Goal: Task Accomplishment & Management: Manage account settings

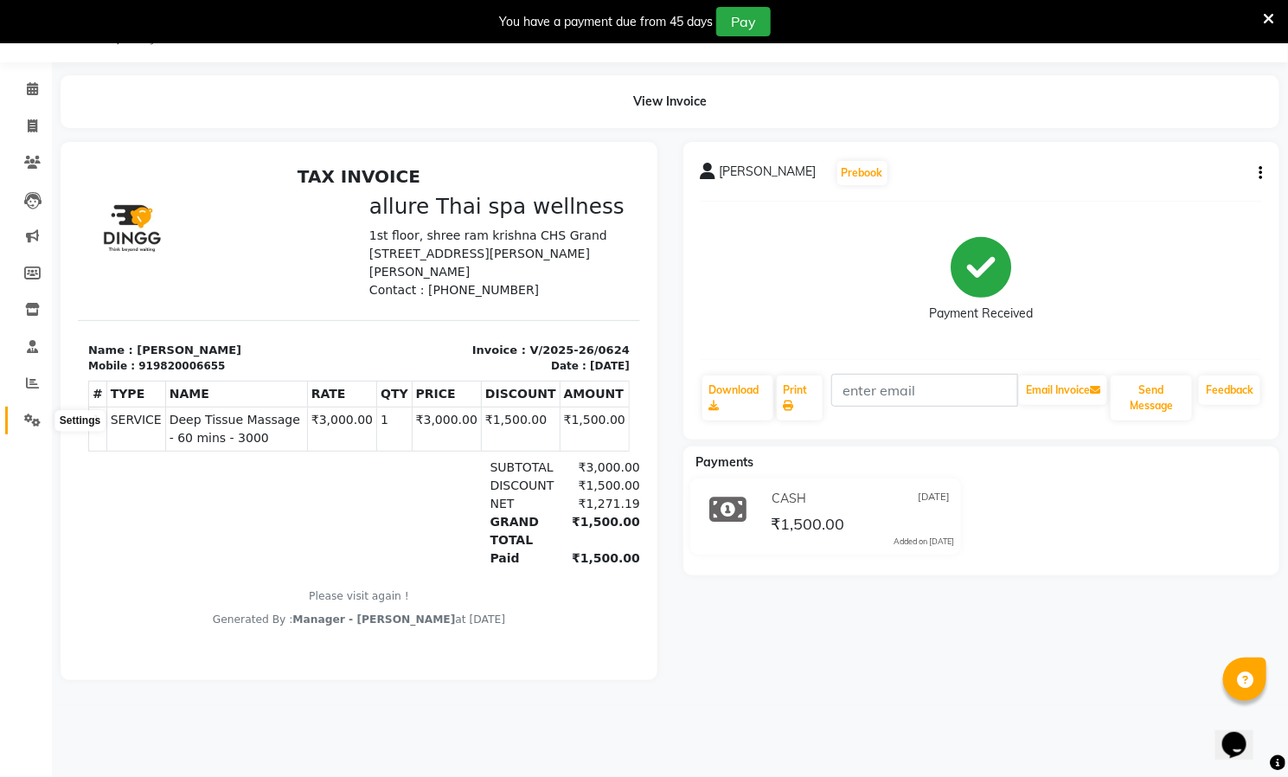
click at [29, 419] on icon at bounding box center [32, 420] width 16 height 13
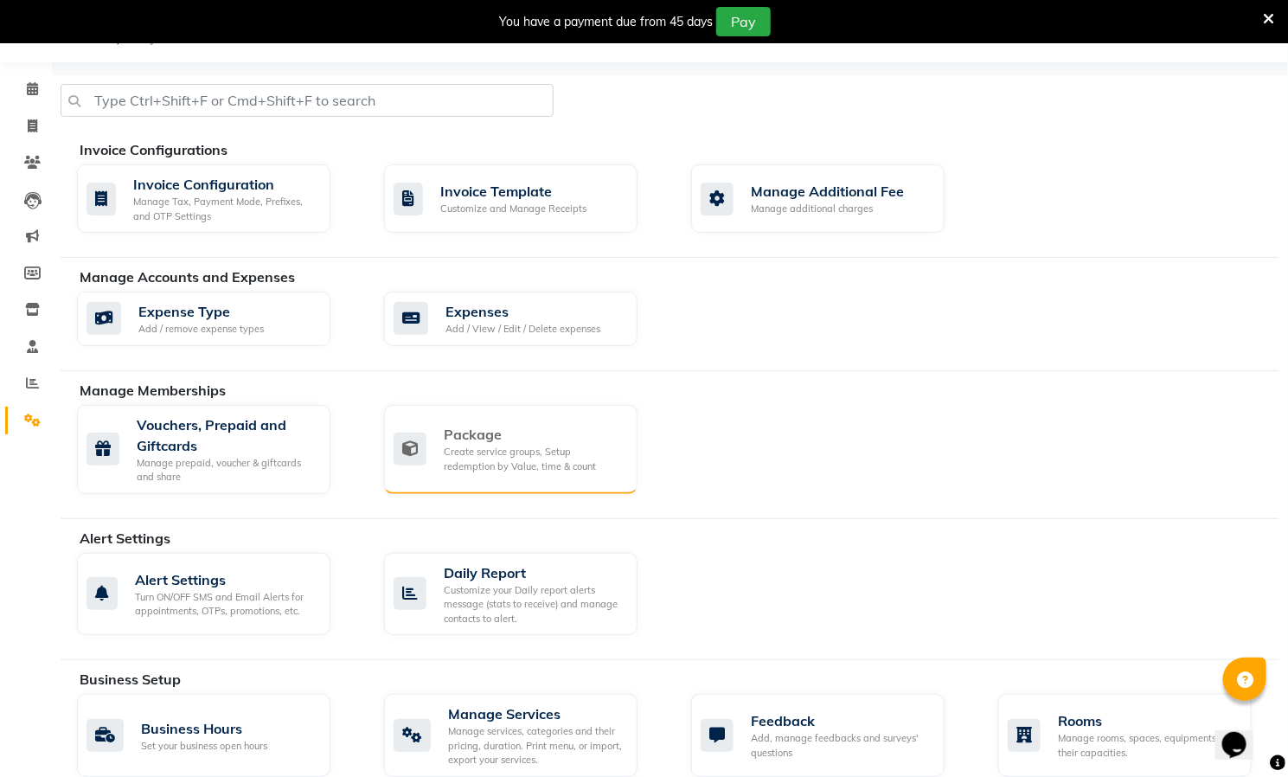
click at [502, 452] on div "Create service groups, Setup redemption by Value, time & count" at bounding box center [534, 459] width 180 height 29
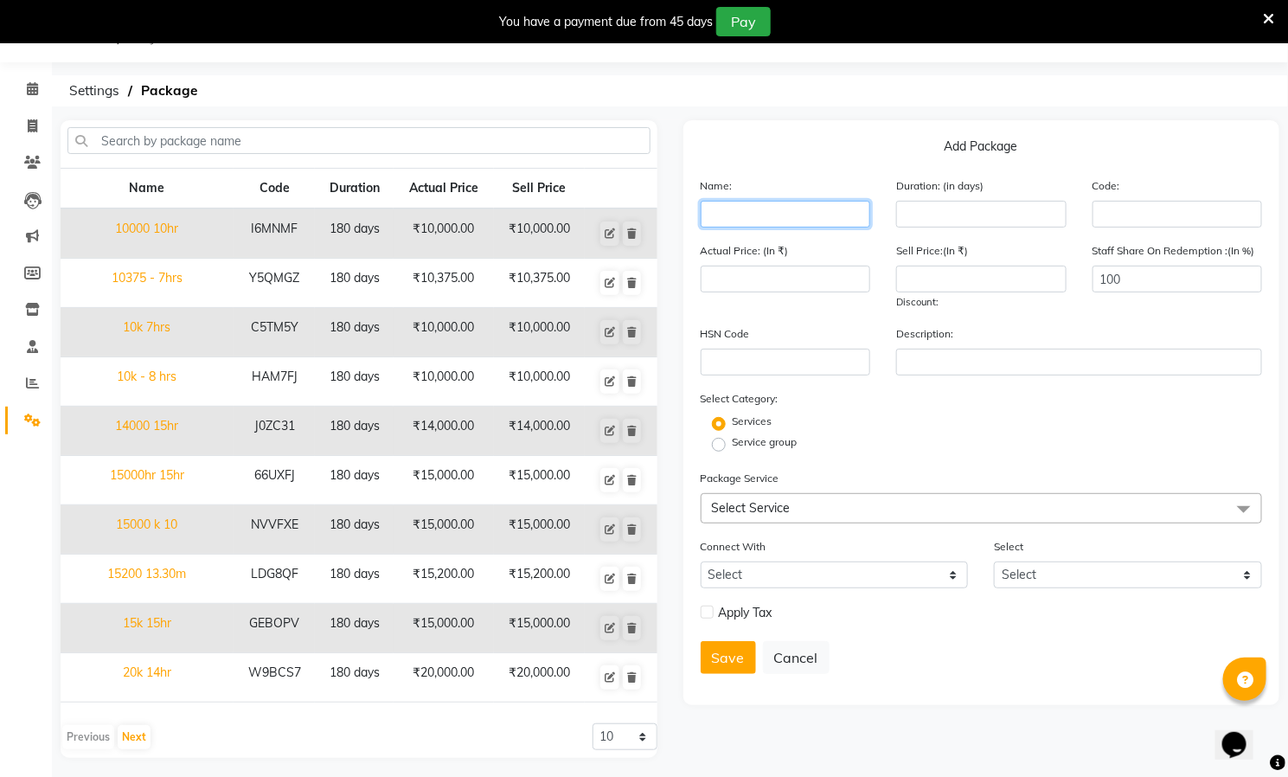
click at [799, 213] on input "text" at bounding box center [786, 214] width 170 height 27
type input "10000 10hr"
click at [973, 214] on input "number" at bounding box center [981, 214] width 170 height 27
type input "10000"
click at [800, 273] on input "number" at bounding box center [786, 279] width 170 height 27
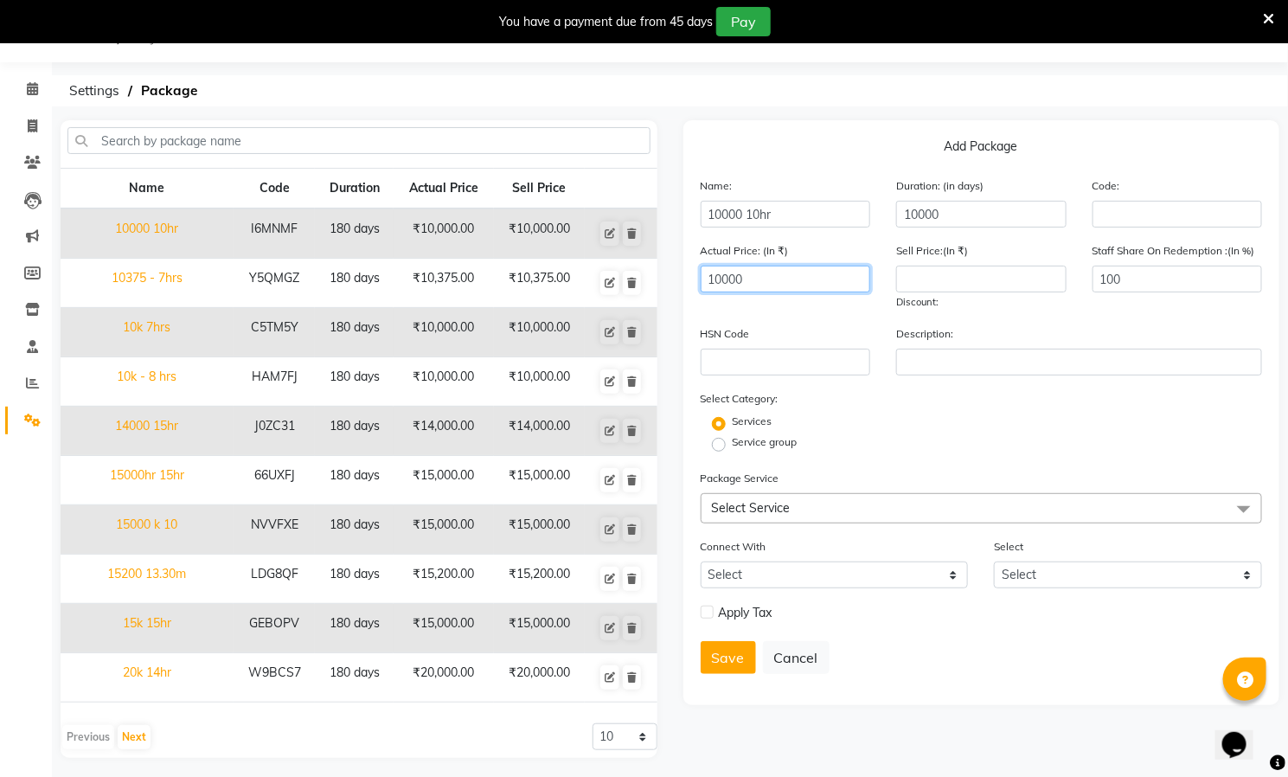
type input "10000"
click at [953, 215] on input "10000" at bounding box center [981, 214] width 170 height 27
type input "1"
type input "720"
click at [990, 283] on input "number" at bounding box center [981, 279] width 170 height 27
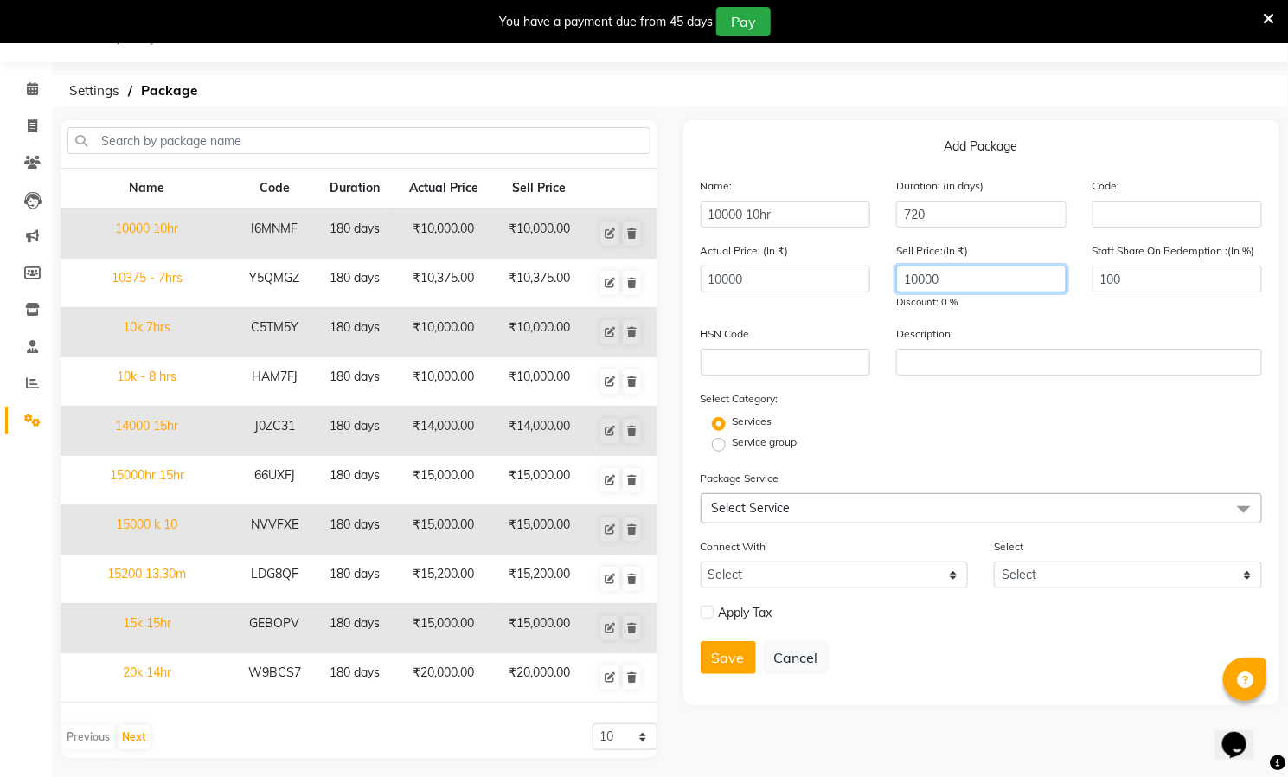
type input "10000"
click at [1166, 288] on input "100" at bounding box center [1178, 279] width 170 height 27
type input "1"
type input "0"
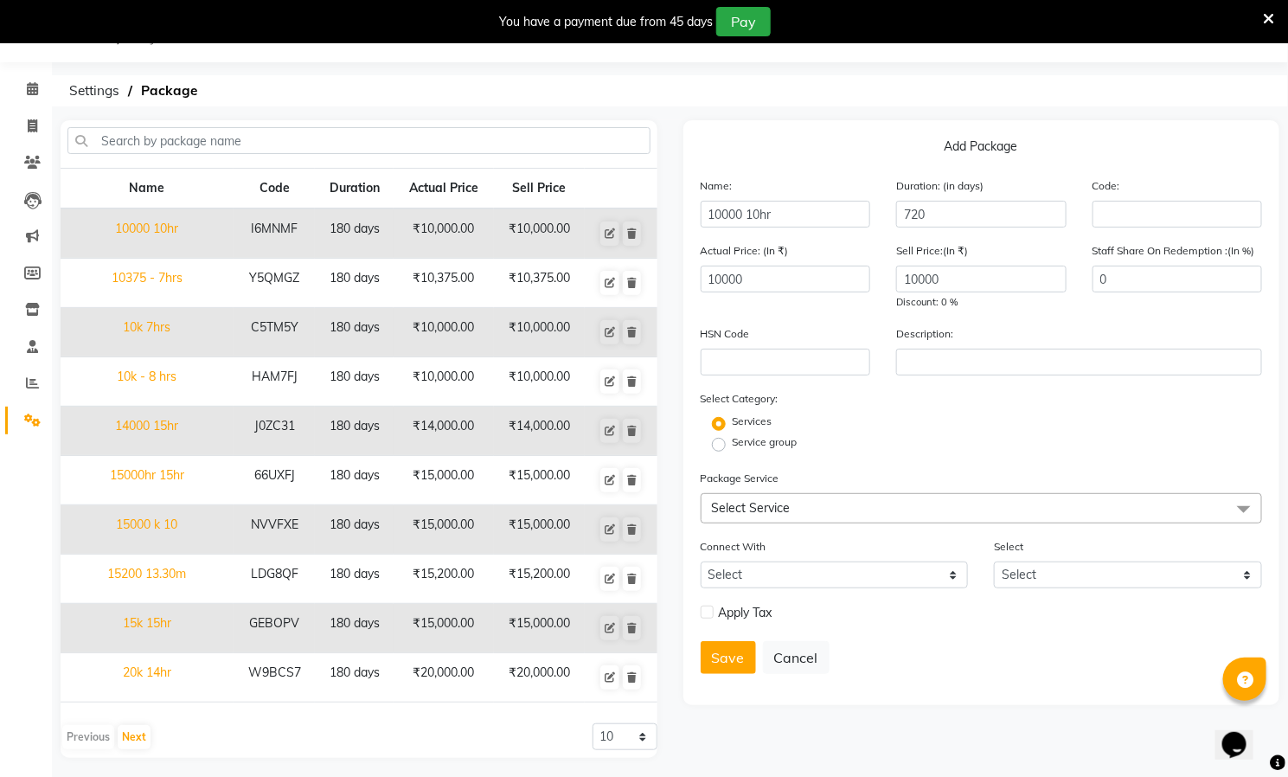
click at [733, 441] on label "Service group" at bounding box center [765, 442] width 65 height 16
click at [719, 441] on input "Service group" at bounding box center [724, 443] width 11 height 11
radio input "true"
radio input "false"
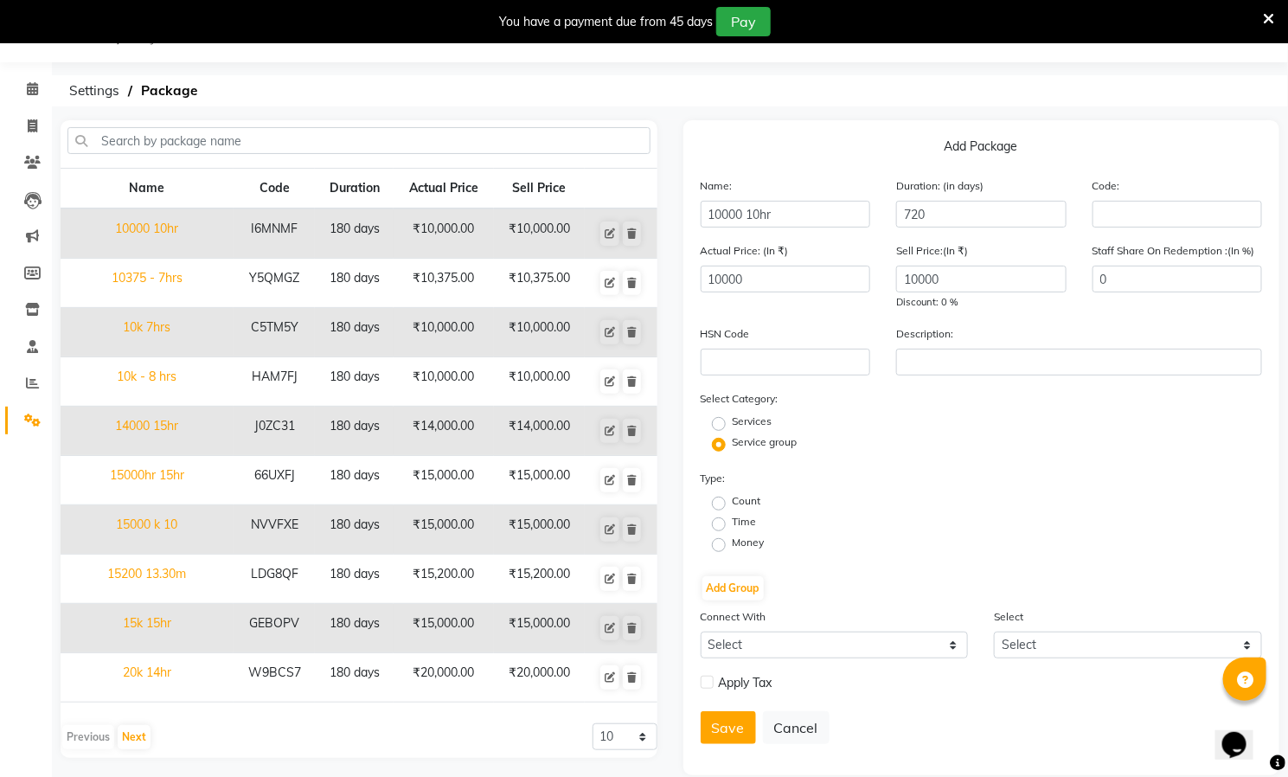
click at [742, 520] on label "Time" at bounding box center [745, 522] width 24 height 16
click at [730, 520] on input "Time" at bounding box center [724, 522] width 11 height 11
radio input "true"
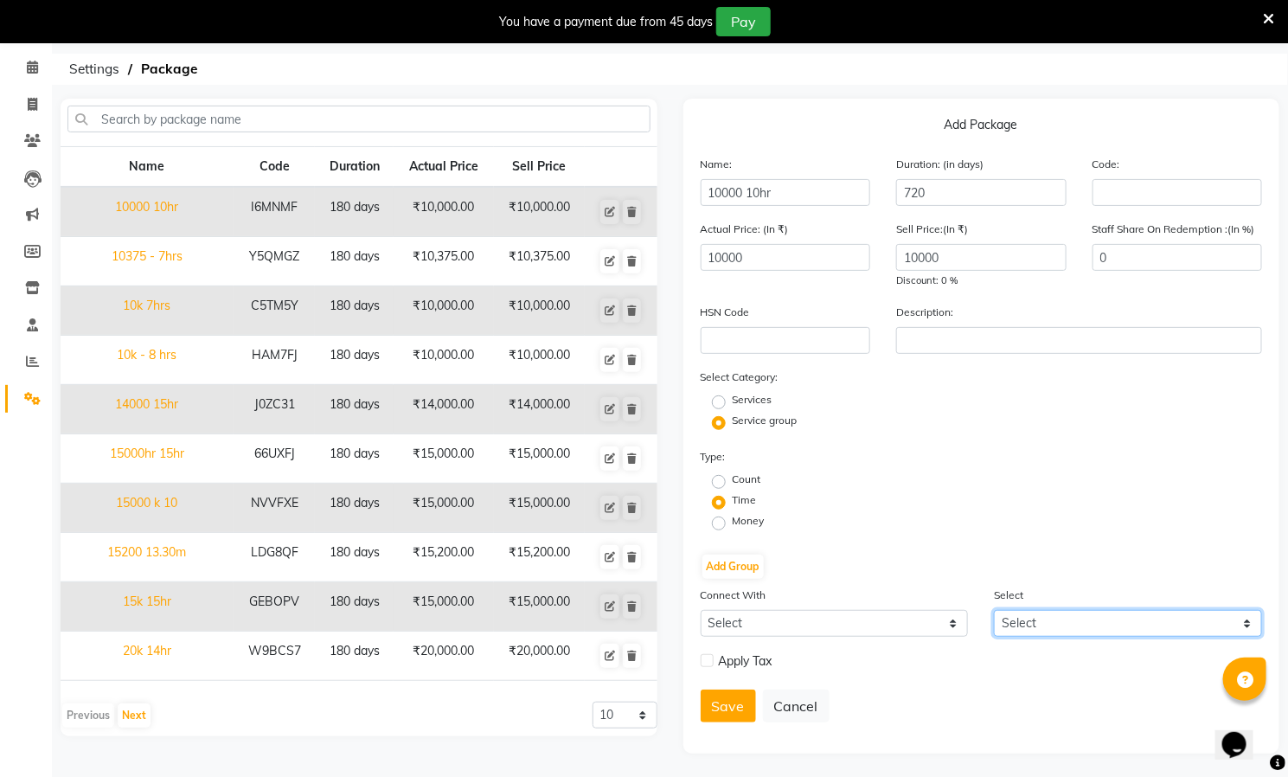
click at [1147, 613] on select "Select" at bounding box center [1128, 623] width 268 height 27
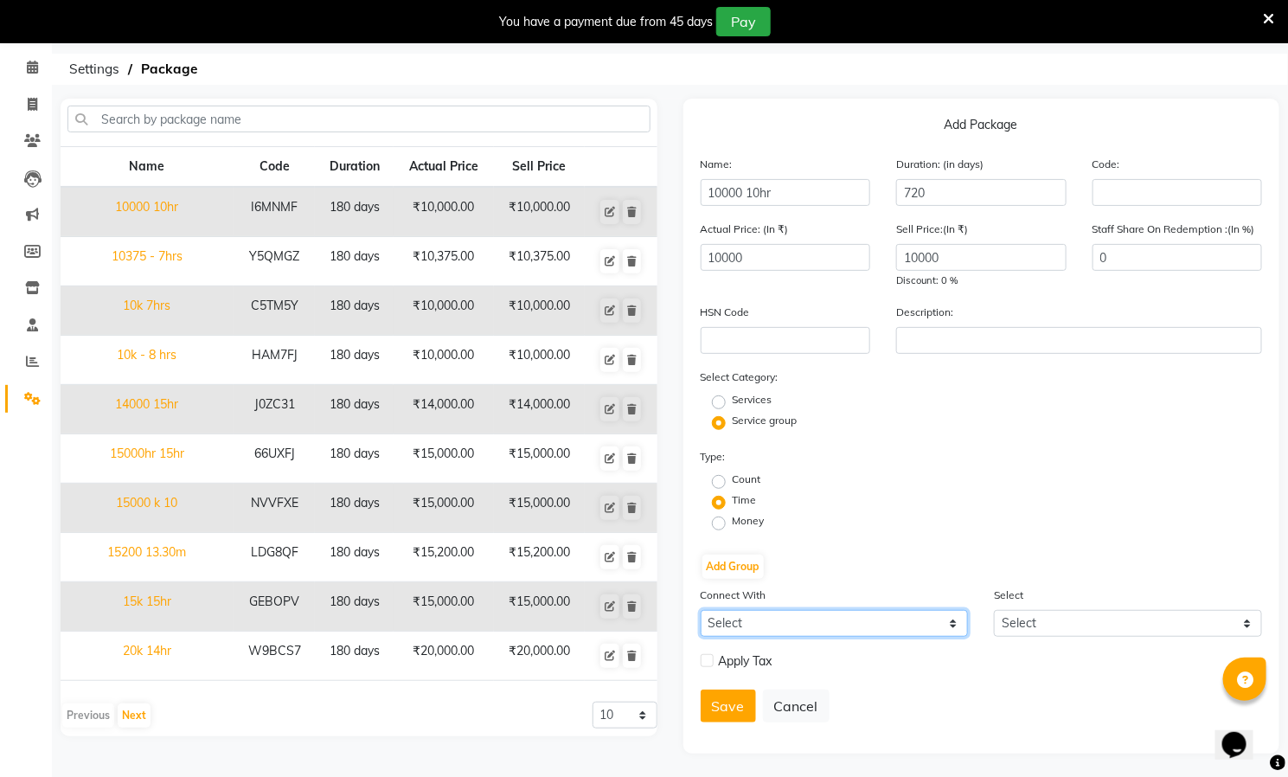
click at [864, 626] on select "Select Membership Prepaid Voucher" at bounding box center [835, 623] width 268 height 27
click at [729, 698] on button "Save" at bounding box center [728, 706] width 55 height 33
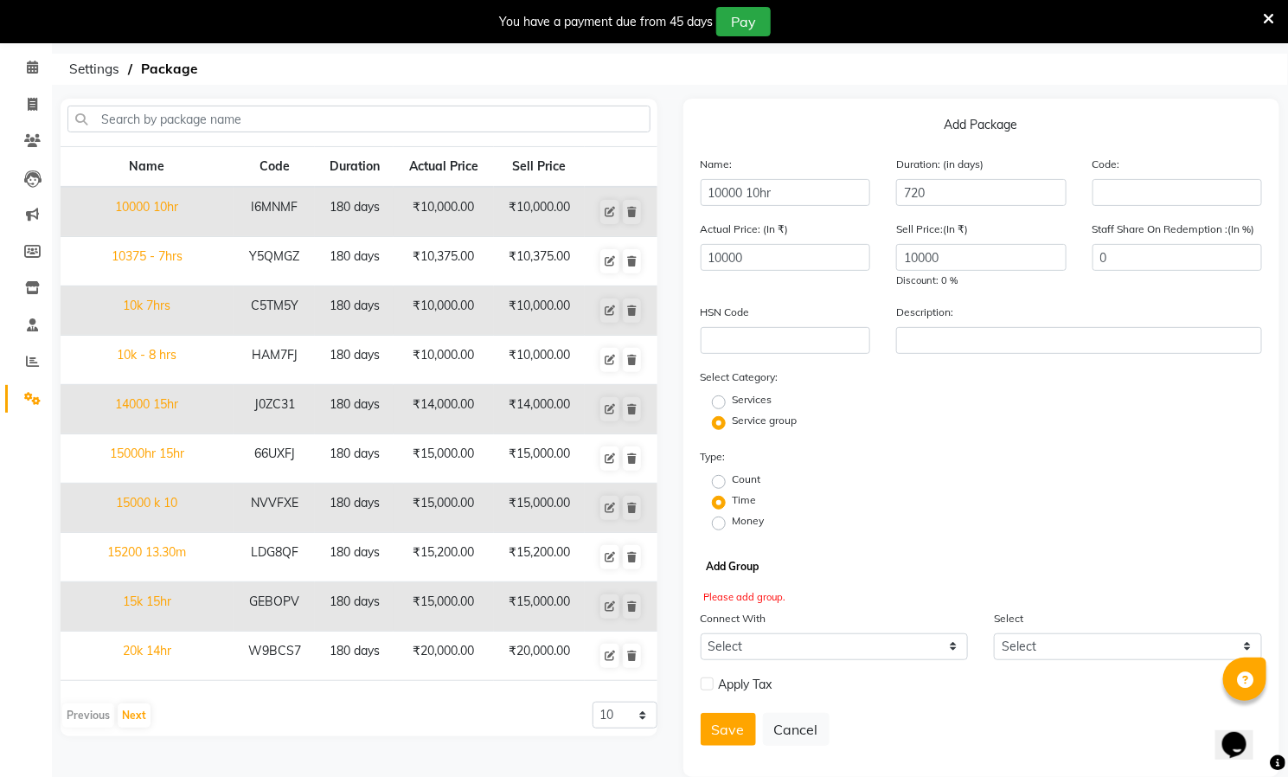
click at [725, 559] on button "Add Group" at bounding box center [733, 567] width 61 height 24
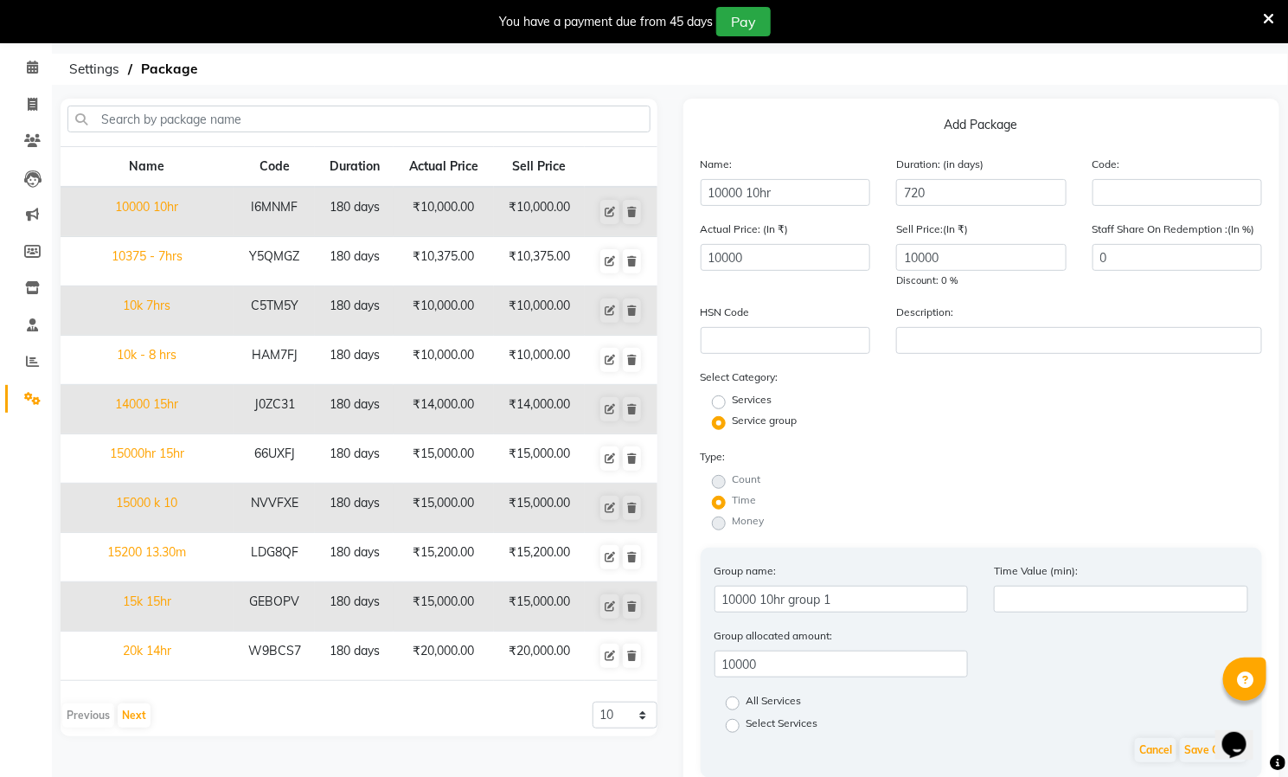
scroll to position [281, 0]
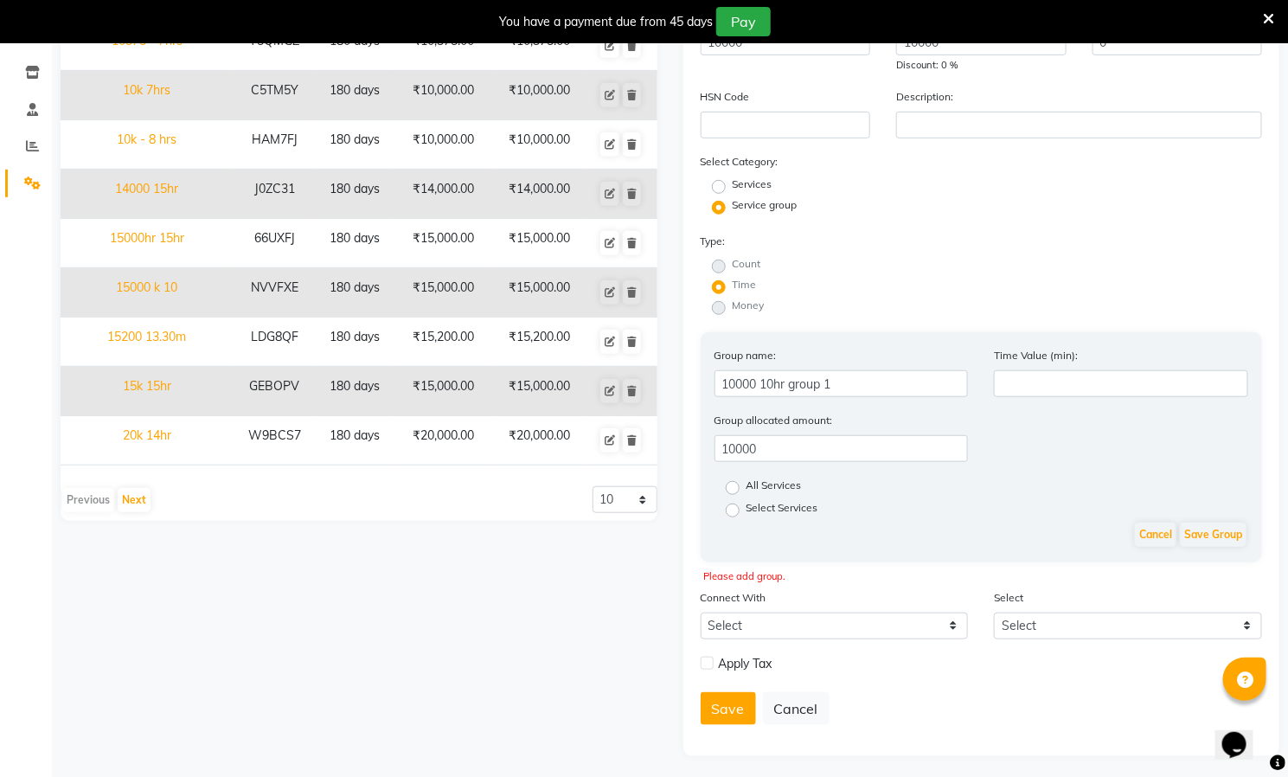
click at [747, 478] on label "All Services" at bounding box center [774, 488] width 55 height 21
click at [735, 481] on input "All Services" at bounding box center [738, 486] width 11 height 11
radio input "true"
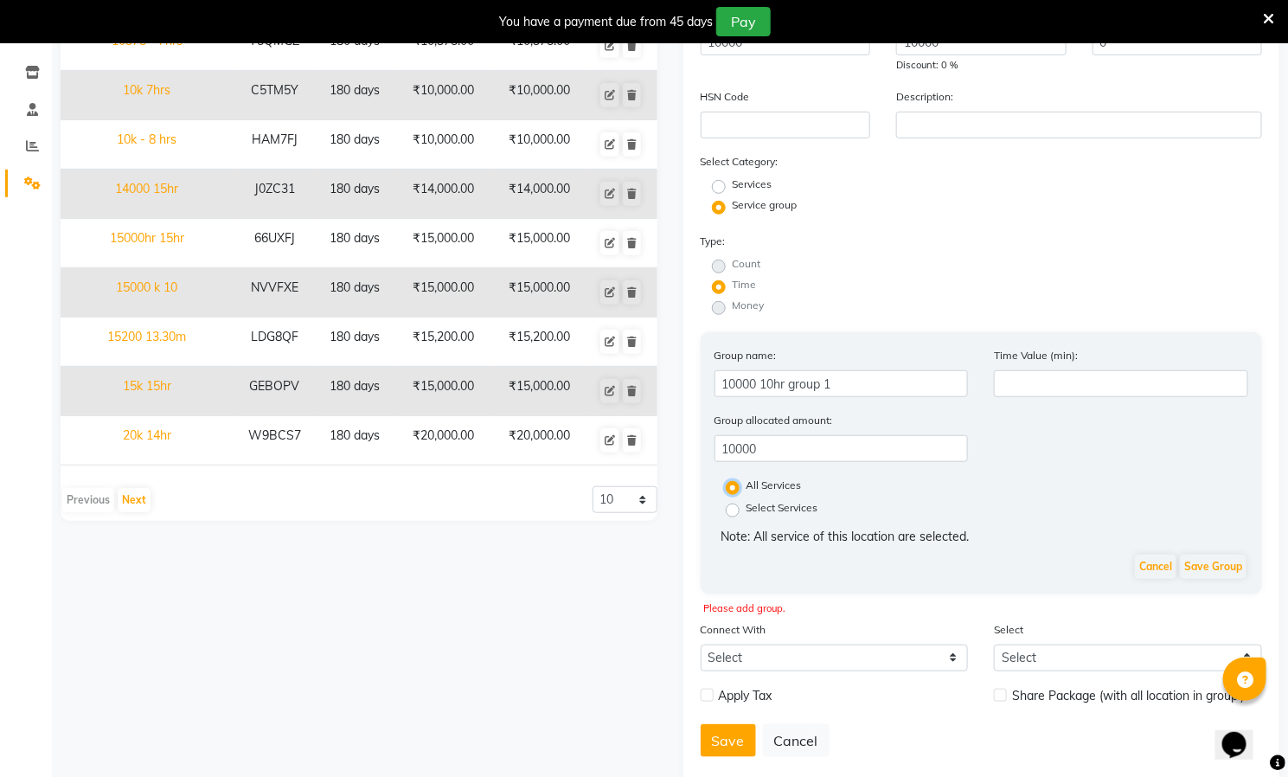
scroll to position [314, 0]
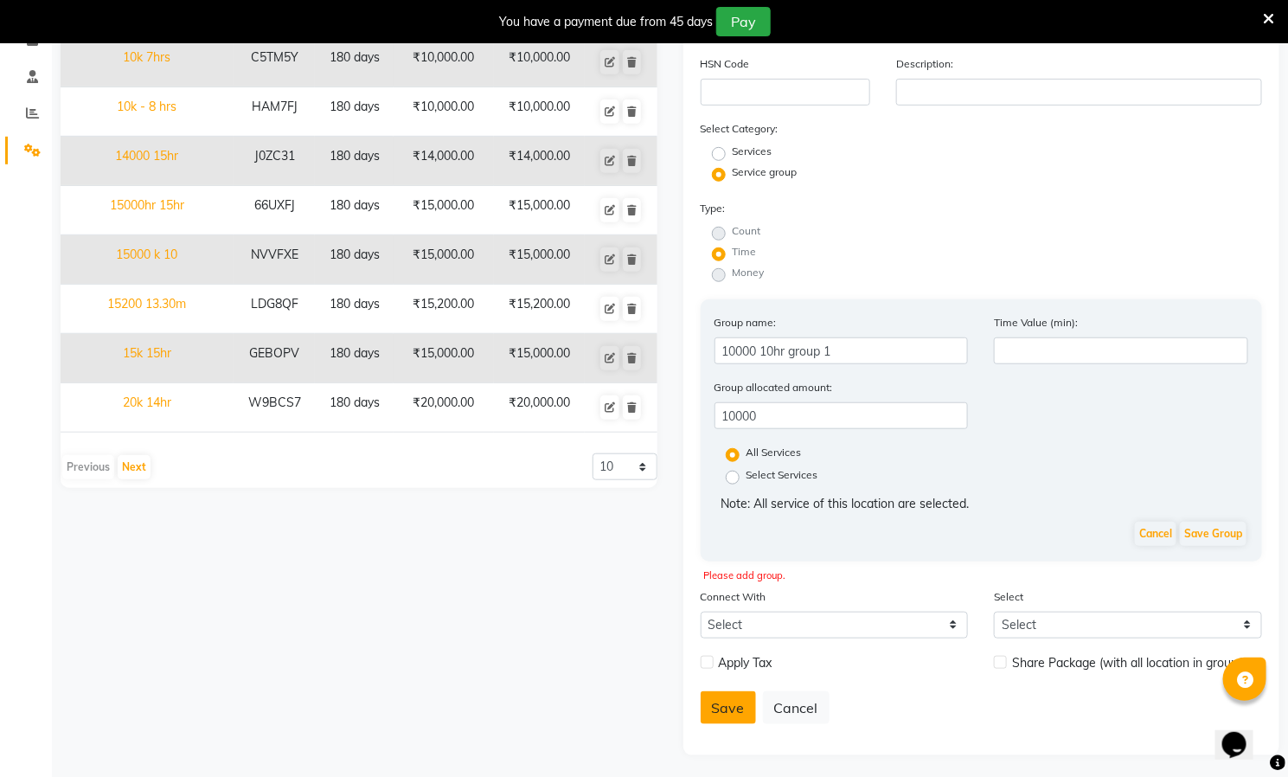
click at [730, 701] on button "Save" at bounding box center [728, 707] width 55 height 33
click at [1218, 524] on button "Save Group" at bounding box center [1213, 534] width 67 height 24
click at [725, 698] on button "Save" at bounding box center [728, 707] width 55 height 33
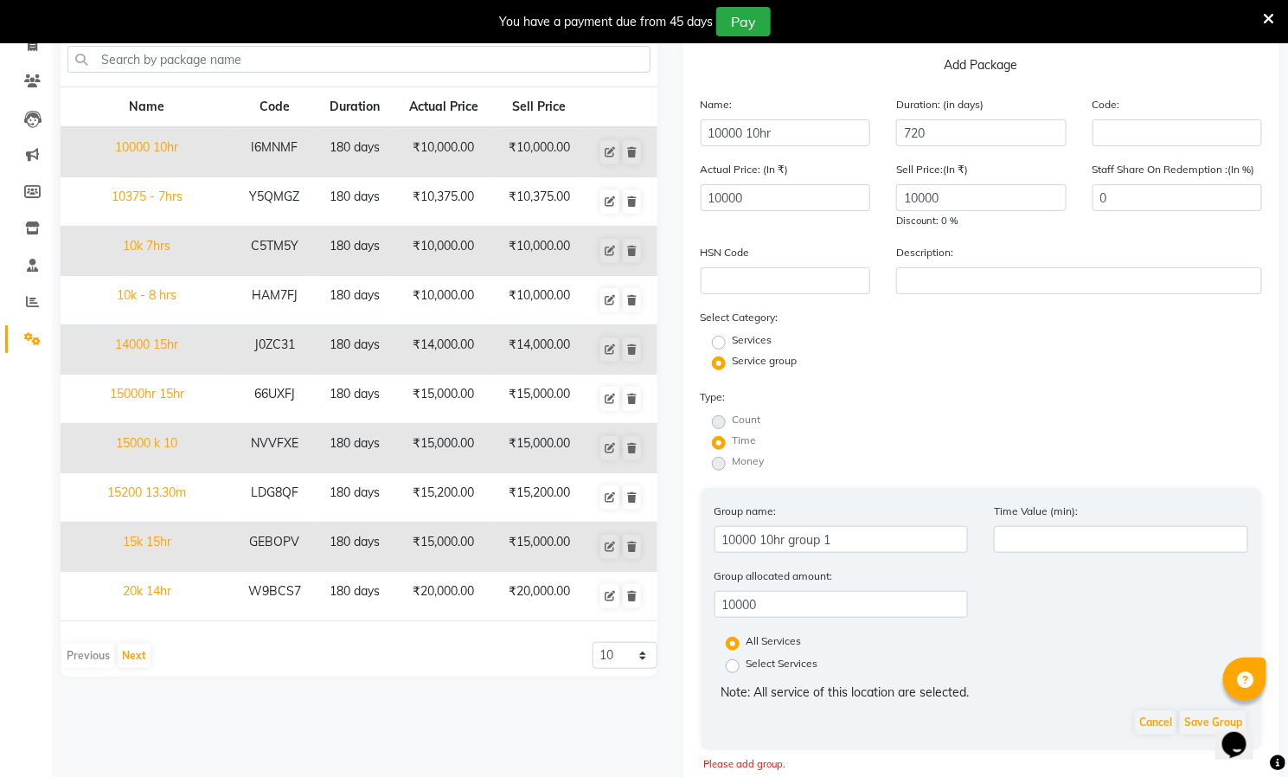
scroll to position [130, 0]
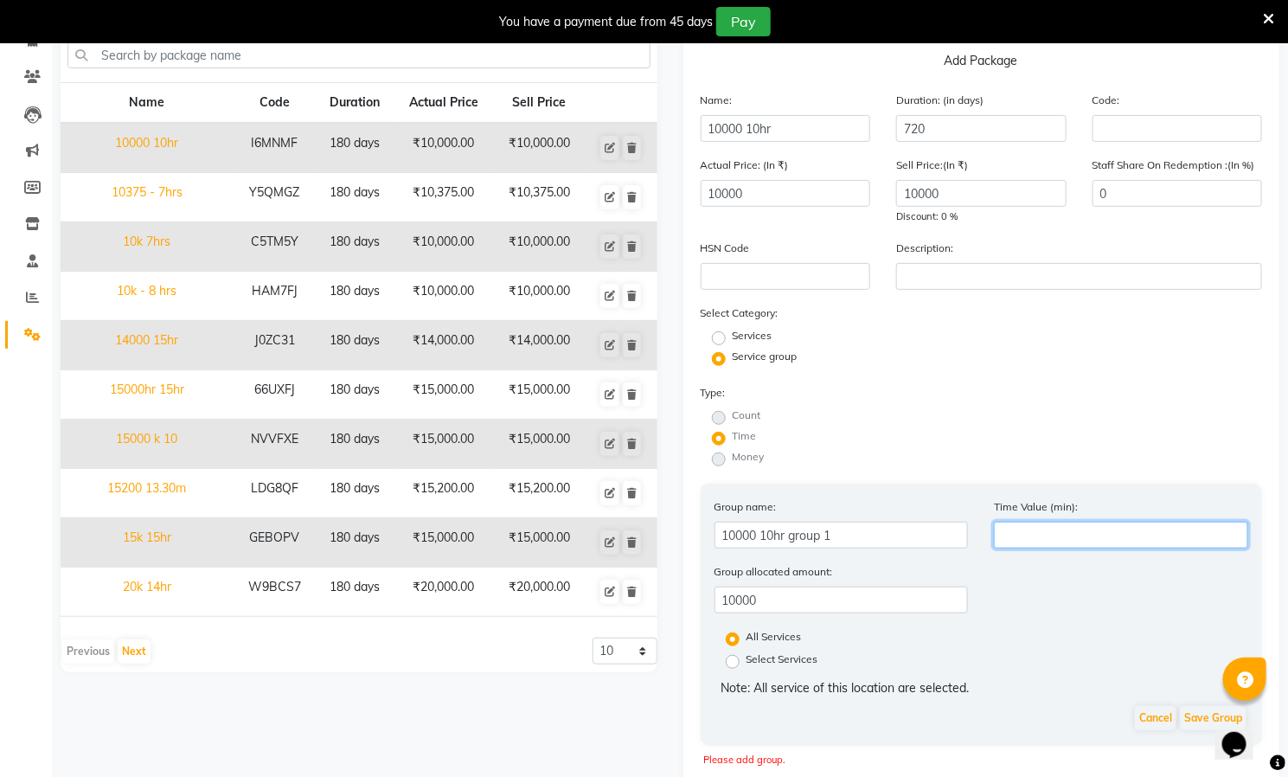
click at [1085, 538] on input "number" at bounding box center [1121, 535] width 254 height 27
type input "0"
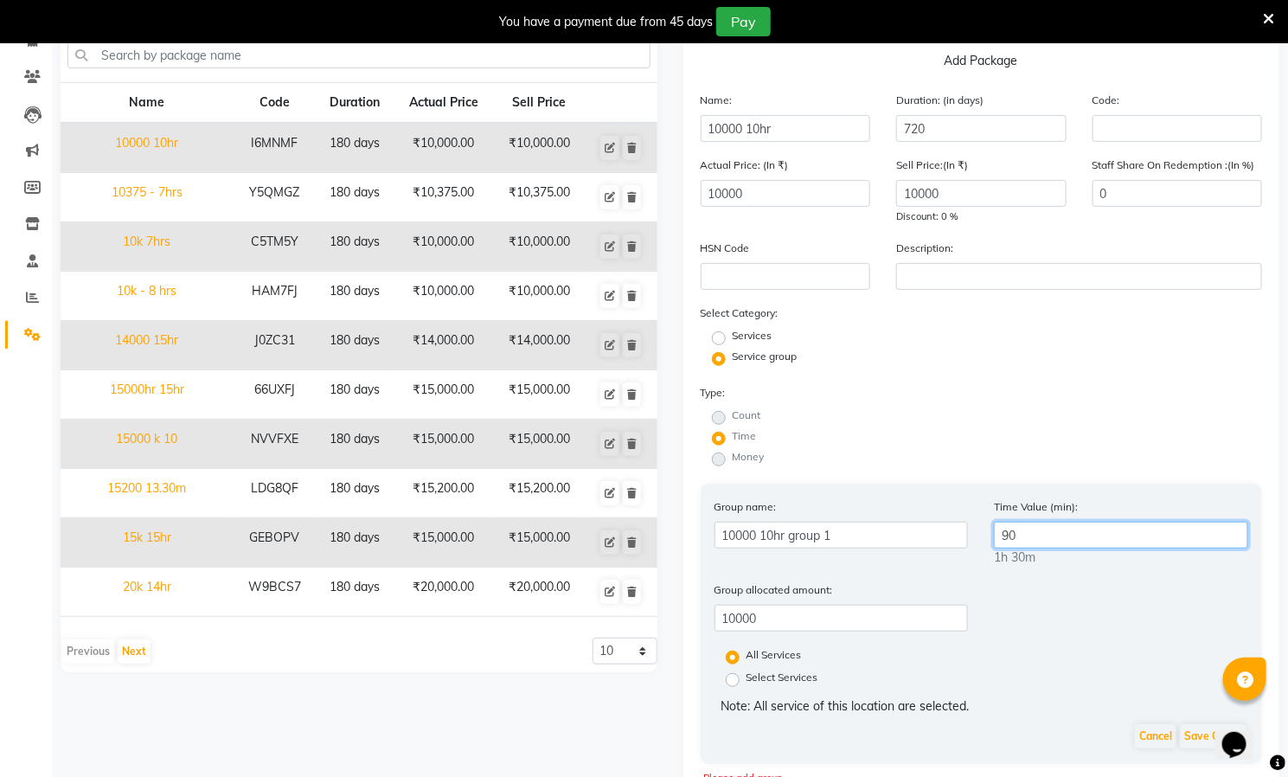
type input "9"
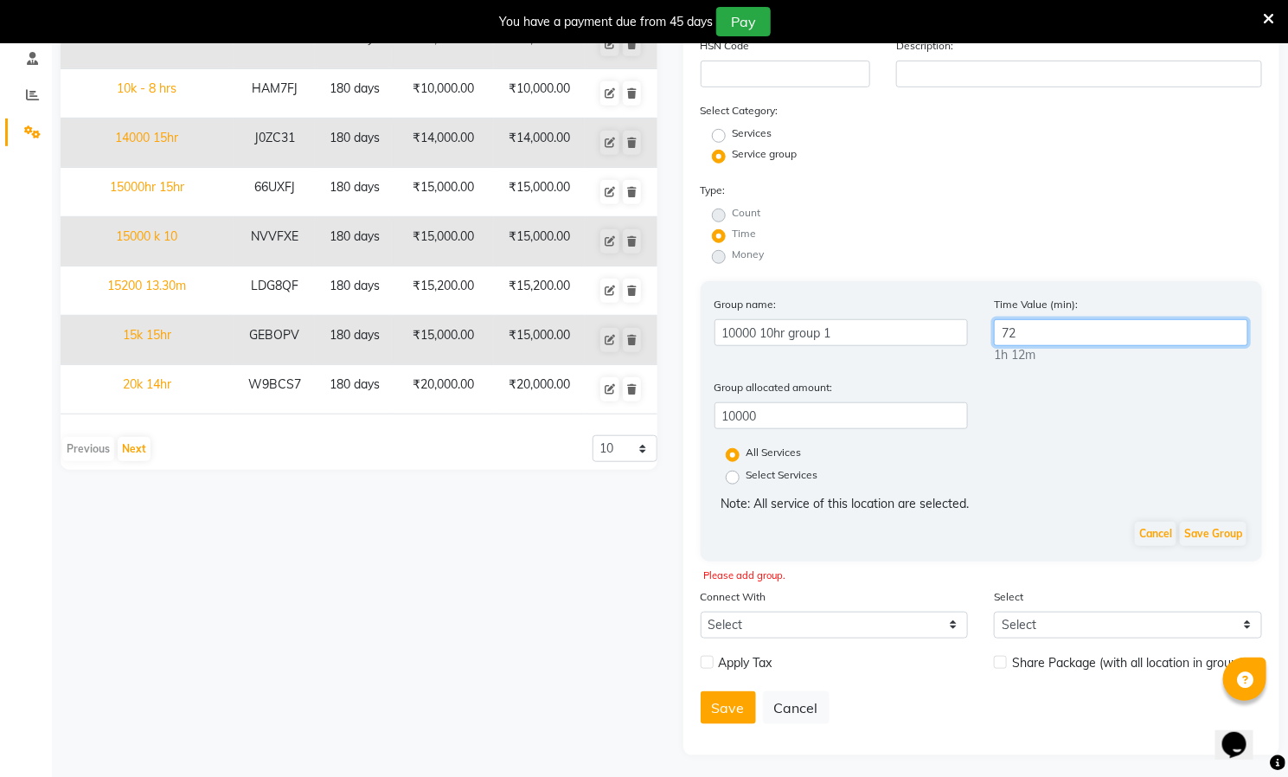
type input "7"
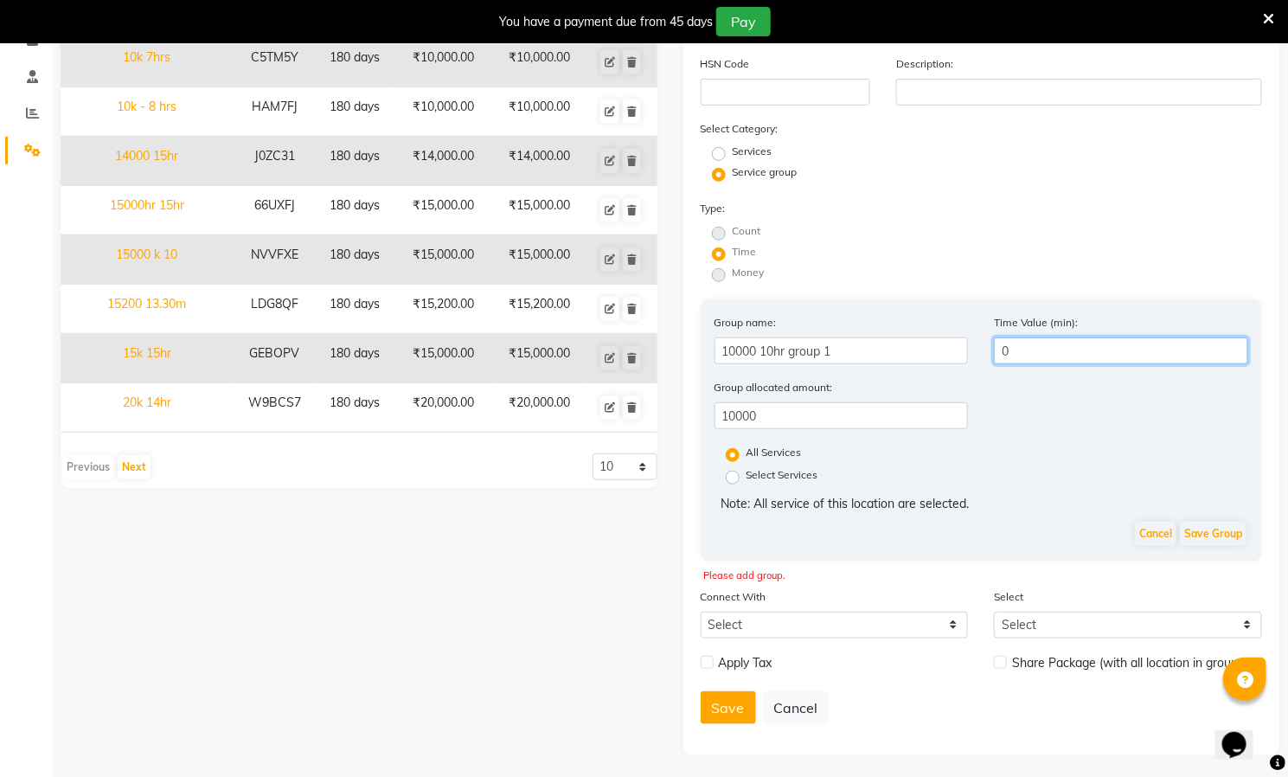
type input "0"
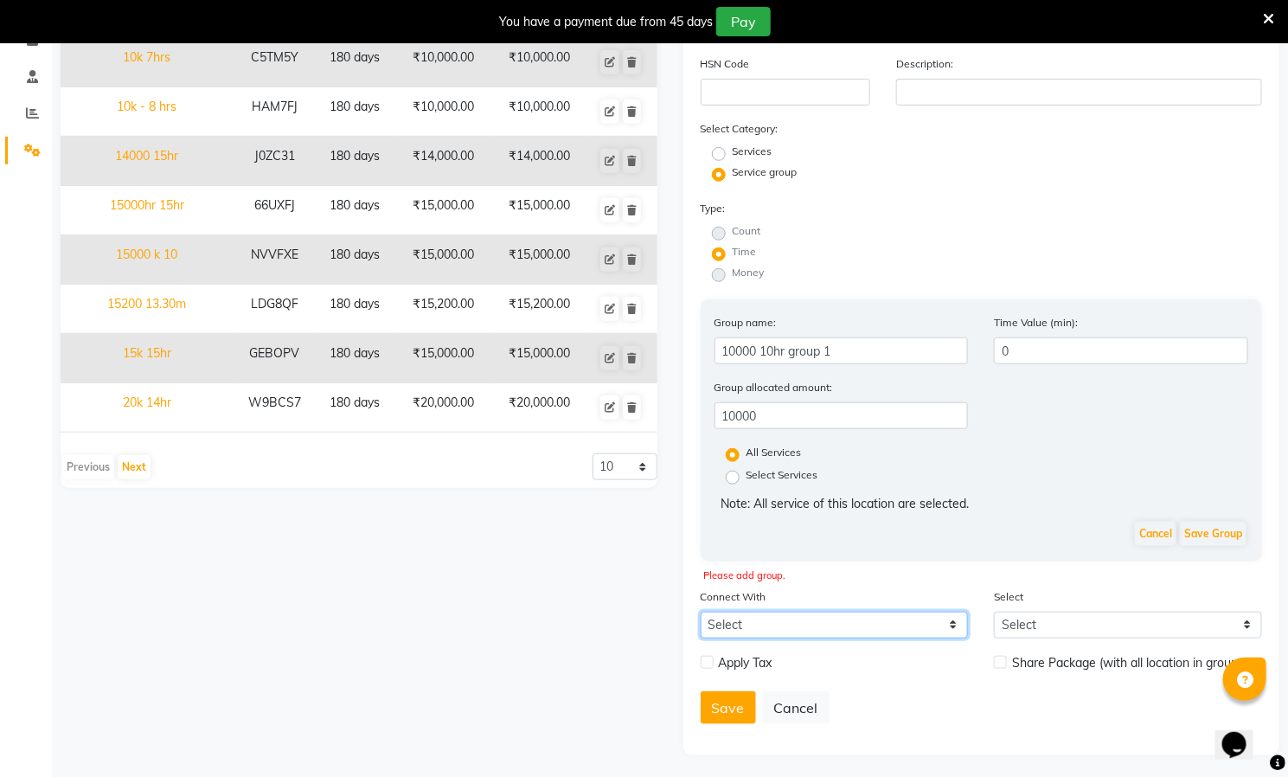
click at [937, 621] on select "Select Membership Prepaid Voucher" at bounding box center [835, 625] width 268 height 27
select select "1: M"
click at [701, 612] on select "Select Membership Prepaid Voucher" at bounding box center [835, 625] width 268 height 27
click at [1216, 527] on button "Save Group" at bounding box center [1213, 534] width 67 height 24
click at [722, 699] on button "Save" at bounding box center [728, 707] width 55 height 33
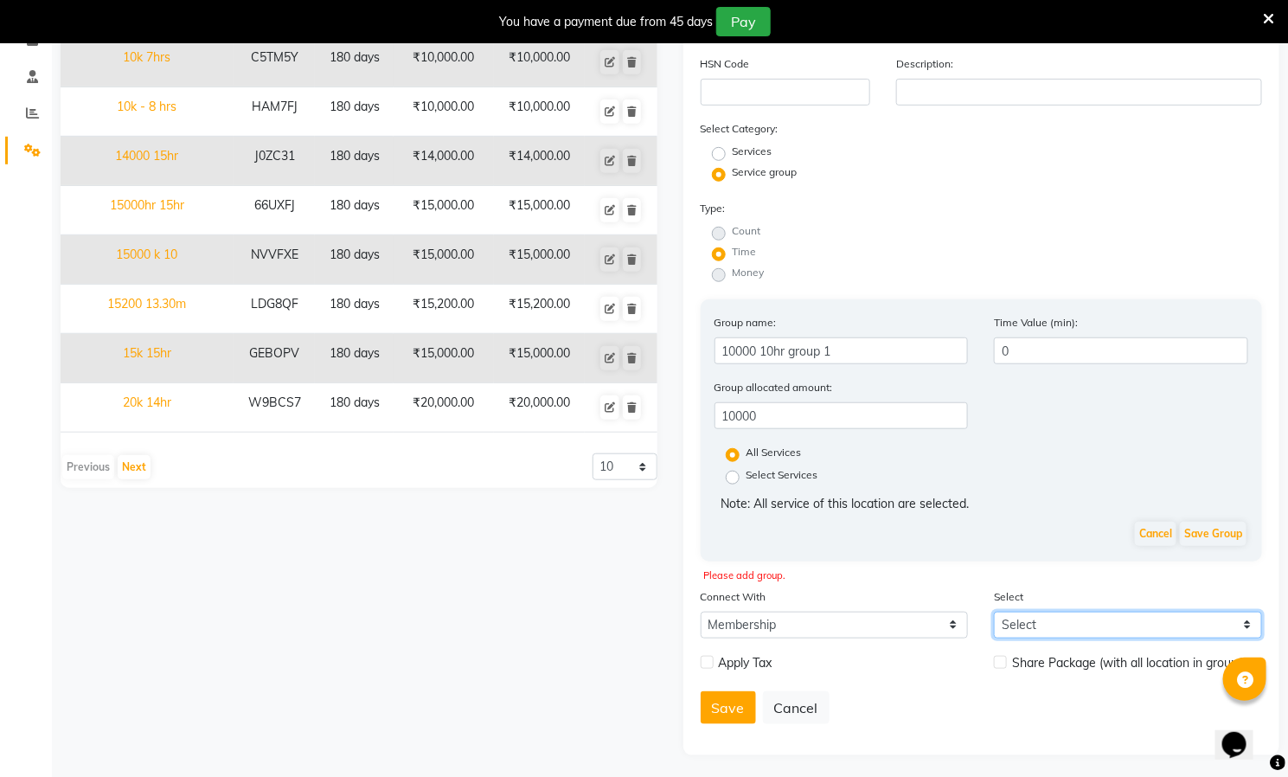
click at [1090, 623] on select "Select" at bounding box center [1128, 625] width 268 height 27
click at [1205, 530] on button "Save Group" at bounding box center [1213, 534] width 67 height 24
click at [732, 694] on button "Save" at bounding box center [728, 707] width 55 height 33
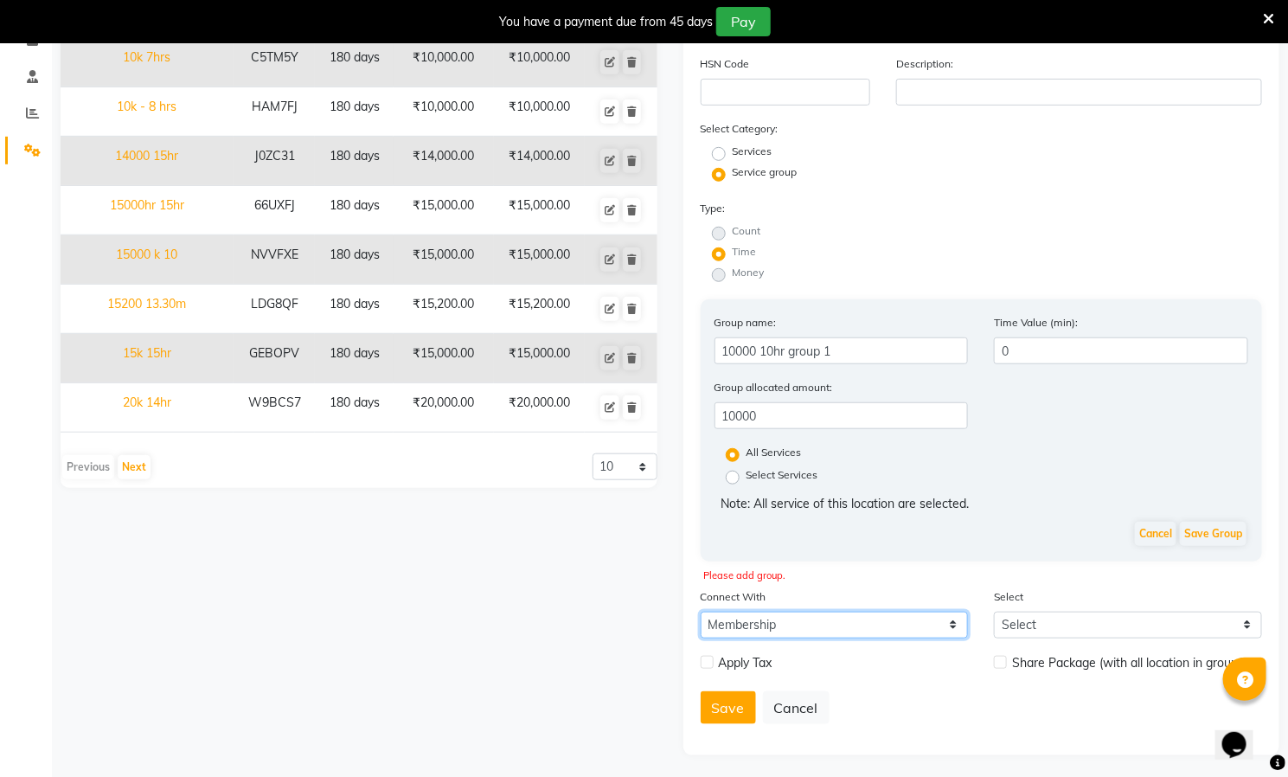
click at [851, 623] on select "Select Membership Prepaid Voucher" at bounding box center [835, 625] width 268 height 27
click at [701, 612] on select "Select Membership Prepaid Voucher" at bounding box center [835, 625] width 268 height 27
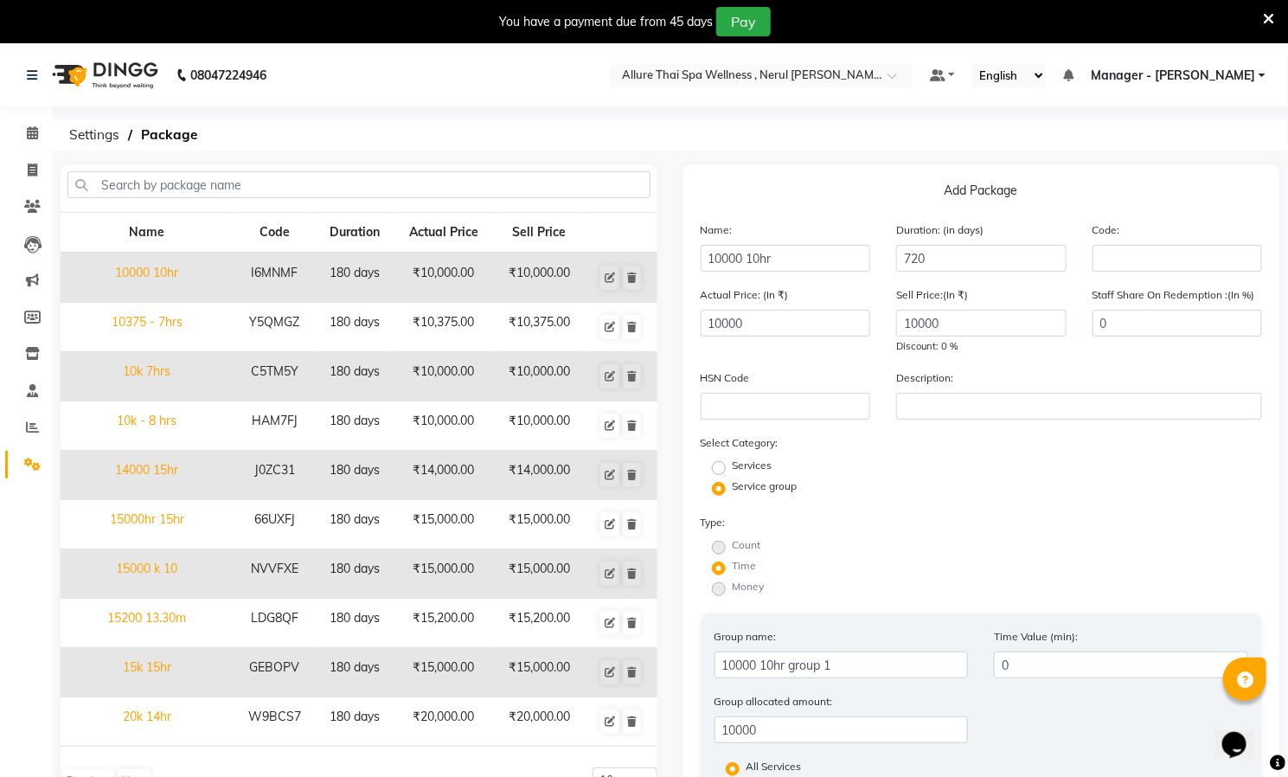
scroll to position [260, 0]
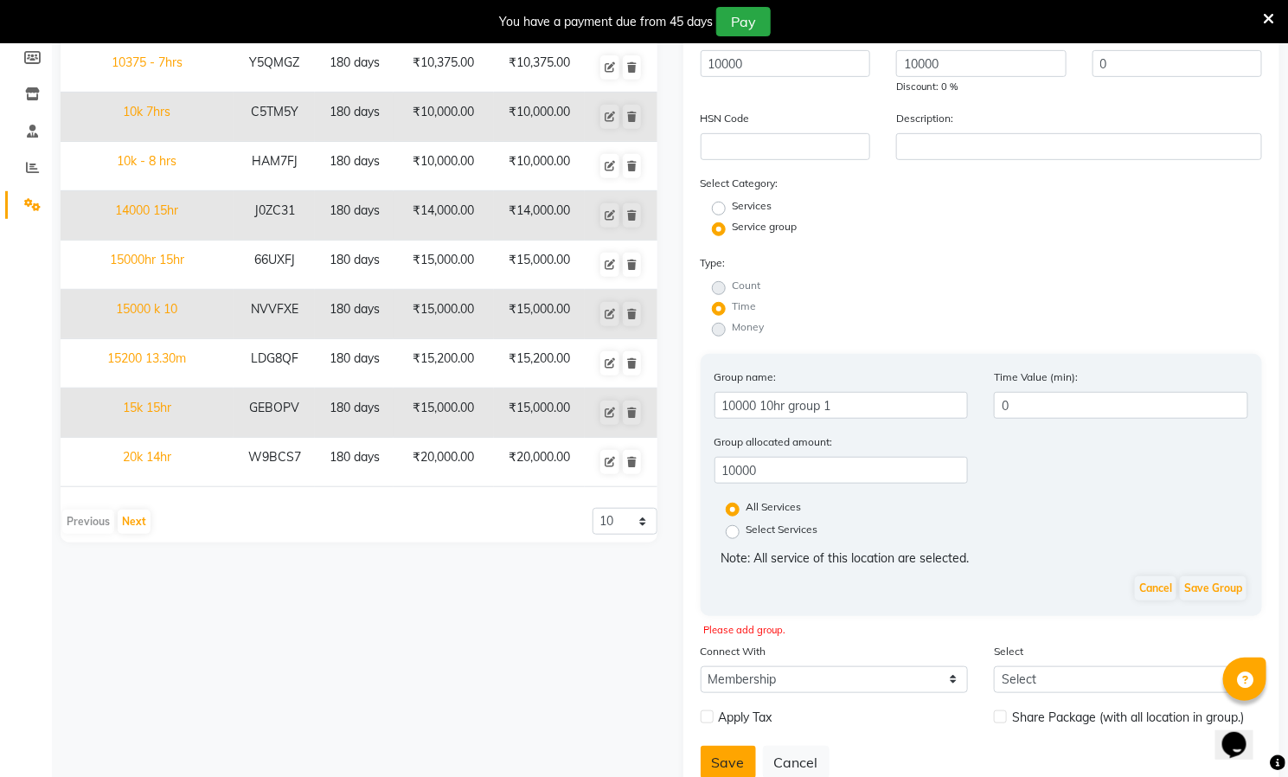
click at [730, 759] on button "Save" at bounding box center [728, 762] width 55 height 33
click at [1216, 588] on button "Save Group" at bounding box center [1213, 588] width 67 height 24
click at [1210, 587] on button "Save Group" at bounding box center [1213, 588] width 67 height 24
click at [1210, 585] on button "Save Group" at bounding box center [1213, 588] width 67 height 24
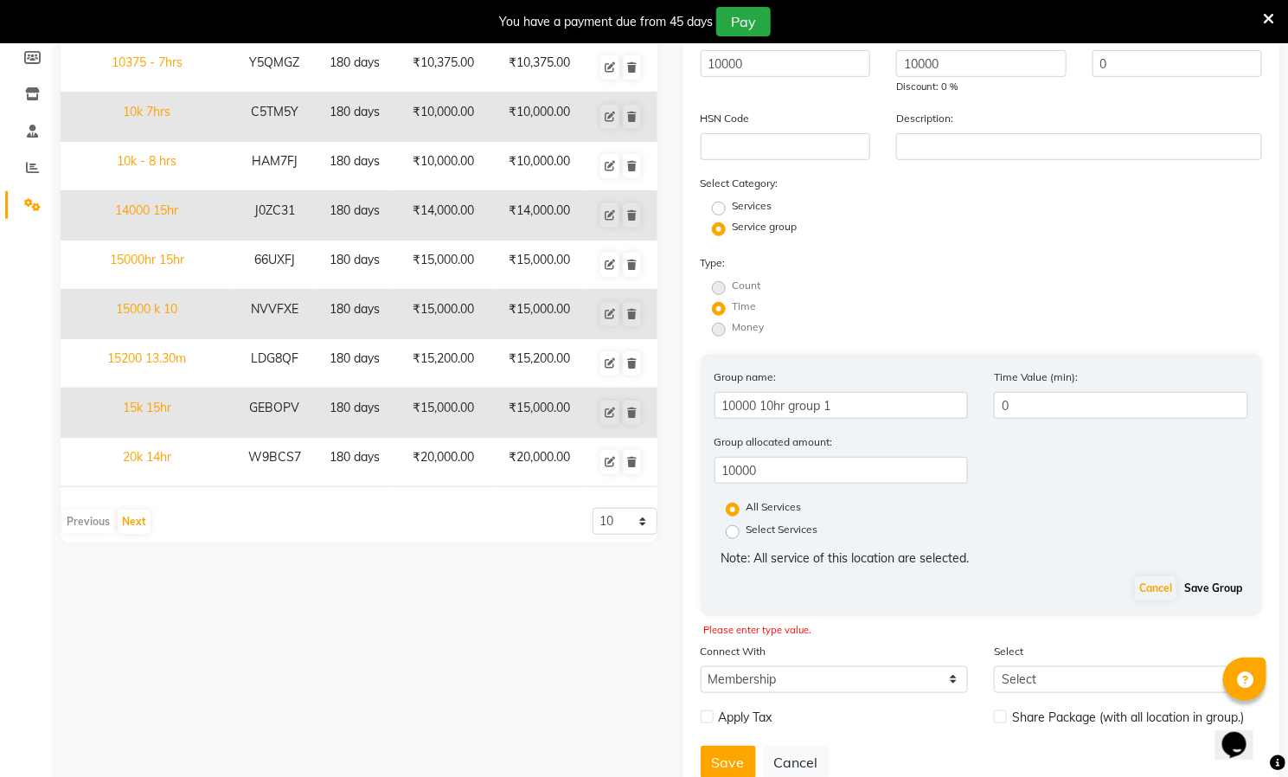
click at [1210, 585] on button "Save Group" at bounding box center [1213, 588] width 67 height 24
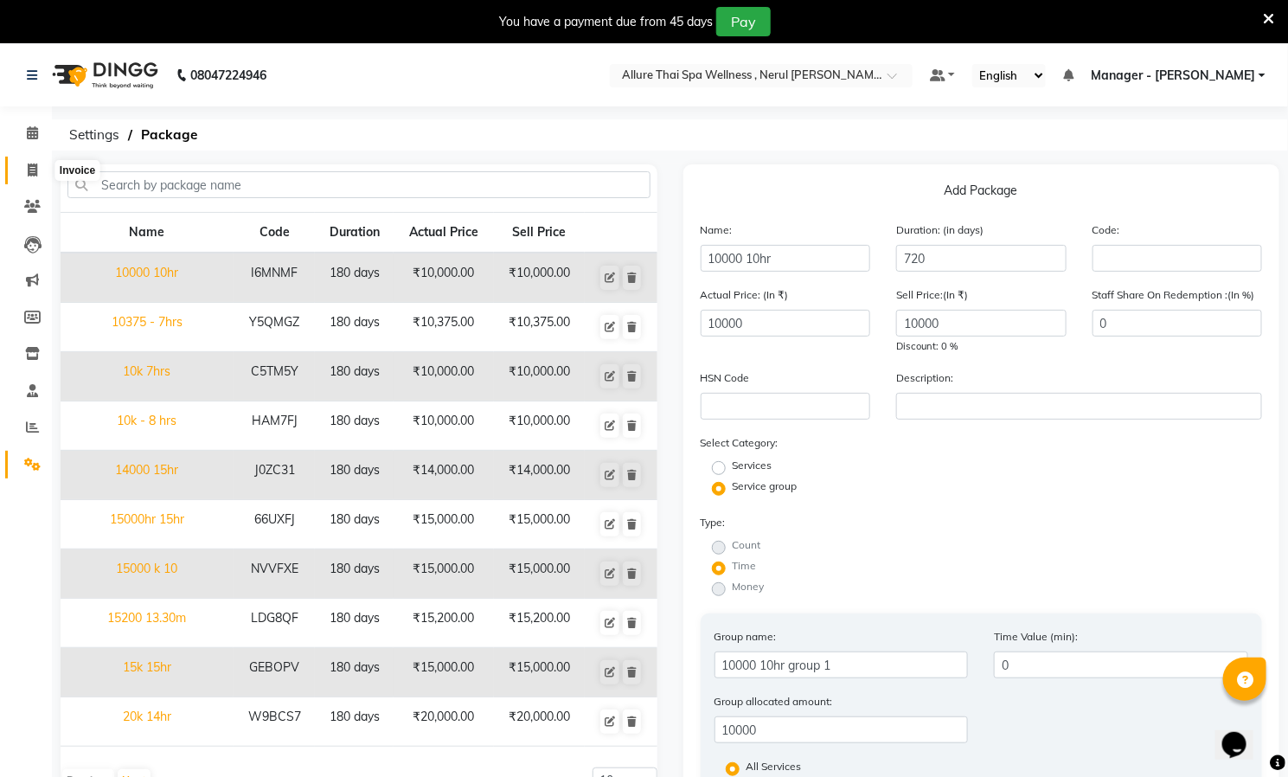
click at [32, 164] on icon at bounding box center [33, 170] width 10 height 13
select select "service"
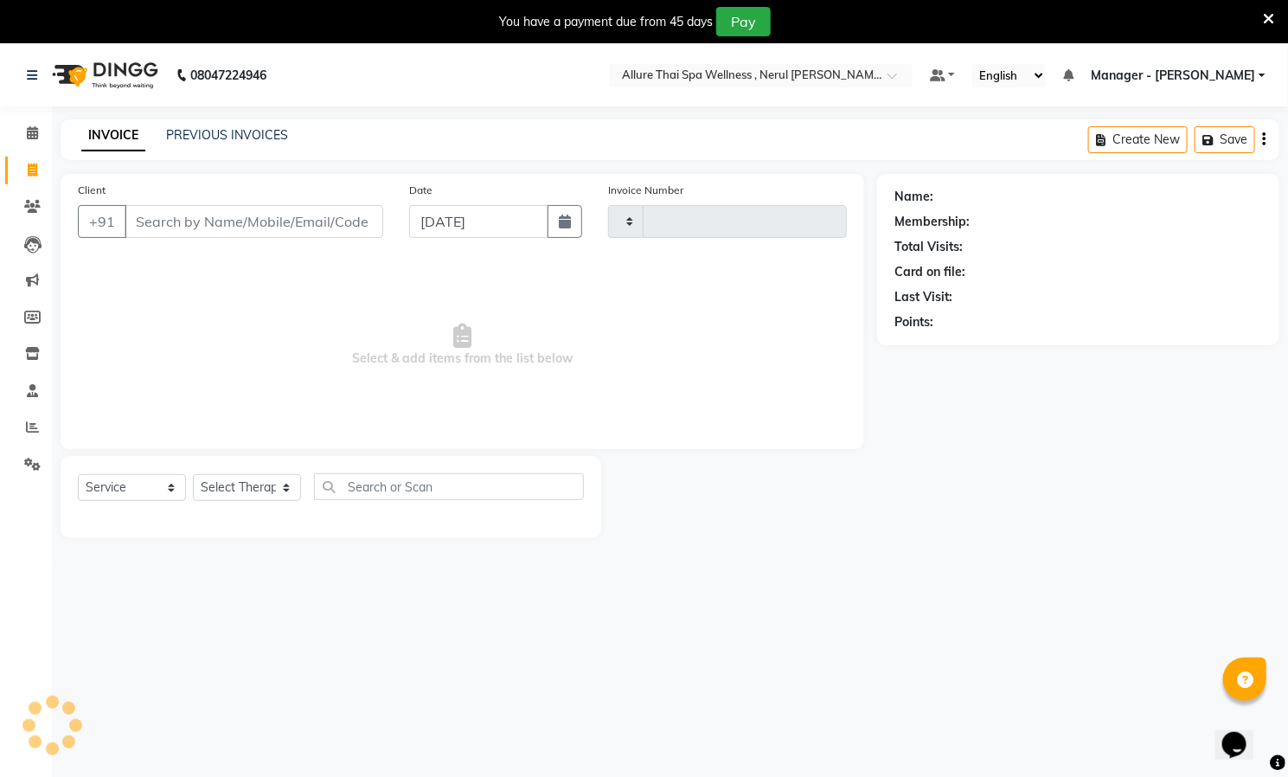
type input "0625"
select select "8529"
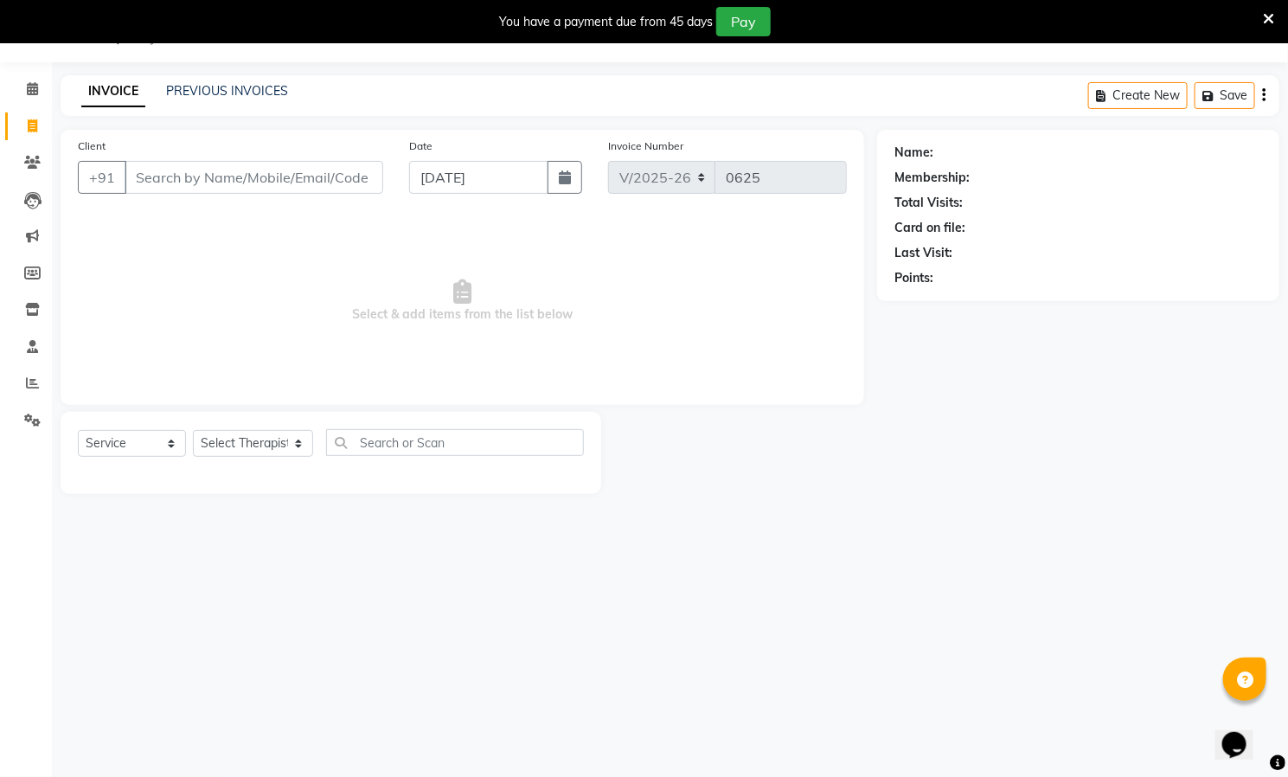
click at [253, 169] on input "Client" at bounding box center [254, 177] width 259 height 33
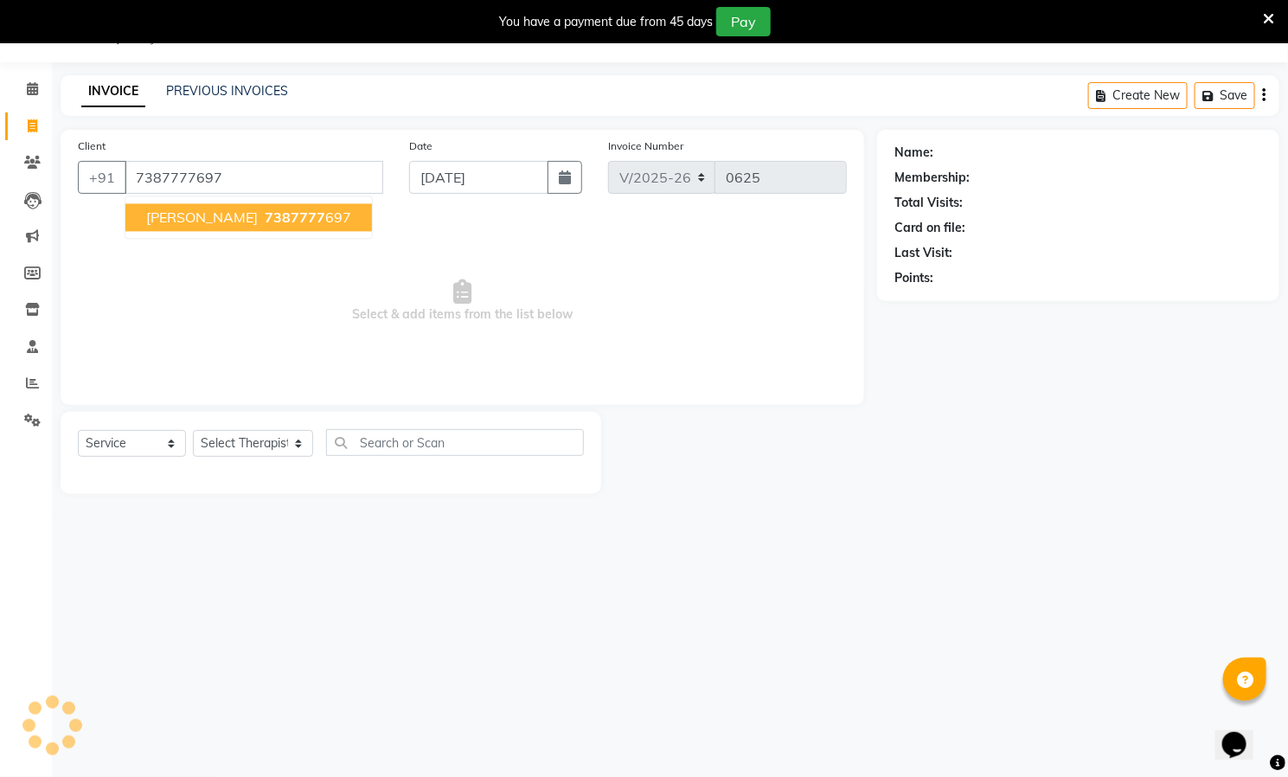
type input "7387777697"
click at [324, 222] on ngb-highlight "7387777 697" at bounding box center [306, 217] width 90 height 17
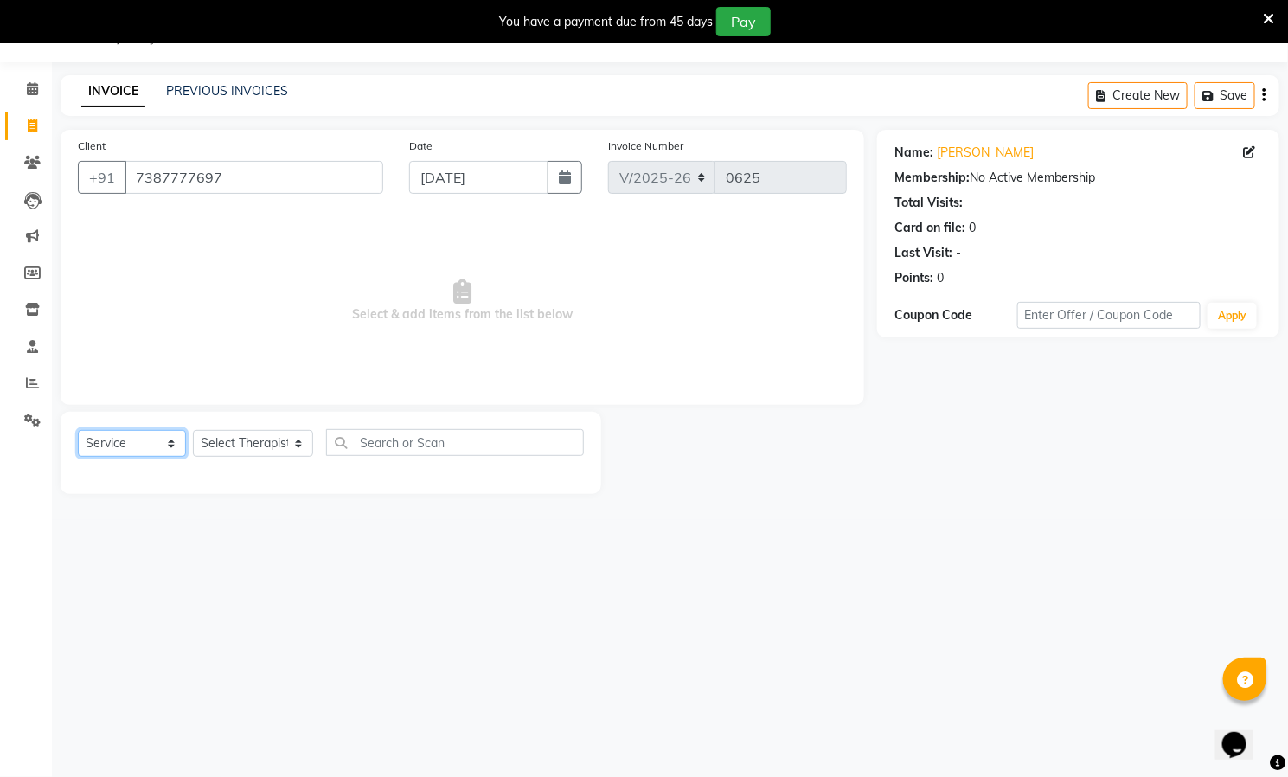
click at [146, 445] on select "Select Service Product Membership Package Voucher Prepaid Gift Card" at bounding box center [132, 443] width 108 height 27
select select "package"
click at [78, 431] on select "Select Service Product Membership Package Voucher Prepaid Gift Card" at bounding box center [132, 443] width 108 height 27
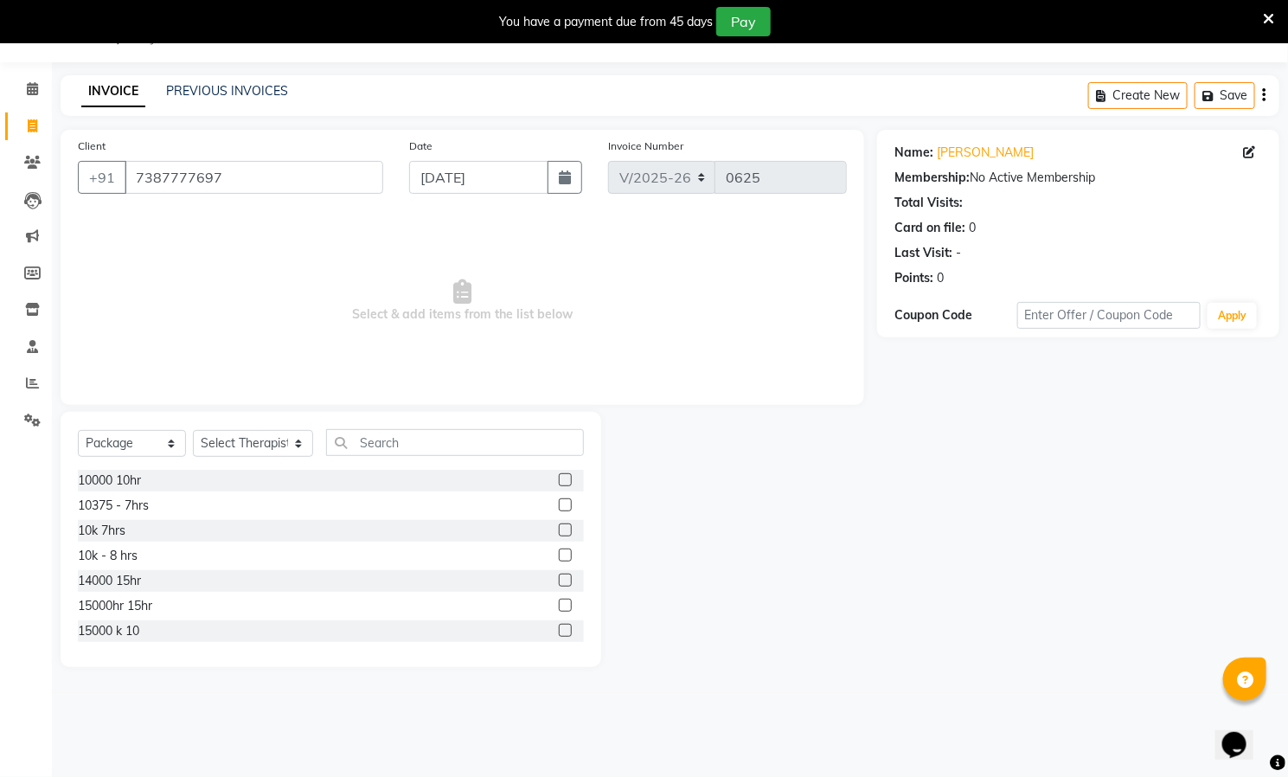
click at [559, 476] on label at bounding box center [565, 479] width 13 height 13
click at [559, 476] on input "checkbox" at bounding box center [564, 480] width 11 height 11
click at [559, 478] on label at bounding box center [565, 479] width 13 height 13
click at [559, 478] on input "checkbox" at bounding box center [564, 480] width 11 height 11
click at [559, 475] on label at bounding box center [565, 479] width 13 height 13
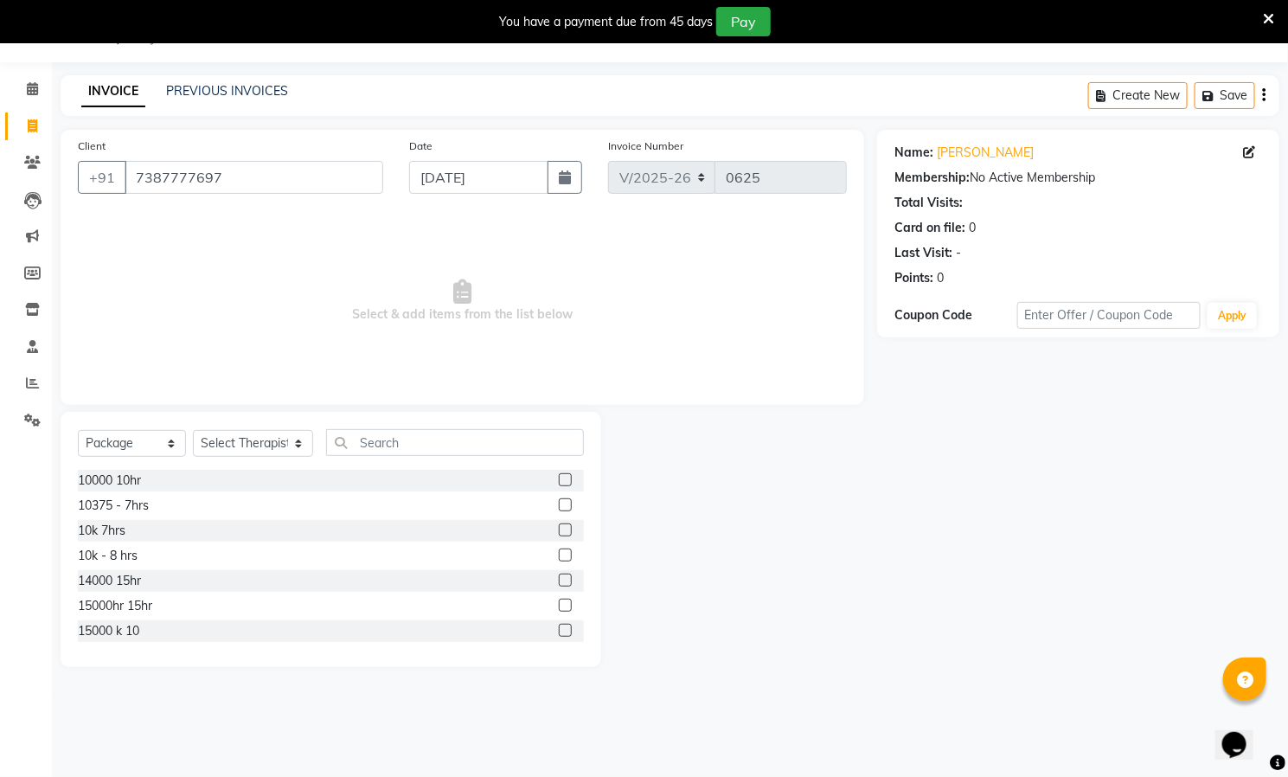
click at [559, 475] on input "checkbox" at bounding box center [564, 480] width 11 height 11
checkbox input "false"
click at [236, 440] on select "Select Therapist [PERSON_NAME] ([PERSON_NAME]) [PERSON_NAME][DEMOGRAPHIC_DATA] …" at bounding box center [253, 443] width 120 height 27
click at [193, 431] on select "Select Therapist [PERSON_NAME] ([PERSON_NAME]) [PERSON_NAME][DEMOGRAPHIC_DATA] …" at bounding box center [253, 443] width 120 height 27
click at [398, 446] on input "text" at bounding box center [455, 442] width 258 height 27
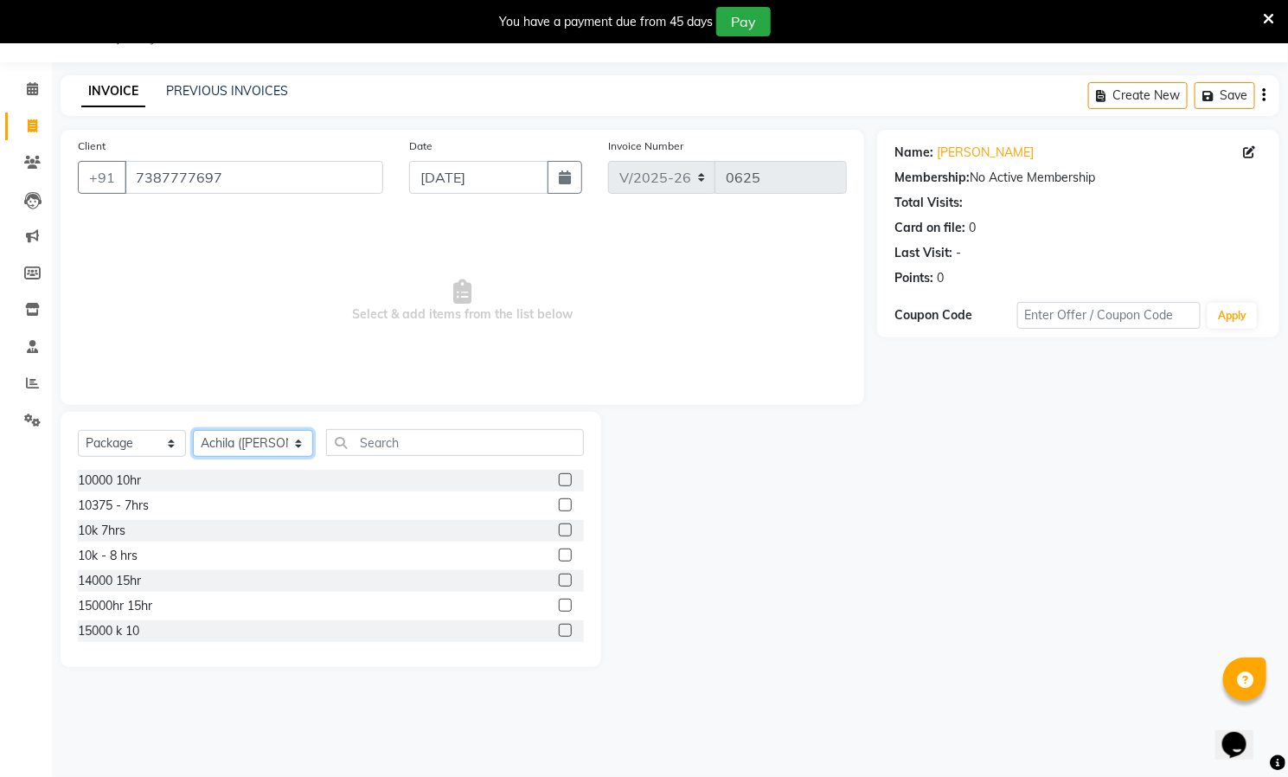
click at [262, 441] on select "Select Therapist [PERSON_NAME] ([PERSON_NAME]) [PERSON_NAME][DEMOGRAPHIC_DATA] …" at bounding box center [253, 443] width 120 height 27
select select "90570"
click at [193, 431] on select "Select Therapist [PERSON_NAME] ([PERSON_NAME]) [PERSON_NAME][DEMOGRAPHIC_DATA] …" at bounding box center [253, 443] width 120 height 27
click at [559, 476] on label at bounding box center [565, 479] width 13 height 13
click at [559, 476] on input "checkbox" at bounding box center [564, 480] width 11 height 11
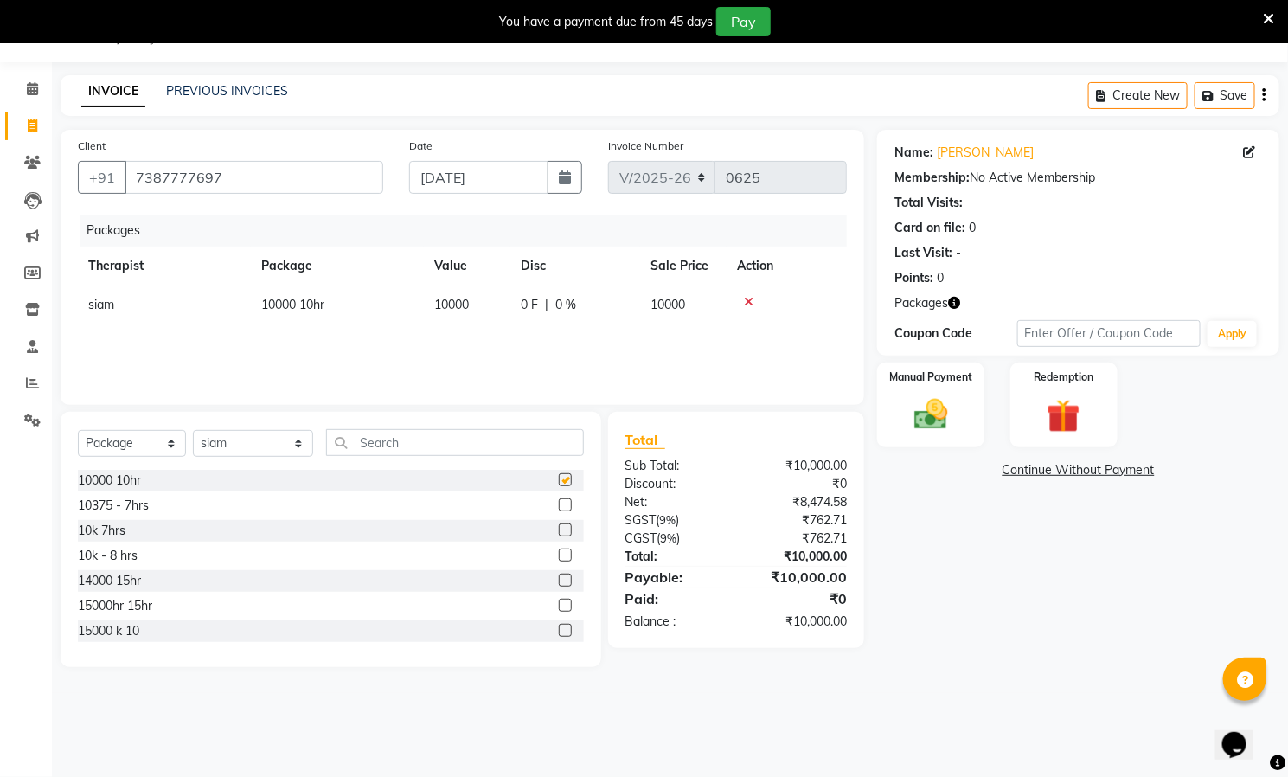
checkbox input "false"
click at [938, 390] on div "Manual Payment" at bounding box center [932, 405] width 112 height 88
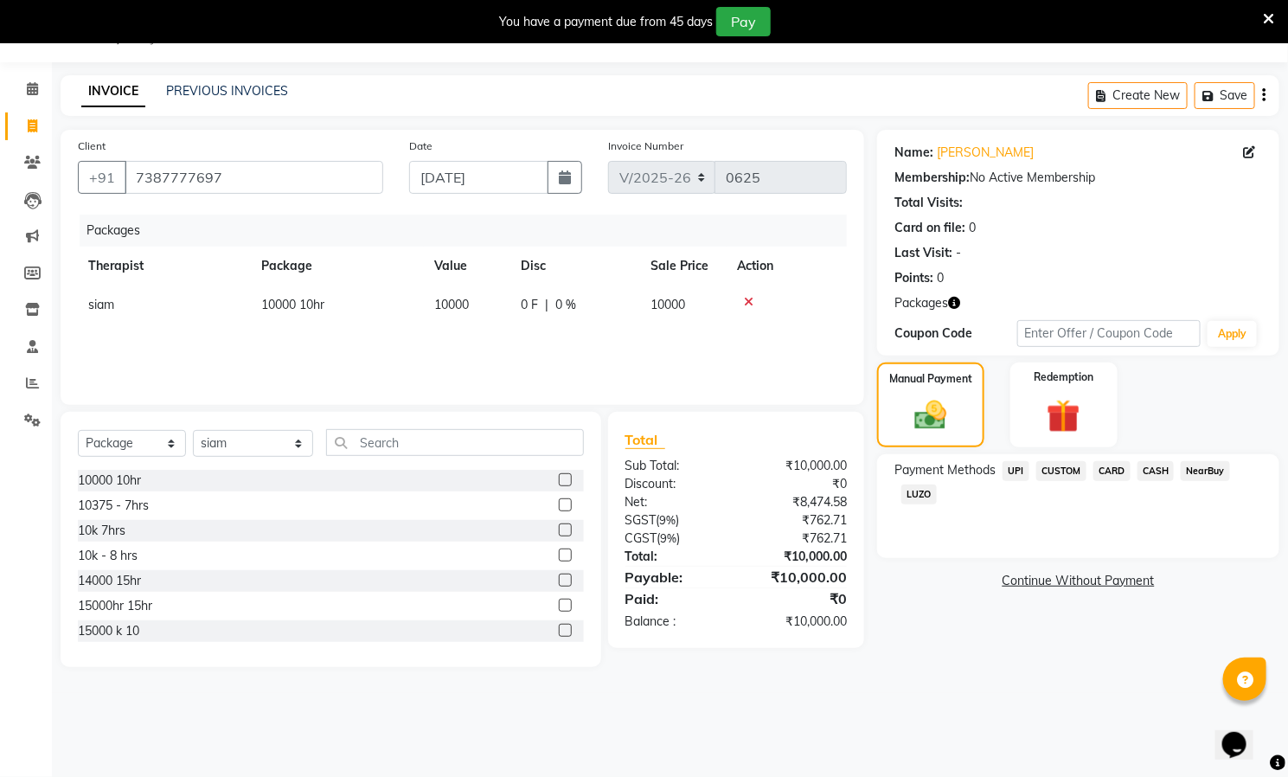
click at [1160, 470] on span "CASH" at bounding box center [1156, 471] width 37 height 20
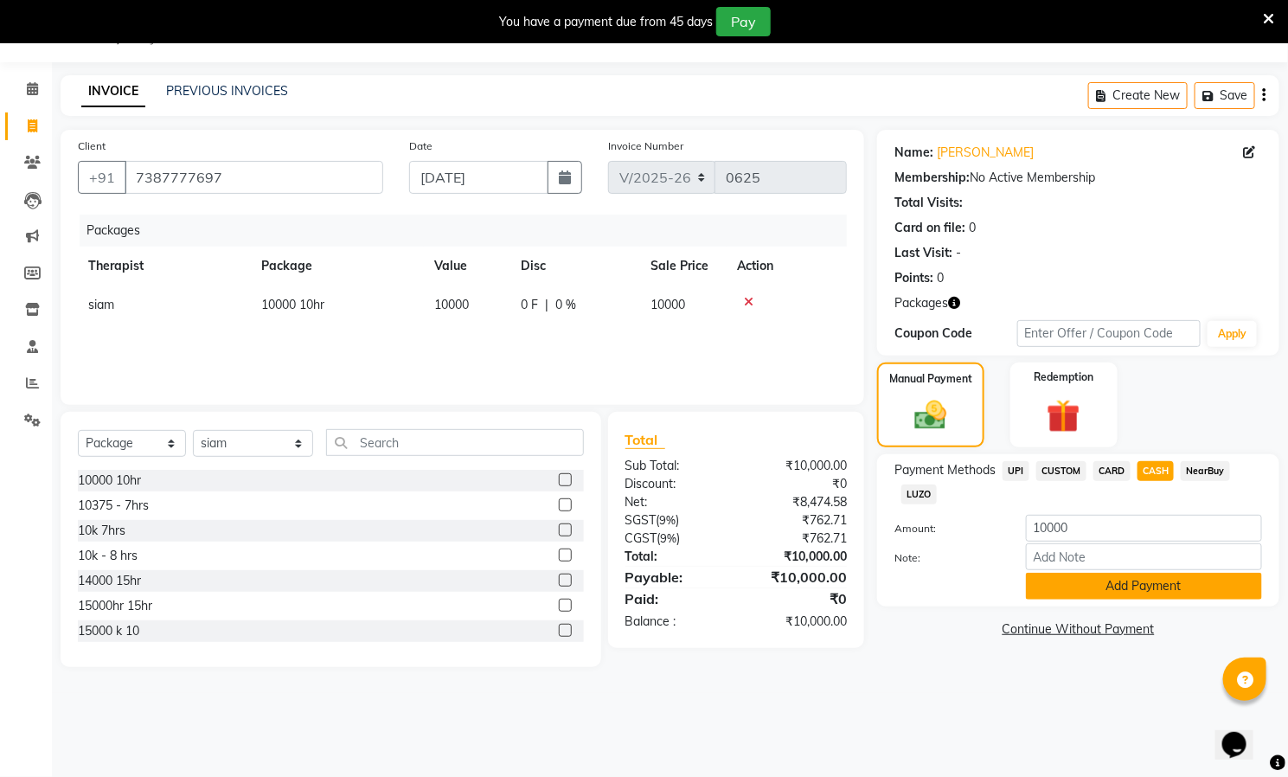
click at [1153, 585] on button "Add Payment" at bounding box center [1144, 586] width 236 height 27
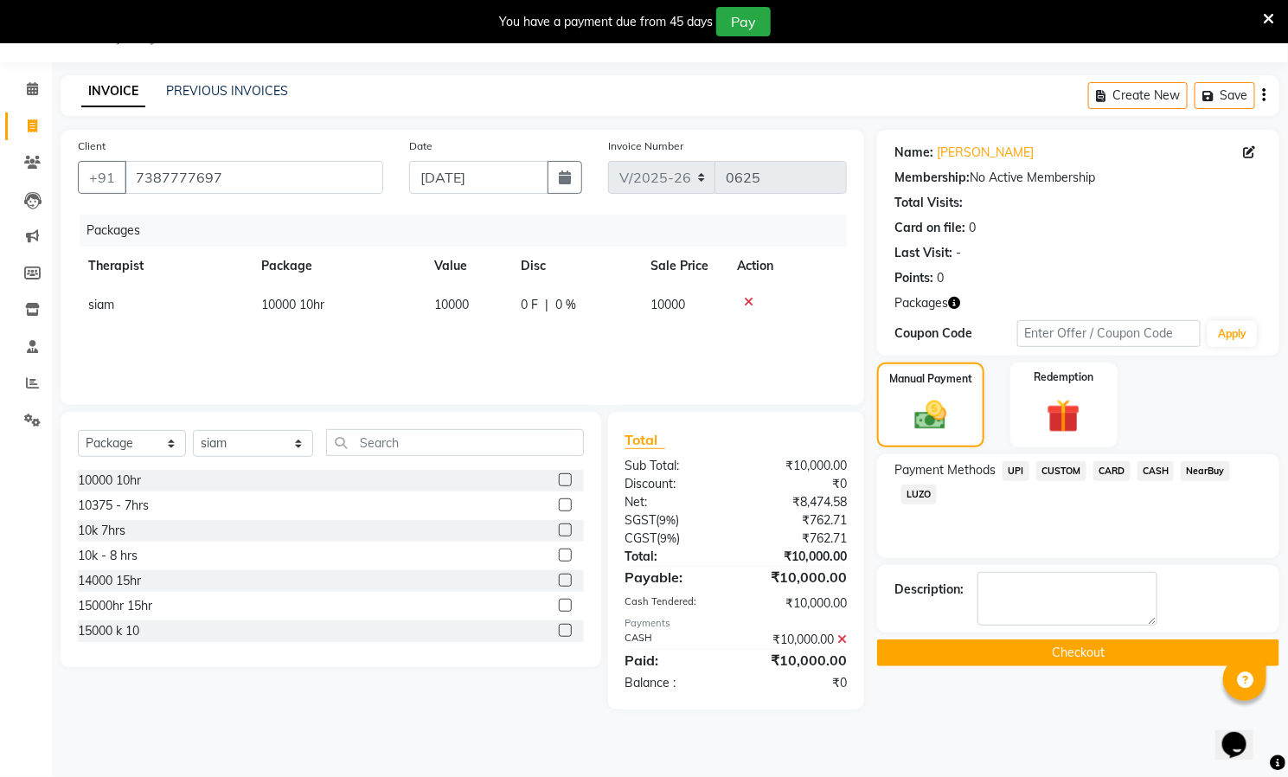
click at [1063, 654] on button "Checkout" at bounding box center [1078, 652] width 402 height 27
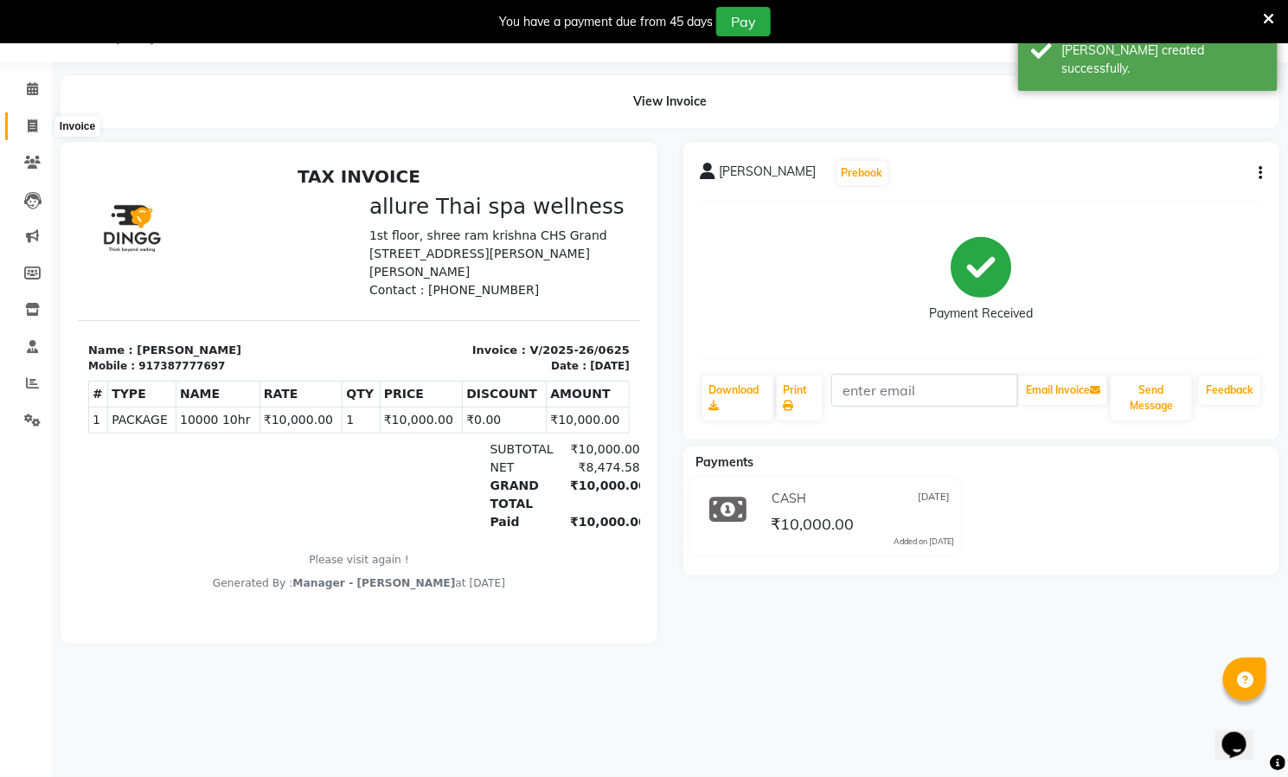
click at [29, 119] on icon at bounding box center [33, 125] width 10 height 13
select select "8529"
select select "service"
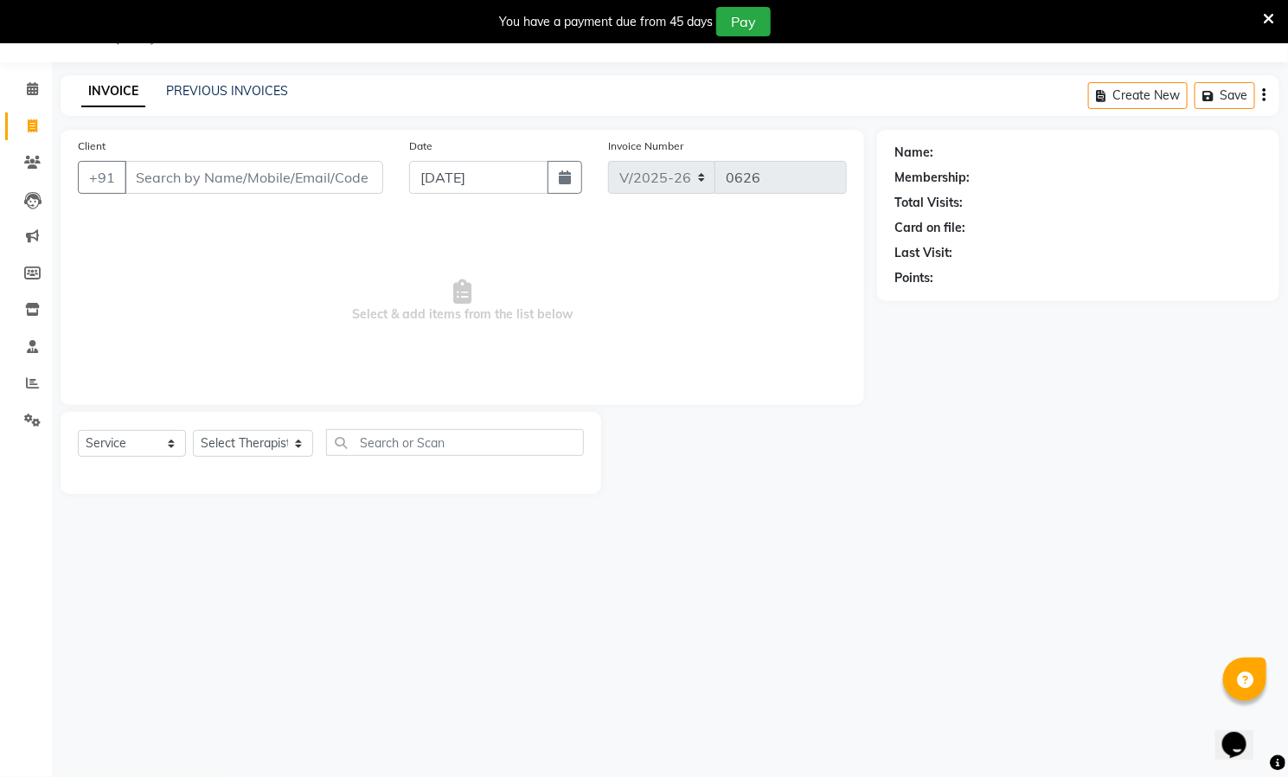
click at [221, 185] on input "Client" at bounding box center [254, 177] width 259 height 33
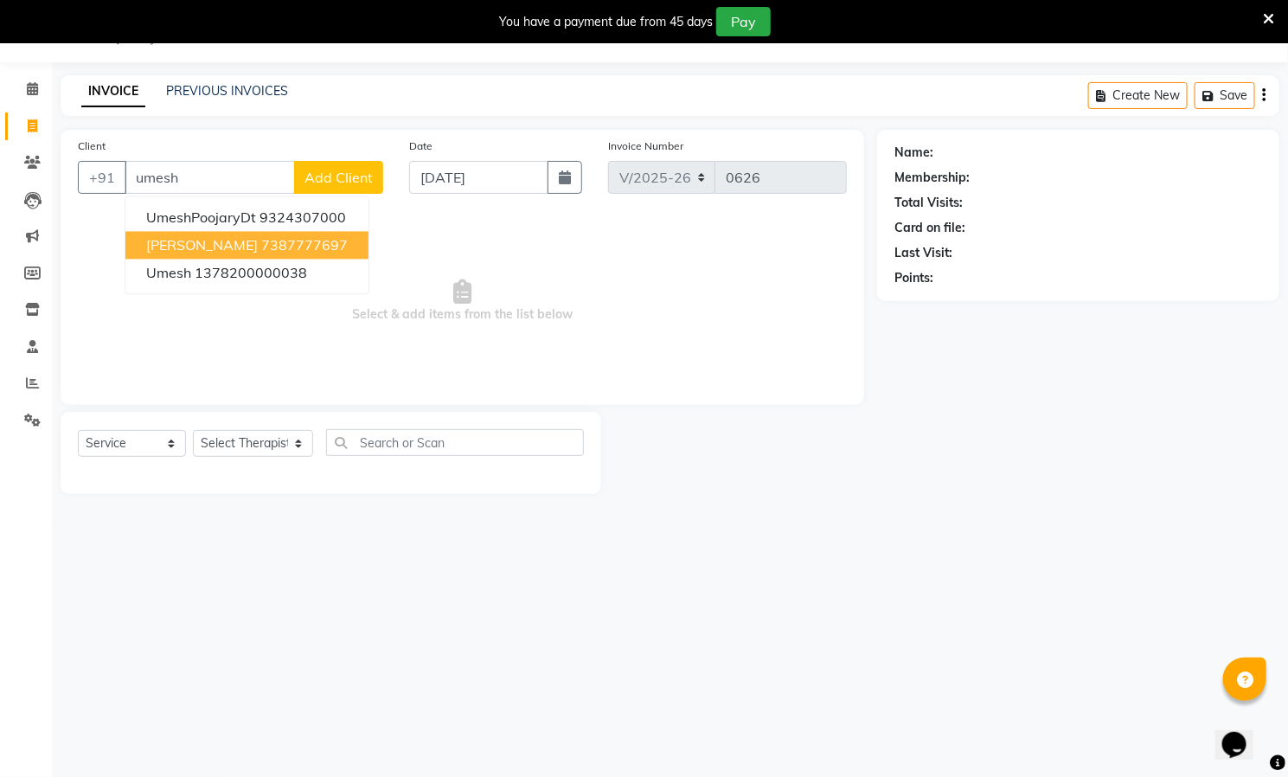
click at [245, 237] on span "[PERSON_NAME]" at bounding box center [202, 245] width 112 height 17
type input "7387777697"
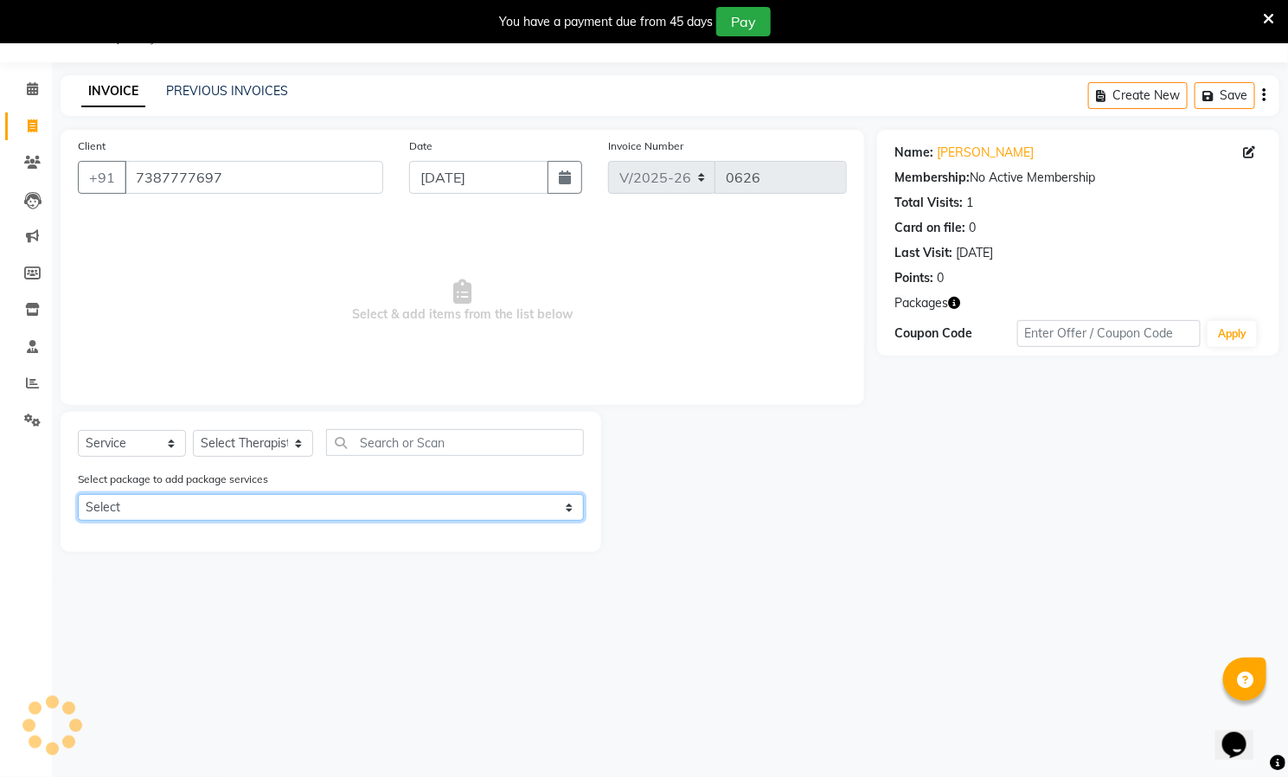
click at [172, 504] on select "Select 10000 10hr" at bounding box center [331, 507] width 506 height 27
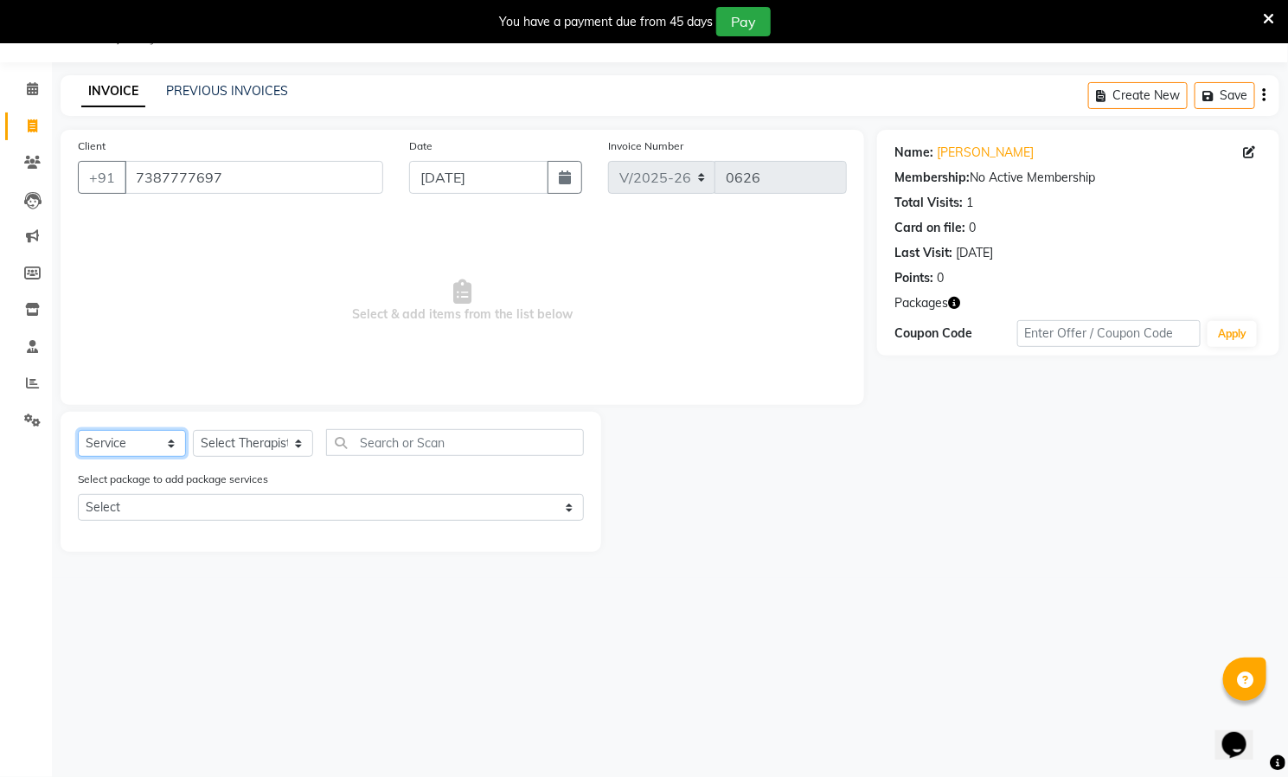
click at [145, 437] on select "Select Service Product Membership Package Voucher Prepaid Gift Card" at bounding box center [132, 443] width 108 height 27
click at [78, 431] on select "Select Service Product Membership Package Voucher Prepaid Gift Card" at bounding box center [132, 443] width 108 height 27
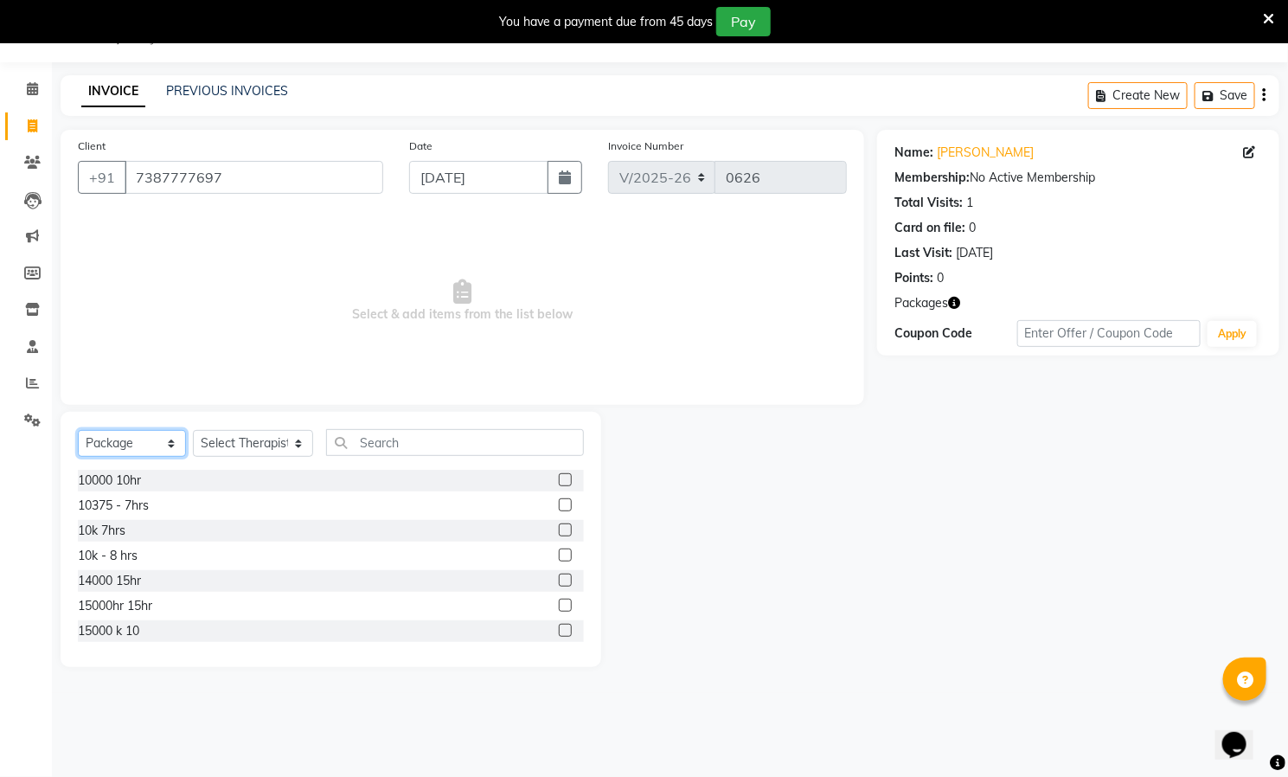
click at [117, 441] on select "Select Service Product Membership Package Voucher Prepaid Gift Card" at bounding box center [132, 443] width 108 height 27
select select "select"
click at [78, 431] on select "Select Service Product Membership Package Voucher Prepaid Gift Card" at bounding box center [132, 443] width 108 height 27
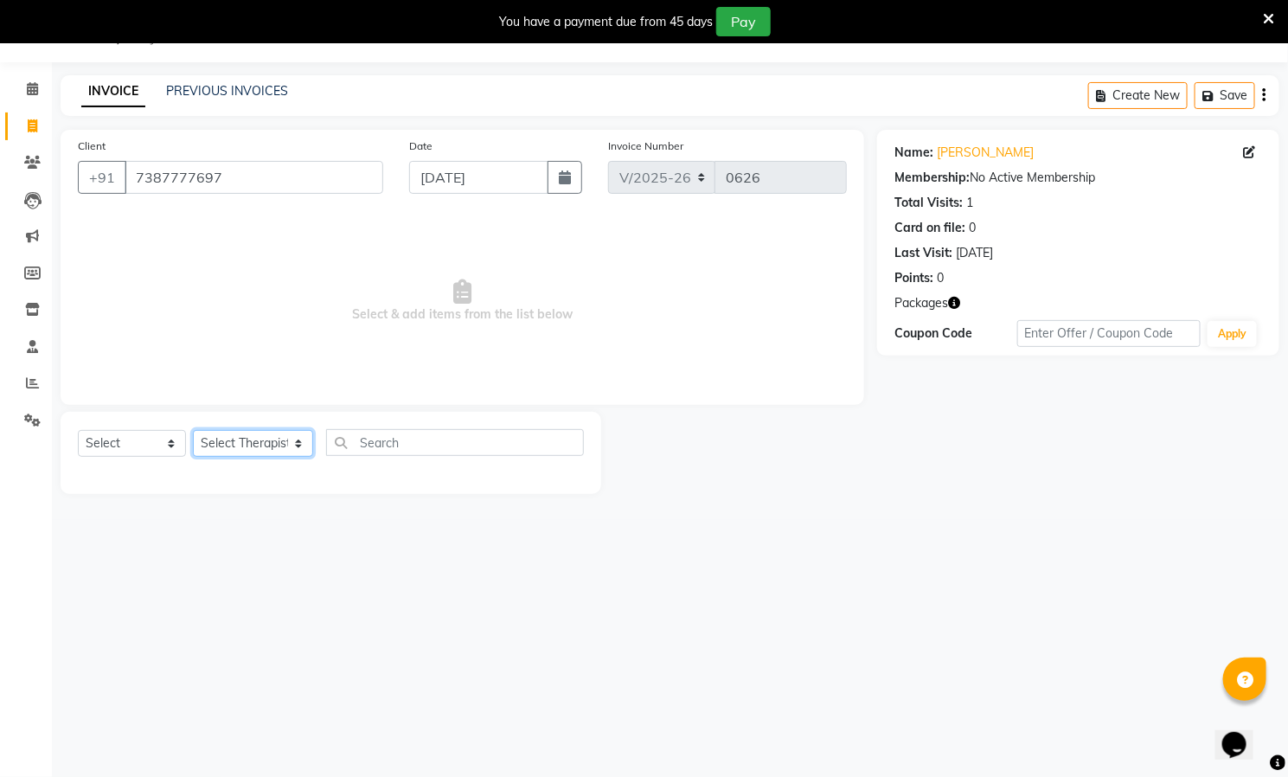
click at [222, 444] on select "Select Therapist [PERSON_NAME] ([PERSON_NAME]) [PERSON_NAME][DEMOGRAPHIC_DATA] …" at bounding box center [253, 443] width 120 height 27
select select "85285"
click at [193, 431] on select "Select Therapist [PERSON_NAME] ([PERSON_NAME]) [PERSON_NAME][DEMOGRAPHIC_DATA] …" at bounding box center [253, 443] width 120 height 27
click at [429, 450] on input "text" at bounding box center [455, 442] width 258 height 27
type input "d"
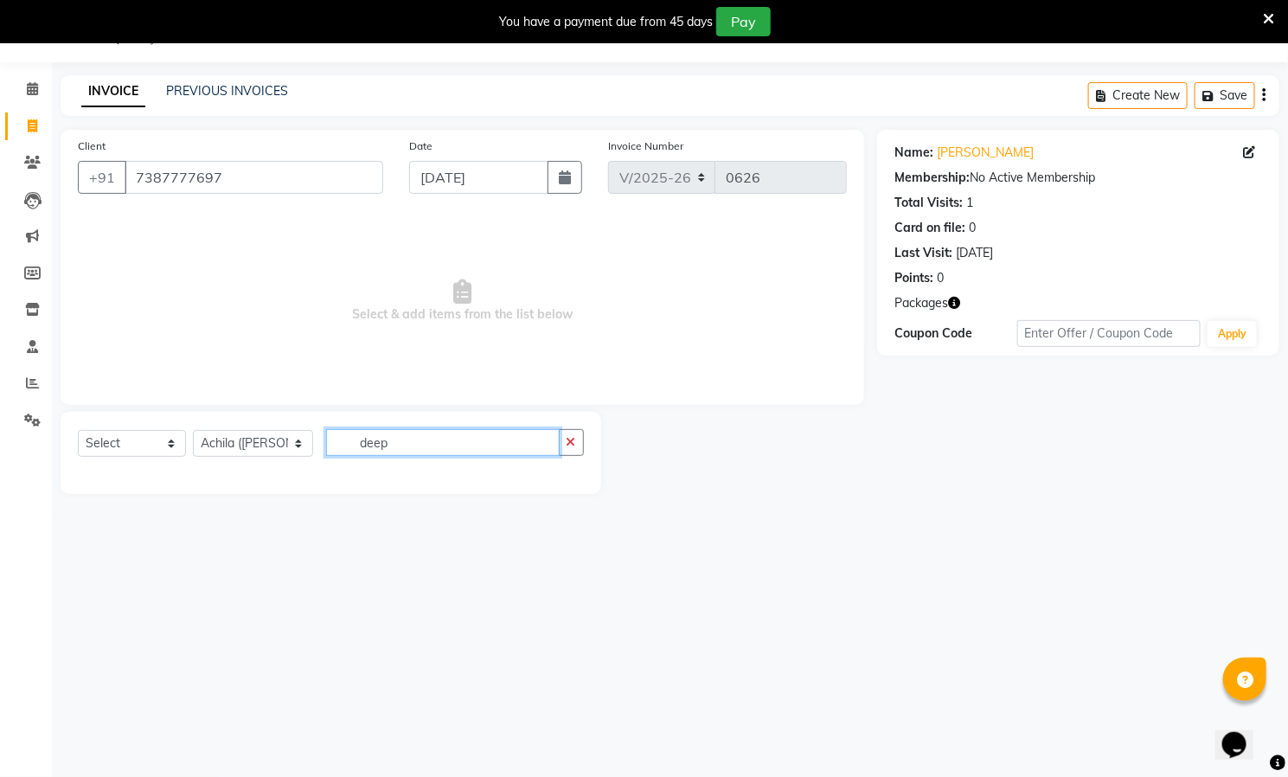
click at [454, 450] on input "deep" at bounding box center [443, 442] width 234 height 27
type input "deep"
click at [567, 442] on icon "button" at bounding box center [572, 442] width 10 height 12
click at [439, 447] on input "text" at bounding box center [455, 442] width 258 height 27
type input "s"
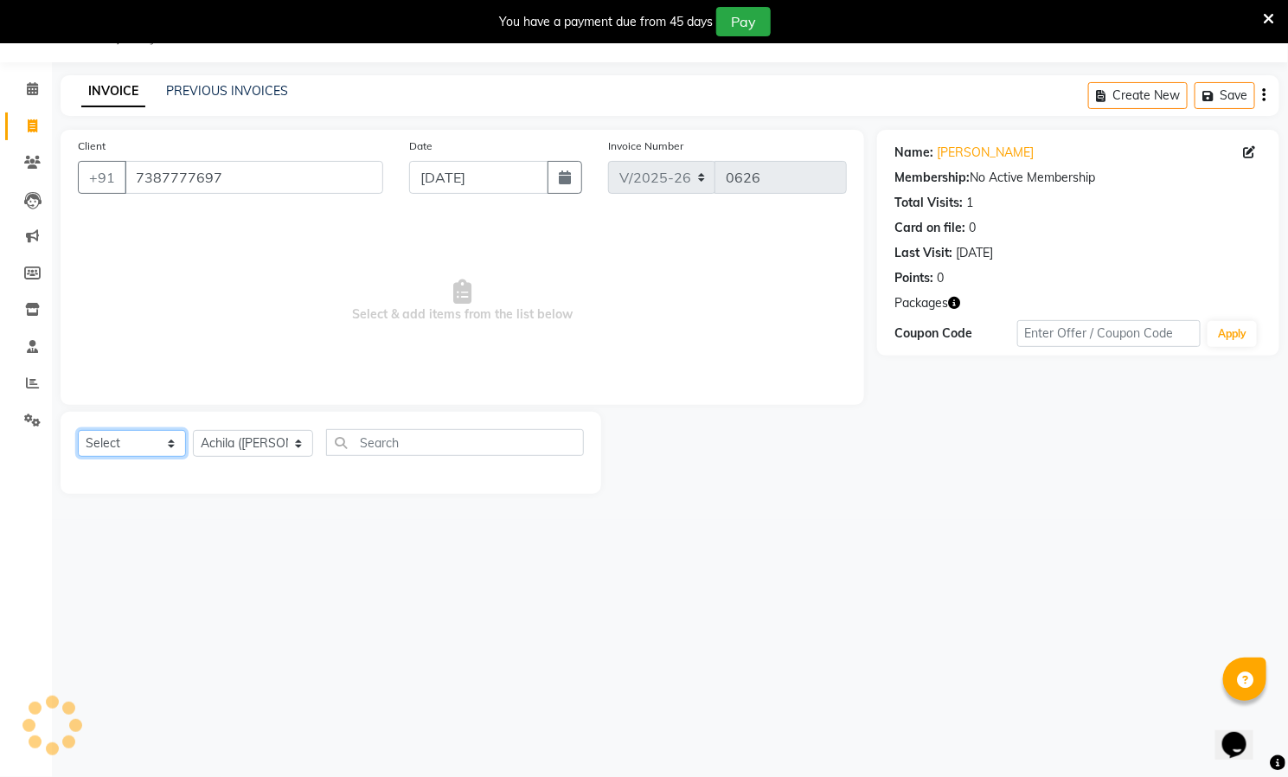
click at [125, 446] on select "Select Service Product Membership Package Voucher Prepaid Gift Card" at bounding box center [132, 443] width 108 height 27
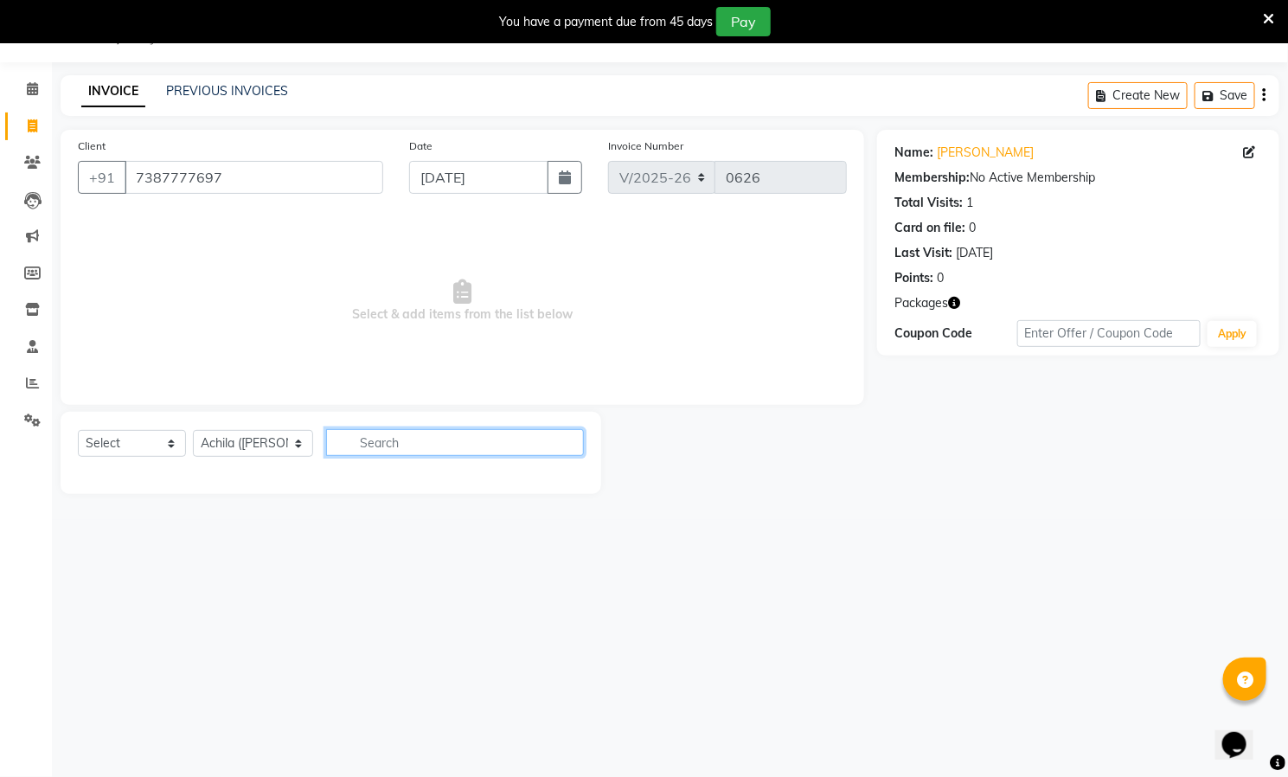
click at [400, 442] on input "text" at bounding box center [455, 442] width 258 height 27
type input "d"
click at [237, 445] on select "Select Therapist [PERSON_NAME] ([PERSON_NAME]) [PERSON_NAME][DEMOGRAPHIC_DATA] …" at bounding box center [253, 443] width 120 height 27
select select "85288"
click at [193, 431] on select "Select Therapist [PERSON_NAME] ([PERSON_NAME]) [PERSON_NAME][DEMOGRAPHIC_DATA] …" at bounding box center [253, 443] width 120 height 27
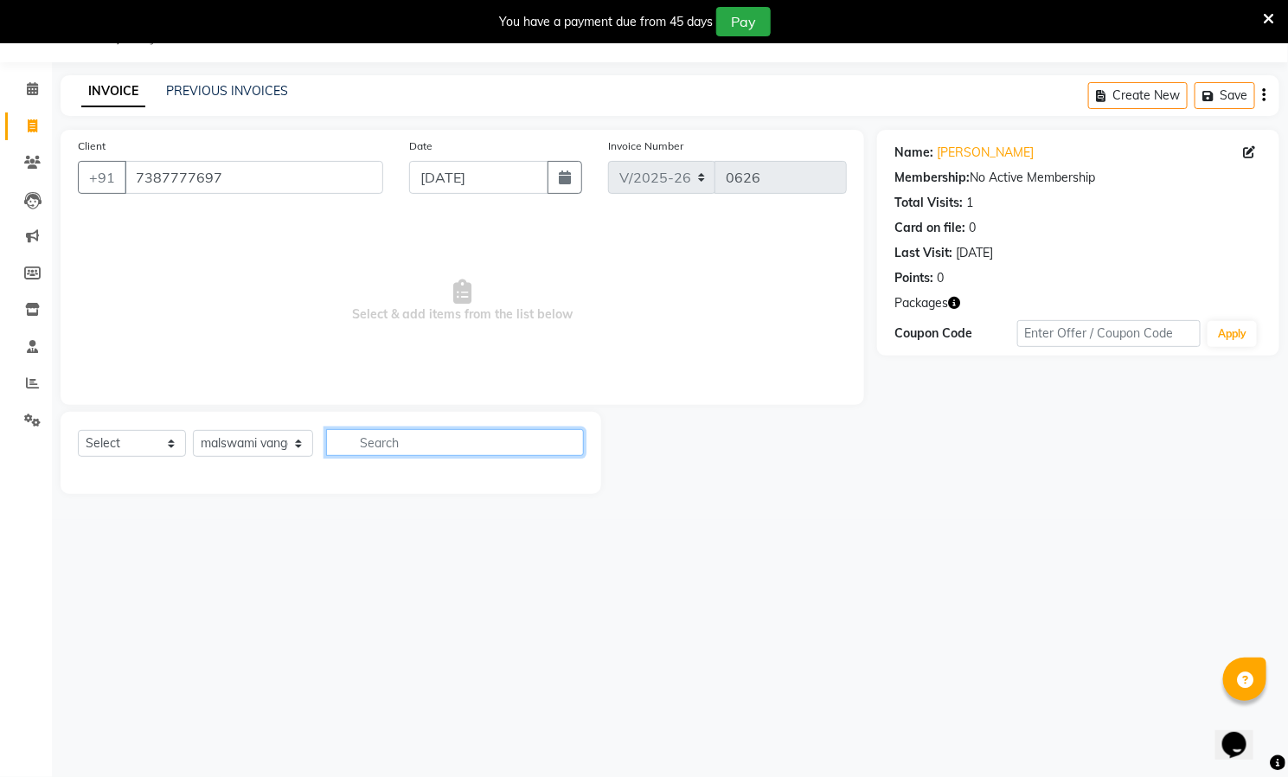
click at [397, 450] on input "text" at bounding box center [455, 442] width 258 height 27
type input "dee"
click at [146, 444] on select "Select Service Product Membership Package Voucher Prepaid Gift Card" at bounding box center [132, 443] width 108 height 27
click at [78, 431] on select "Select Service Product Membership Package Voucher Prepaid Gift Card" at bounding box center [132, 443] width 108 height 27
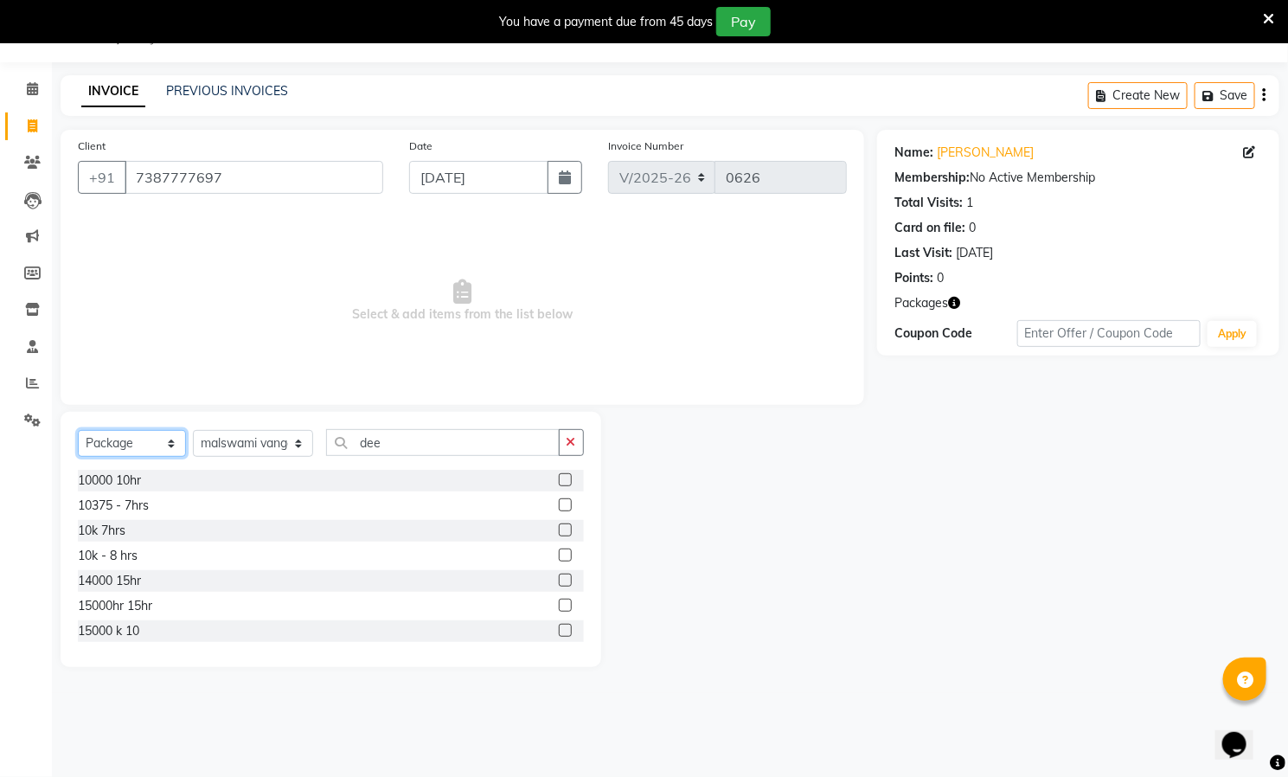
click at [130, 446] on select "Select Service Product Membership Package Voucher Prepaid Gift Card" at bounding box center [132, 443] width 108 height 27
click at [78, 431] on select "Select Service Product Membership Package Voucher Prepaid Gift Card" at bounding box center [132, 443] width 108 height 27
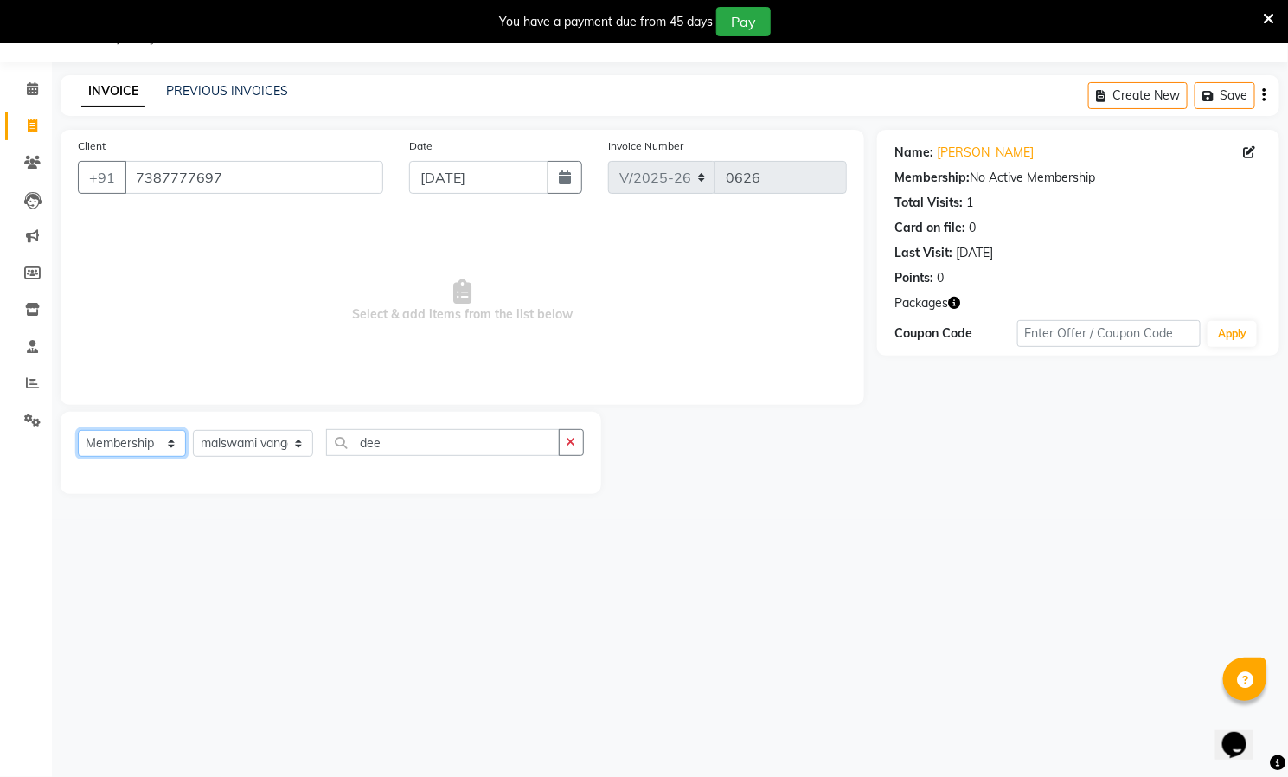
click at [135, 439] on select "Select Service Product Membership Package Voucher Prepaid Gift Card" at bounding box center [132, 443] width 108 height 27
select select "select"
click at [78, 431] on select "Select Service Product Membership Package Voucher Prepaid Gift Card" at bounding box center [132, 443] width 108 height 27
click at [260, 440] on select "Select Therapist [PERSON_NAME] ([PERSON_NAME]) [PERSON_NAME][DEMOGRAPHIC_DATA] …" at bounding box center [253, 443] width 120 height 27
select select "85286"
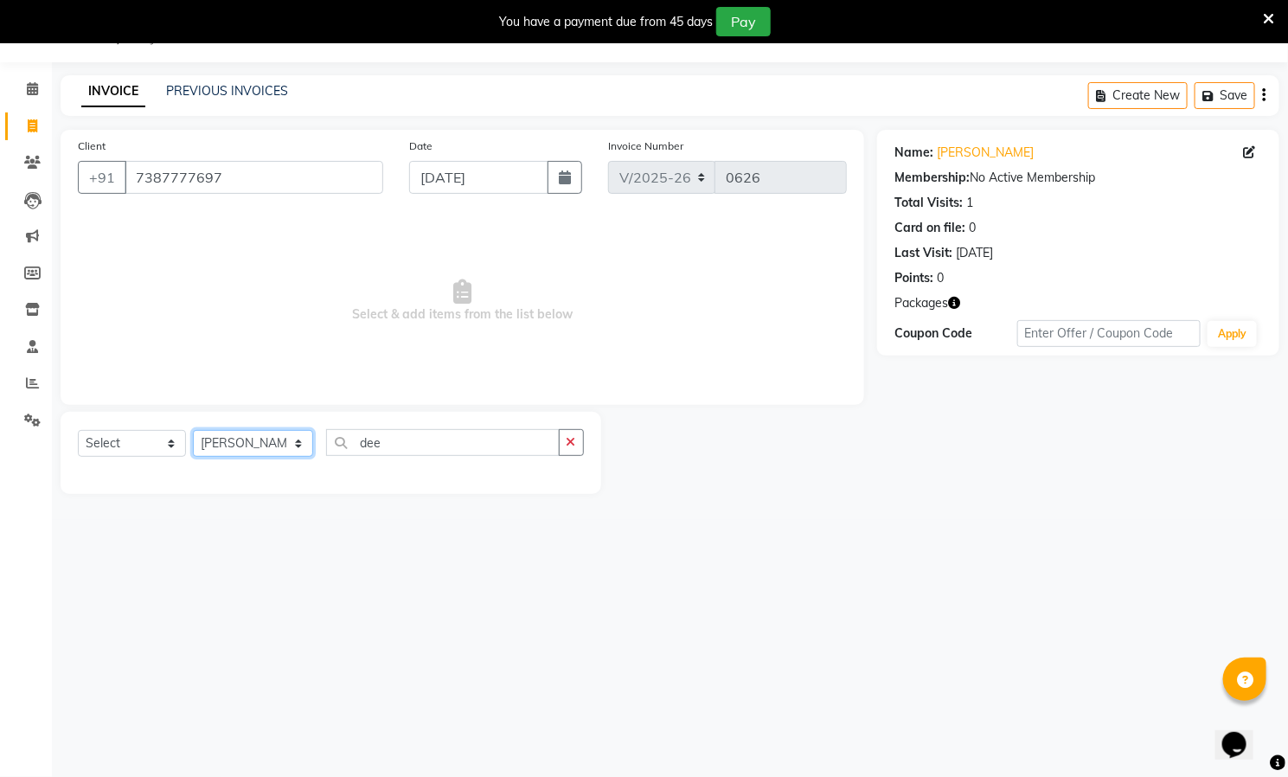
click at [193, 431] on select "Select Therapist [PERSON_NAME] ([PERSON_NAME]) [PERSON_NAME][DEMOGRAPHIC_DATA] …" at bounding box center [253, 443] width 120 height 27
click at [423, 452] on input "dee" at bounding box center [443, 442] width 234 height 27
type input "d"
click at [307, 182] on input "7387777697" at bounding box center [254, 177] width 259 height 33
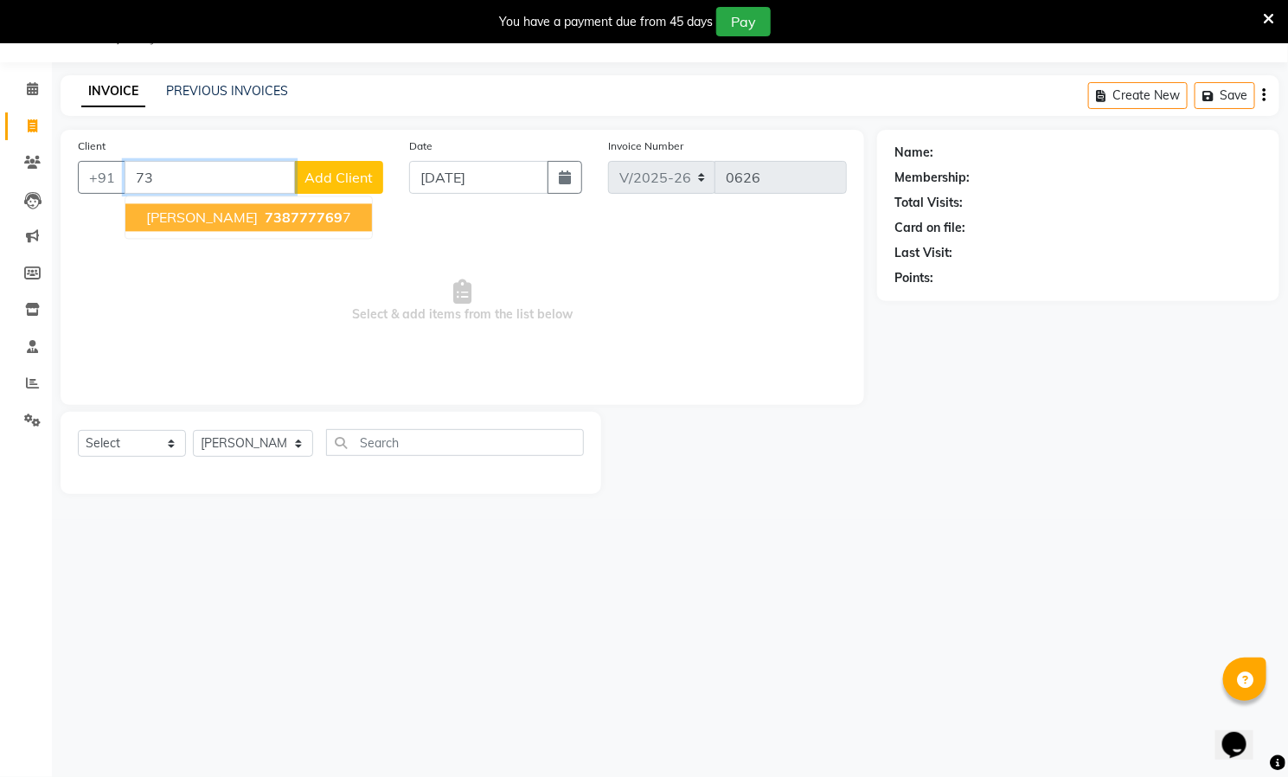
type input "7"
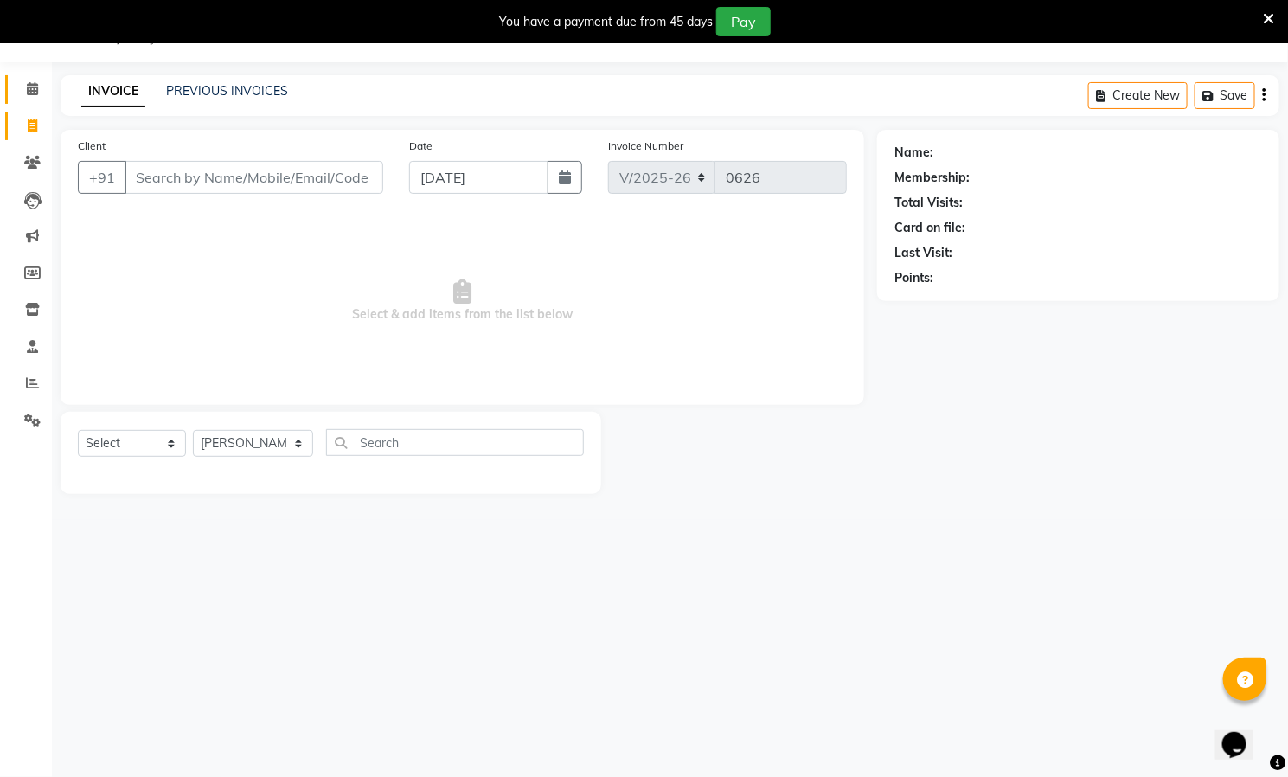
click at [24, 75] on link "Calendar" at bounding box center [26, 89] width 42 height 29
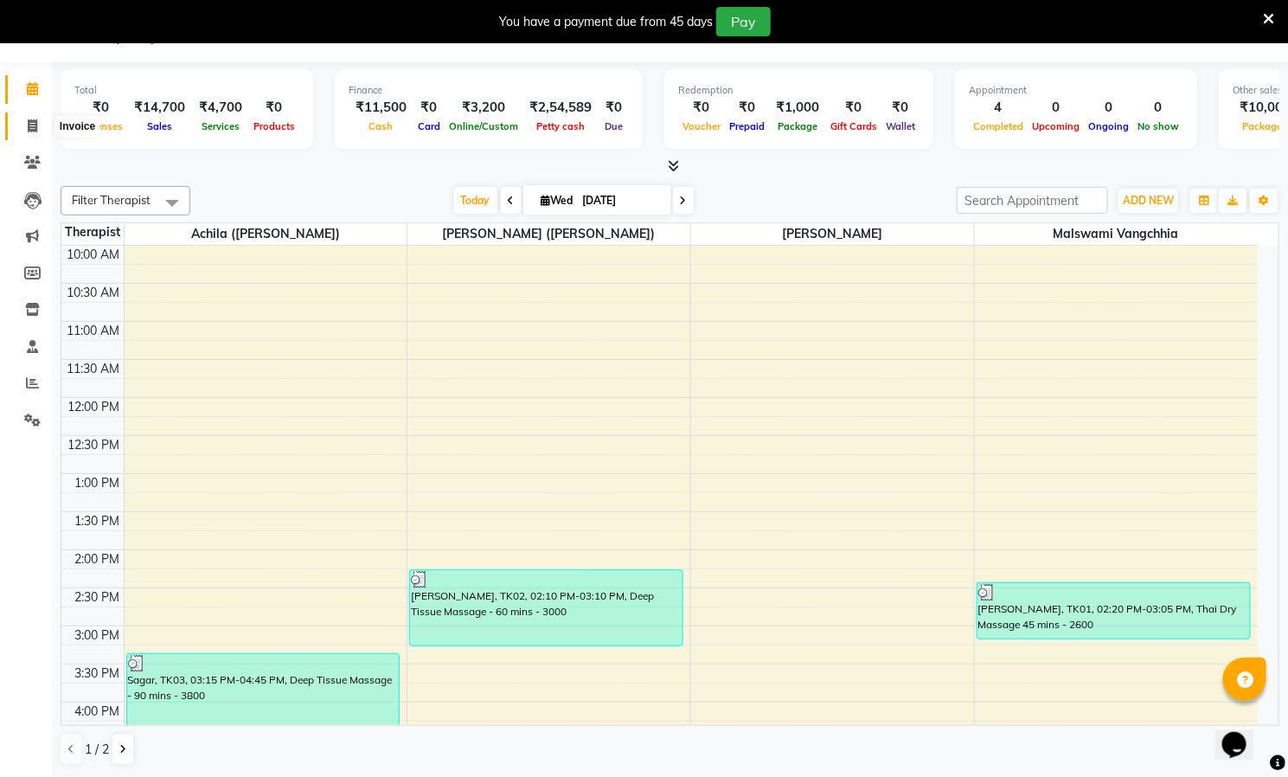
click at [29, 119] on icon at bounding box center [33, 125] width 10 height 13
select select "service"
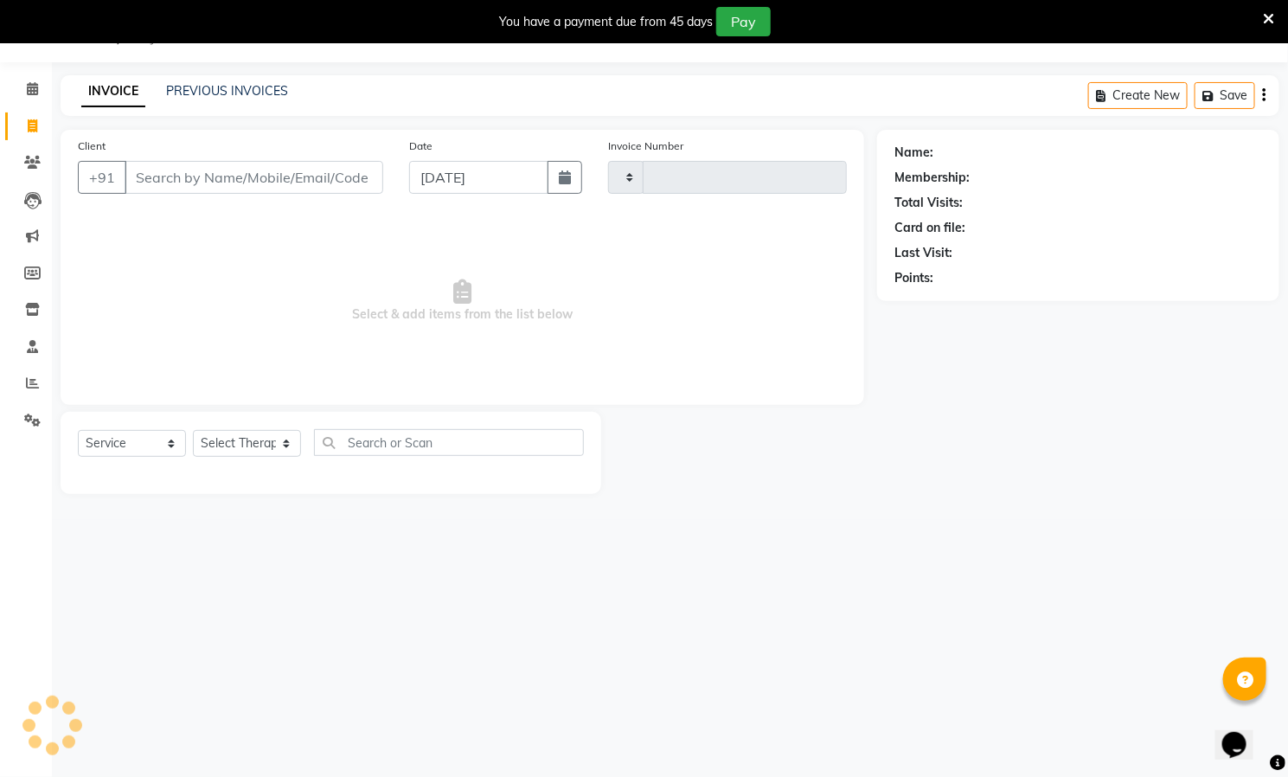
type input "0626"
select select "8529"
click at [232, 174] on input "Client" at bounding box center [254, 177] width 259 height 33
click at [240, 171] on input "Client" at bounding box center [254, 177] width 259 height 33
paste input "7387777697"
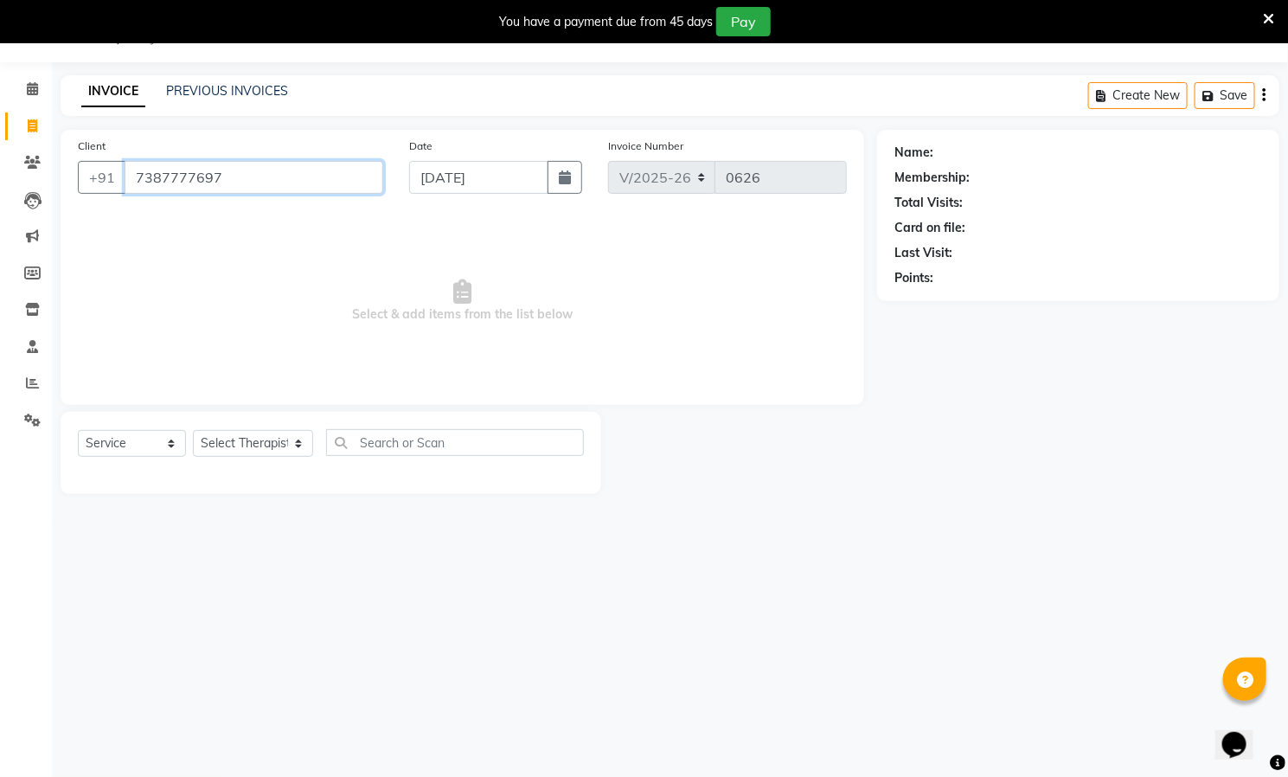
type input "7387777697"
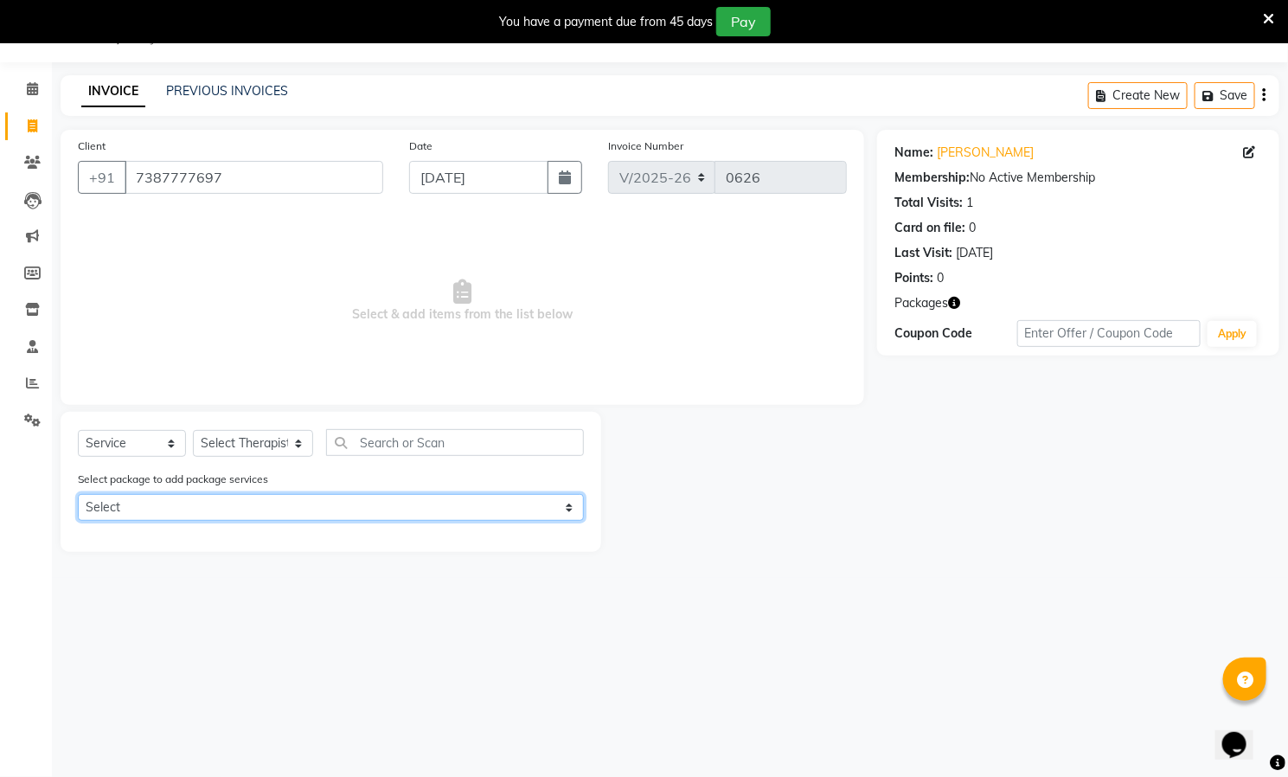
click at [467, 506] on select "Select 10000 10hr" at bounding box center [331, 507] width 506 height 27
select select "1: Object"
click at [78, 494] on select "Select 10000 10hr" at bounding box center [331, 507] width 506 height 27
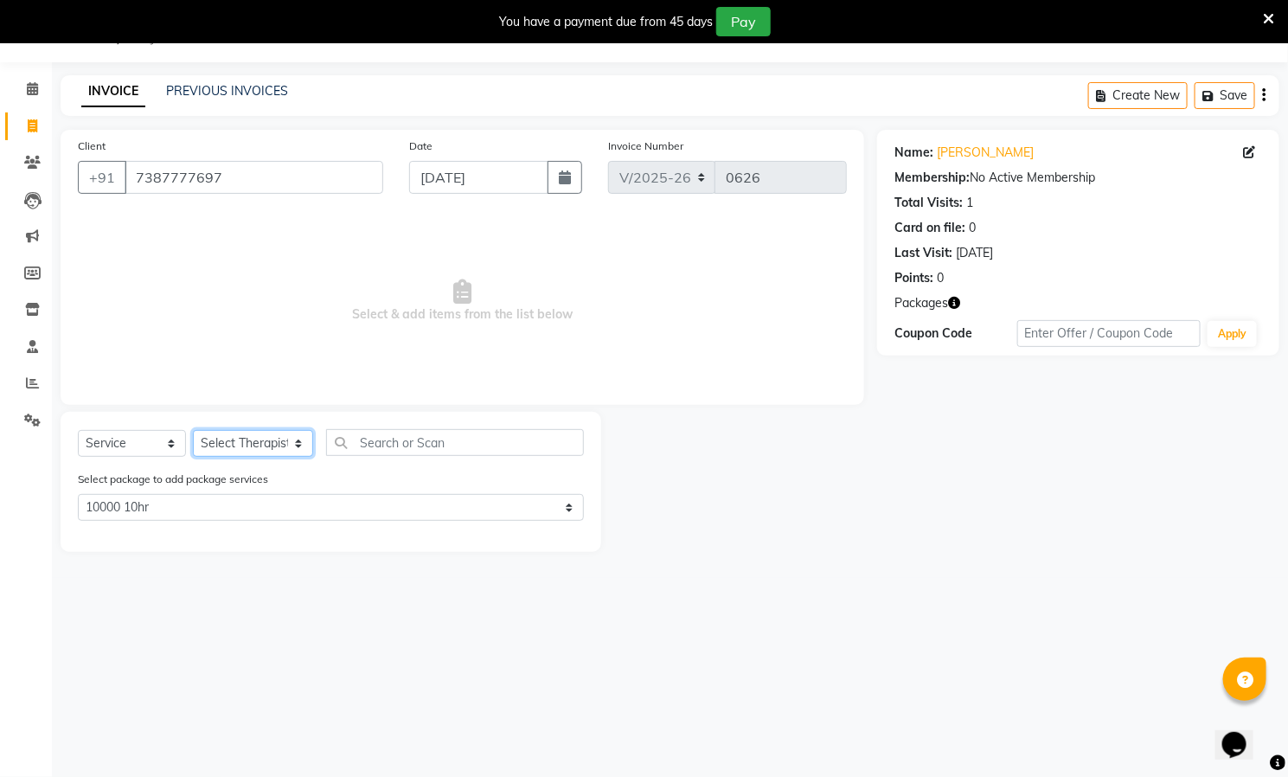
click at [265, 439] on select "Select Therapist [PERSON_NAME] ([PERSON_NAME]) [PERSON_NAME][DEMOGRAPHIC_DATA] …" at bounding box center [253, 443] width 120 height 27
select select "85285"
click at [193, 431] on select "Select Therapist [PERSON_NAME] ([PERSON_NAME]) [PERSON_NAME][DEMOGRAPHIC_DATA] …" at bounding box center [253, 443] width 120 height 27
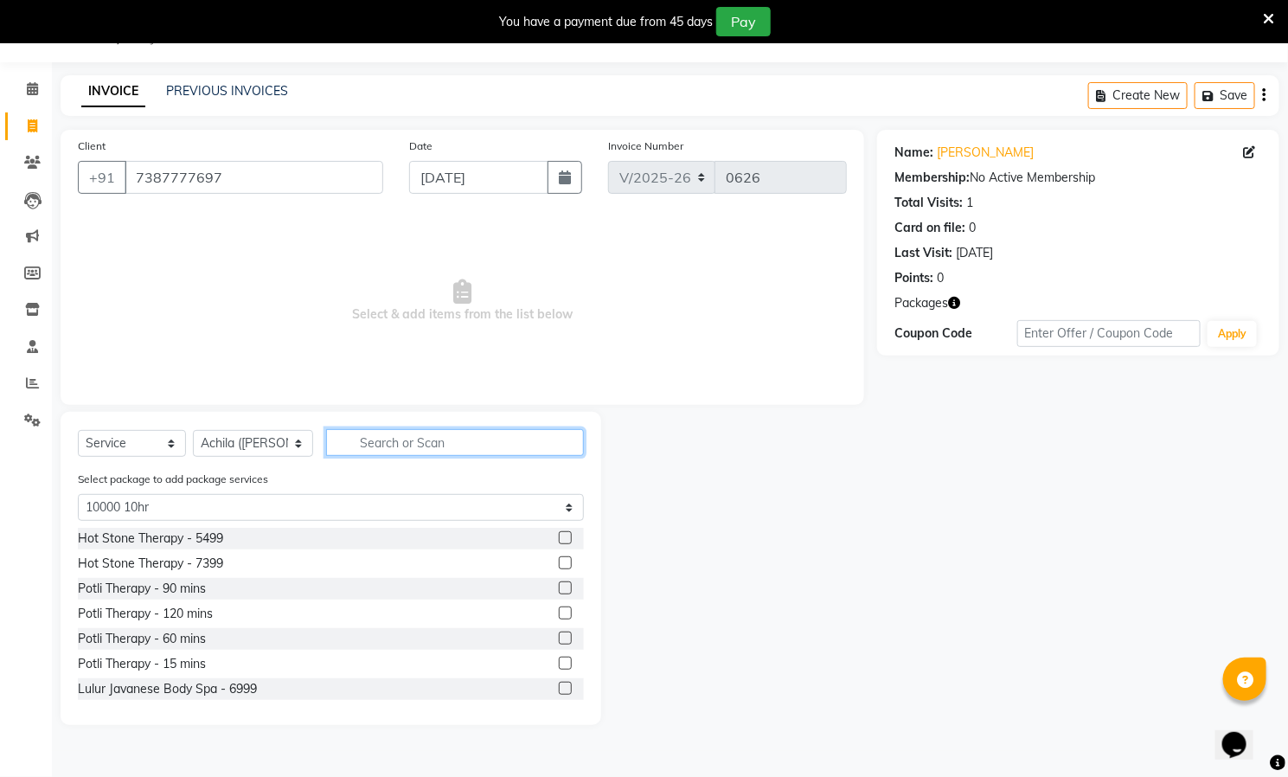
click at [419, 446] on input "text" at bounding box center [455, 442] width 258 height 27
type input "d"
select select "0: undefined"
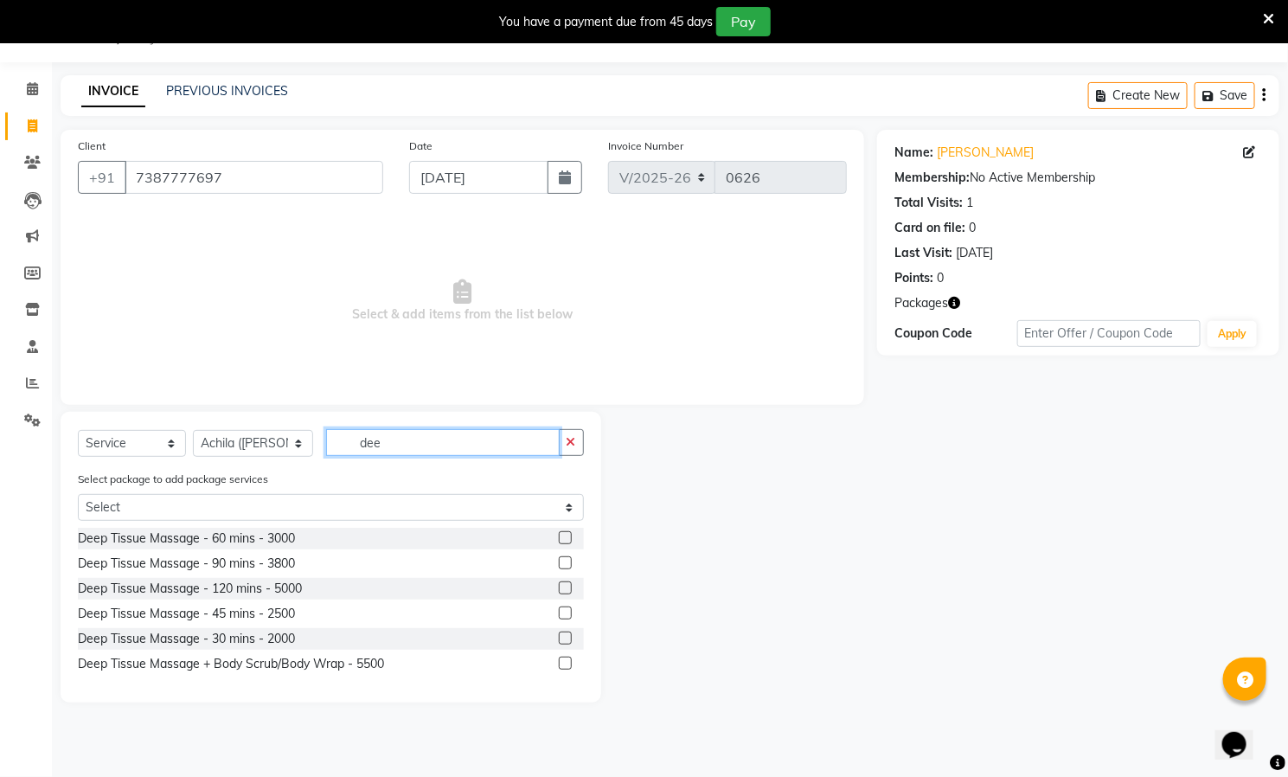
type input "dee"
click at [564, 561] on label at bounding box center [565, 562] width 13 height 13
click at [564, 561] on input "checkbox" at bounding box center [564, 563] width 11 height 11
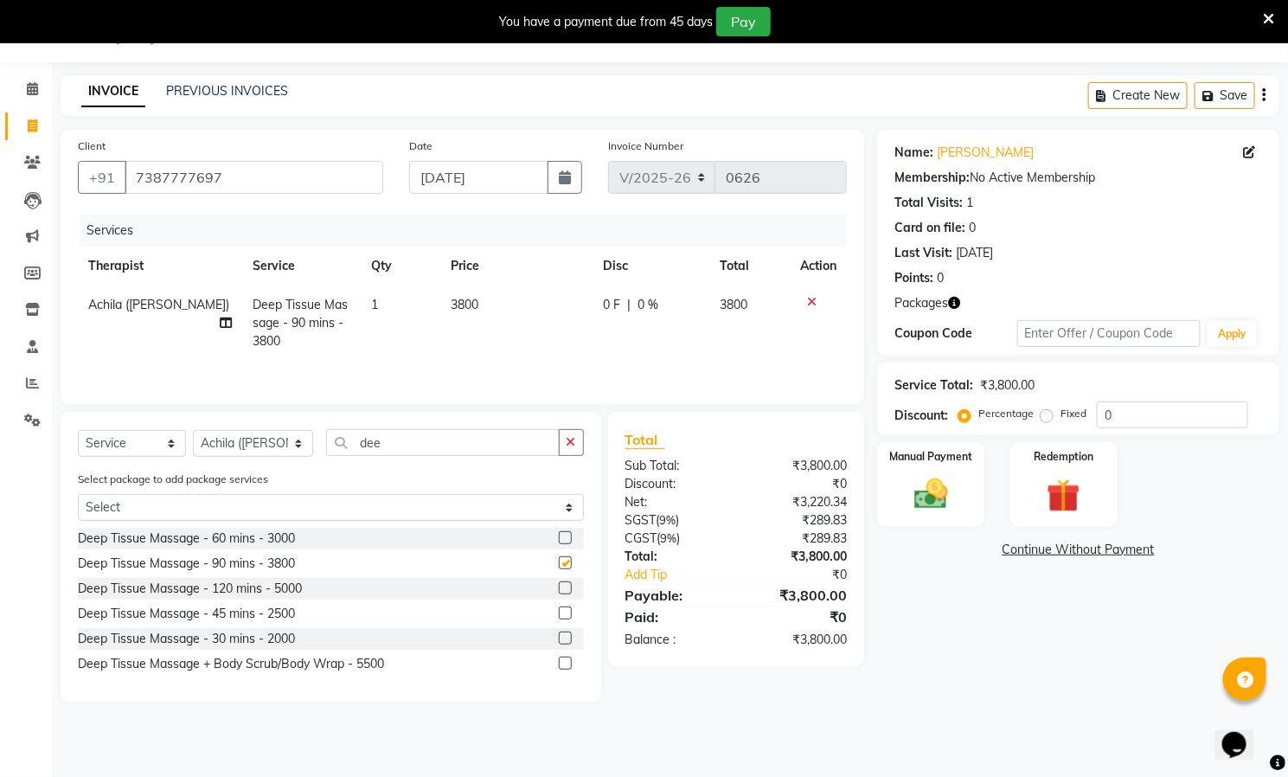
checkbox input "false"
click at [253, 449] on select "Select Therapist [PERSON_NAME] ([PERSON_NAME]) [PERSON_NAME][DEMOGRAPHIC_DATA] …" at bounding box center [253, 443] width 120 height 27
select select "85288"
click at [193, 437] on select "Select Therapist [PERSON_NAME] ([PERSON_NAME]) [PERSON_NAME][DEMOGRAPHIC_DATA] …" at bounding box center [253, 443] width 120 height 27
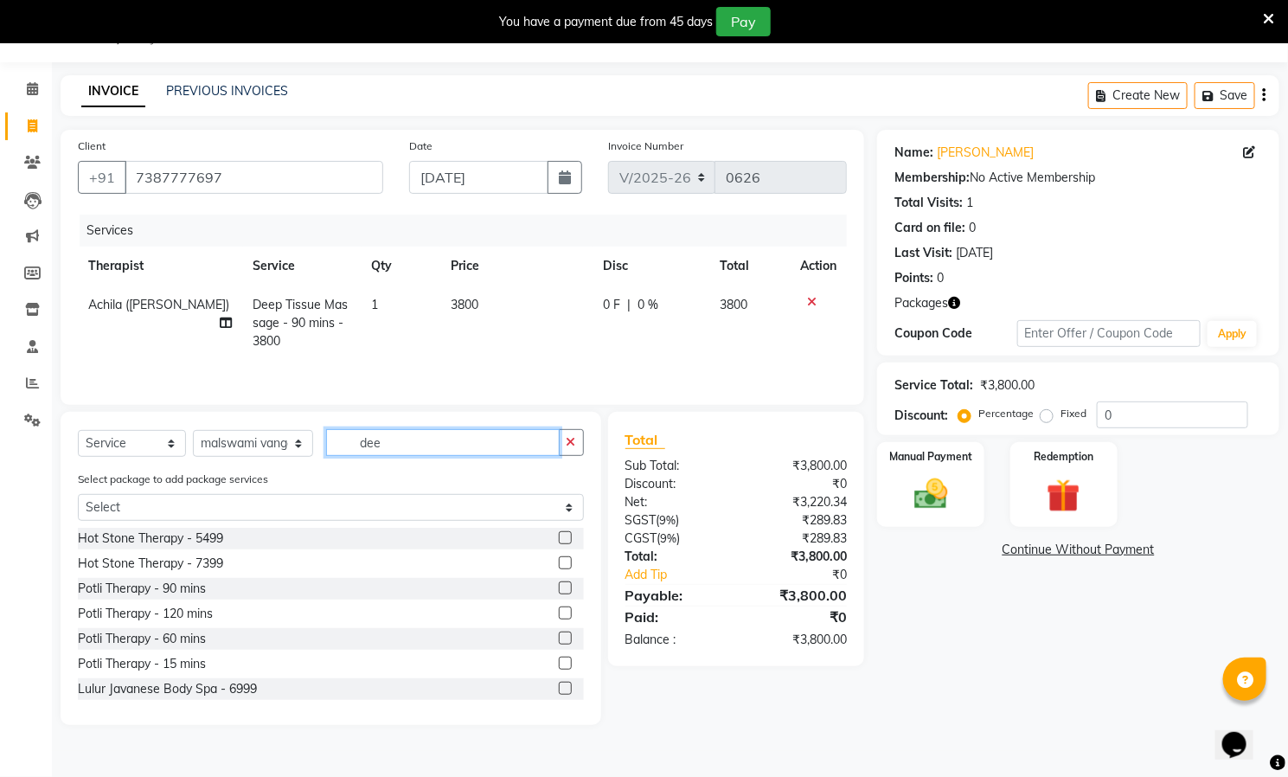
click at [408, 456] on input "dee" at bounding box center [443, 442] width 234 height 27
type input "de"
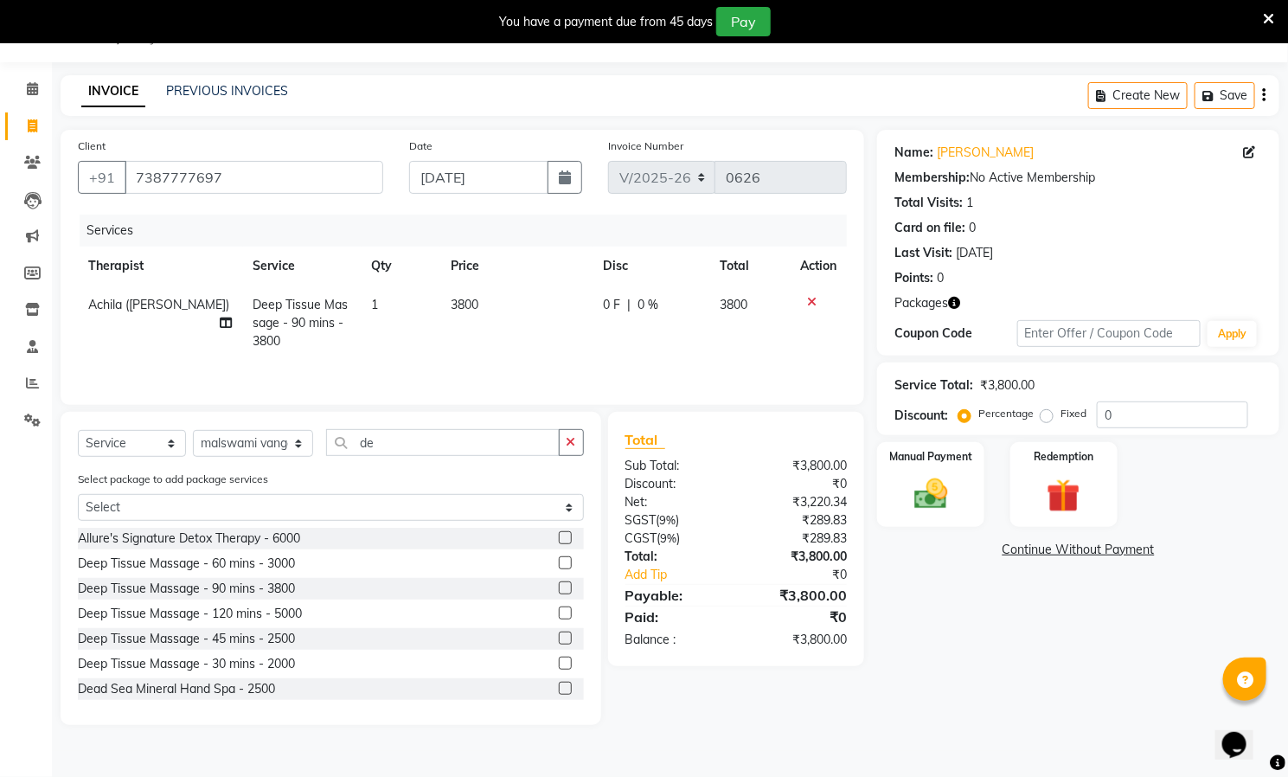
click at [559, 594] on label at bounding box center [565, 587] width 13 height 13
click at [559, 594] on input "checkbox" at bounding box center [564, 588] width 11 height 11
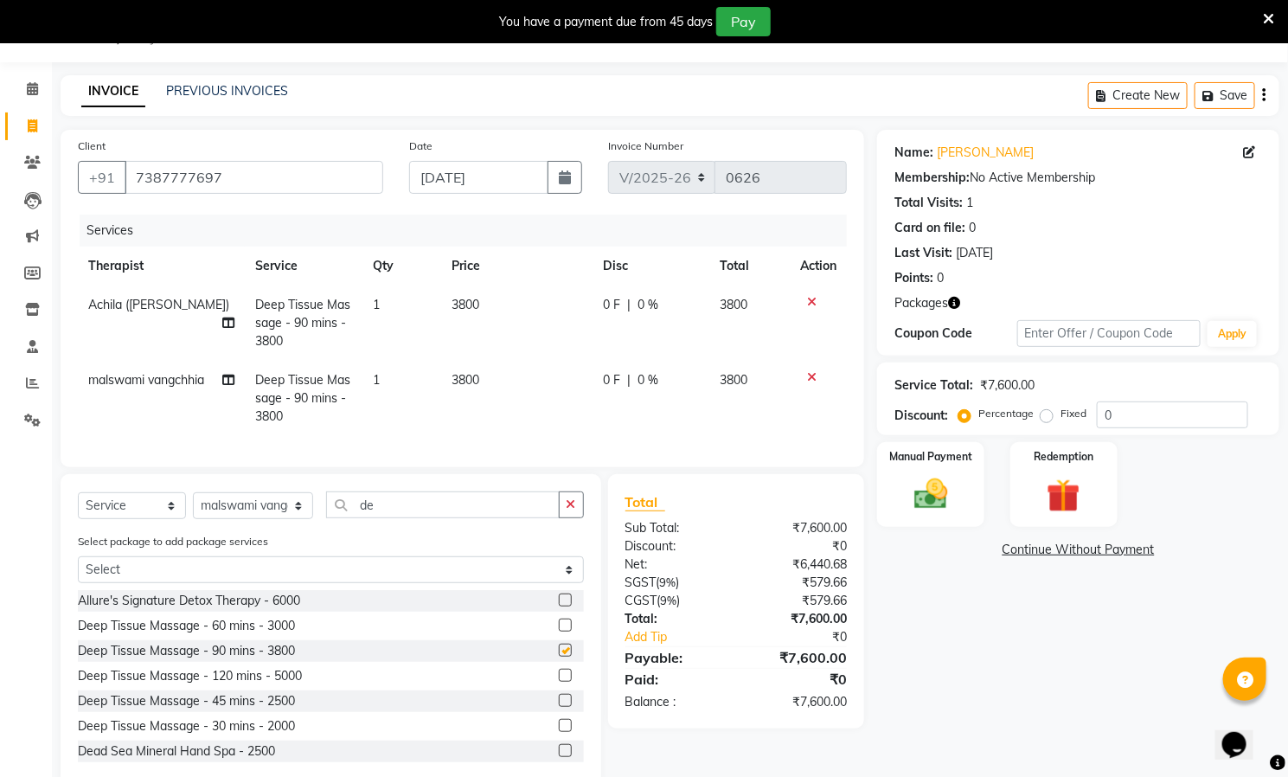
checkbox input "false"
click at [258, 519] on select "Select Therapist [PERSON_NAME] ([PERSON_NAME]) [PERSON_NAME][DEMOGRAPHIC_DATA] …" at bounding box center [253, 505] width 120 height 27
select select "85286"
click at [193, 512] on select "Select Therapist [PERSON_NAME] ([PERSON_NAME]) [PERSON_NAME][DEMOGRAPHIC_DATA] …" at bounding box center [253, 505] width 120 height 27
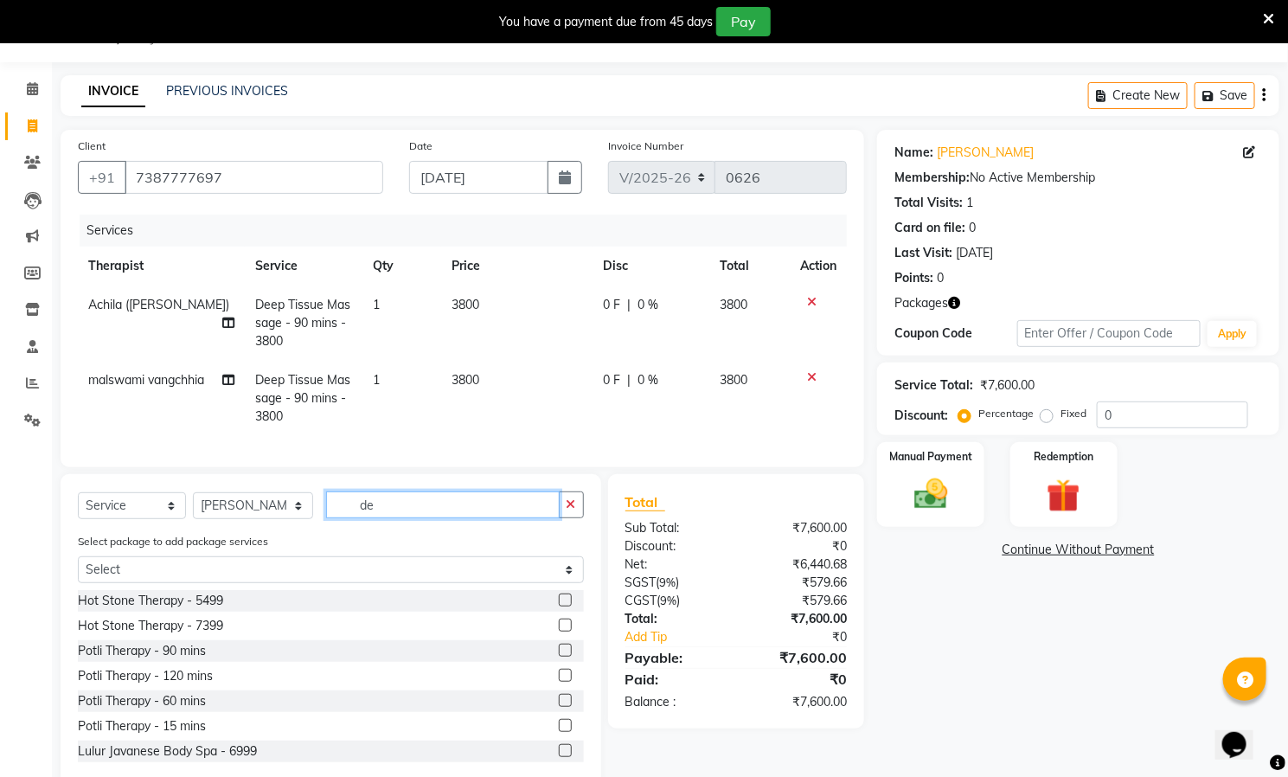
click at [401, 518] on input "de" at bounding box center [443, 504] width 234 height 27
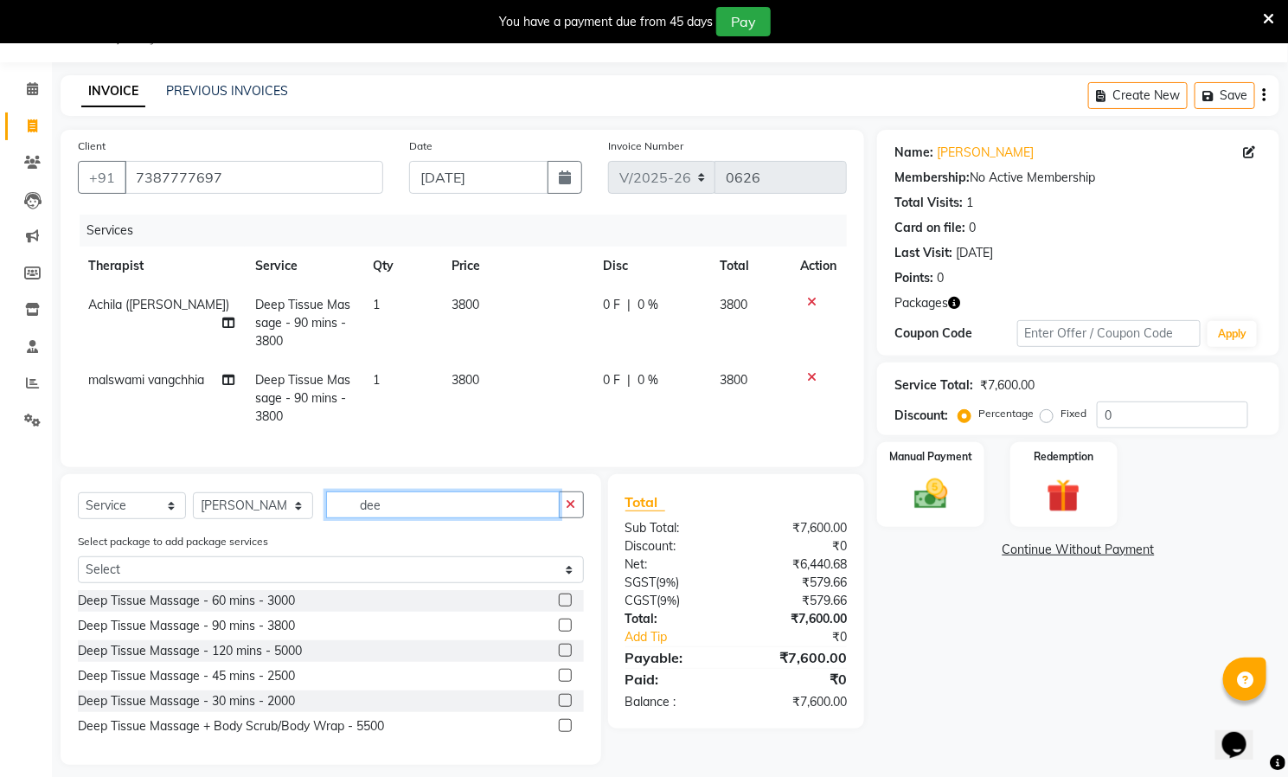
type input "dee"
click at [564, 632] on label at bounding box center [565, 625] width 13 height 13
click at [564, 632] on input "checkbox" at bounding box center [564, 625] width 11 height 11
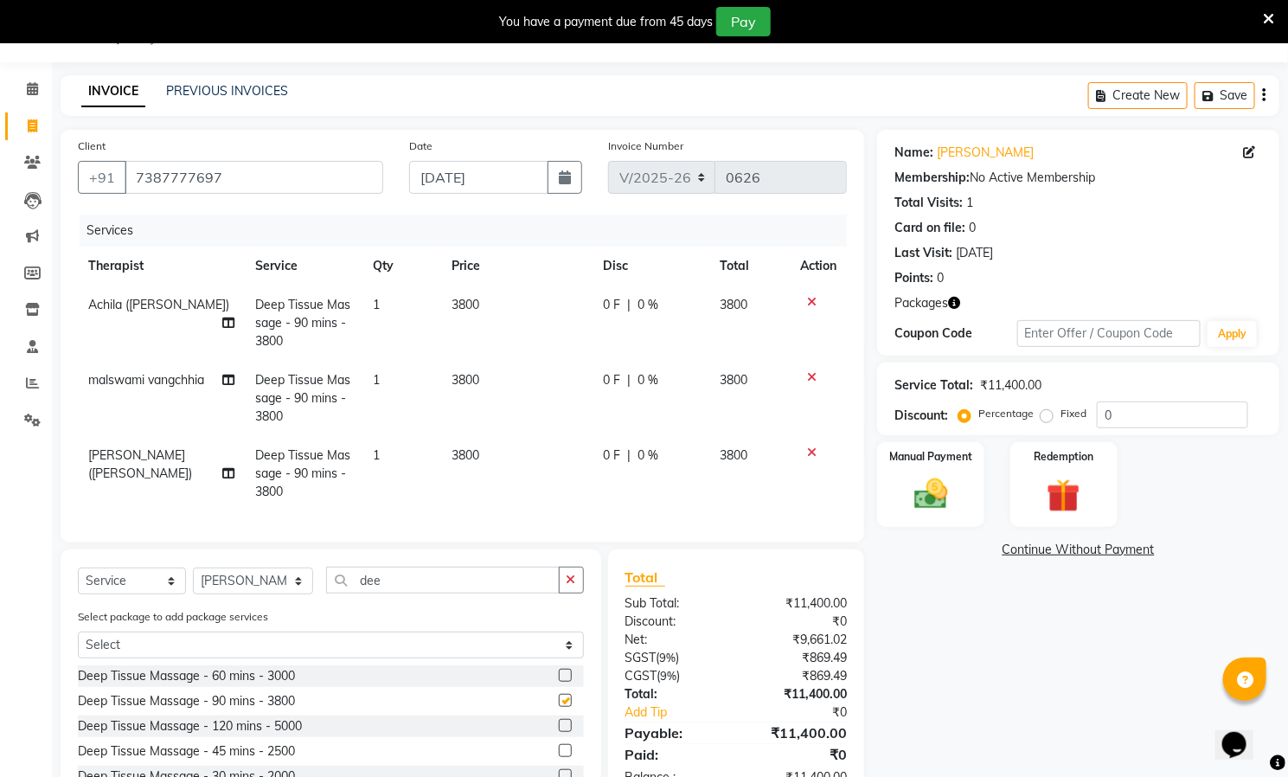
checkbox input "false"
click at [1067, 481] on img at bounding box center [1064, 496] width 56 height 43
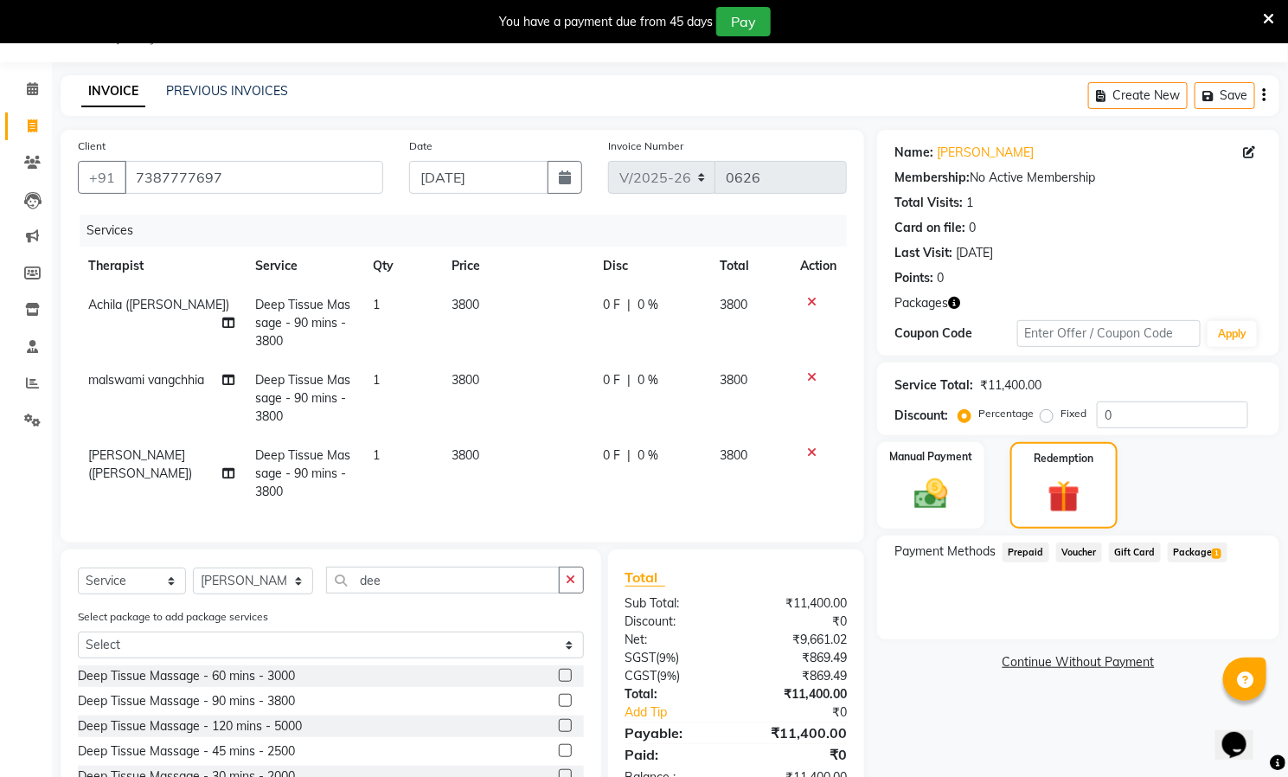
click at [1191, 551] on span "Package 1" at bounding box center [1198, 553] width 60 height 20
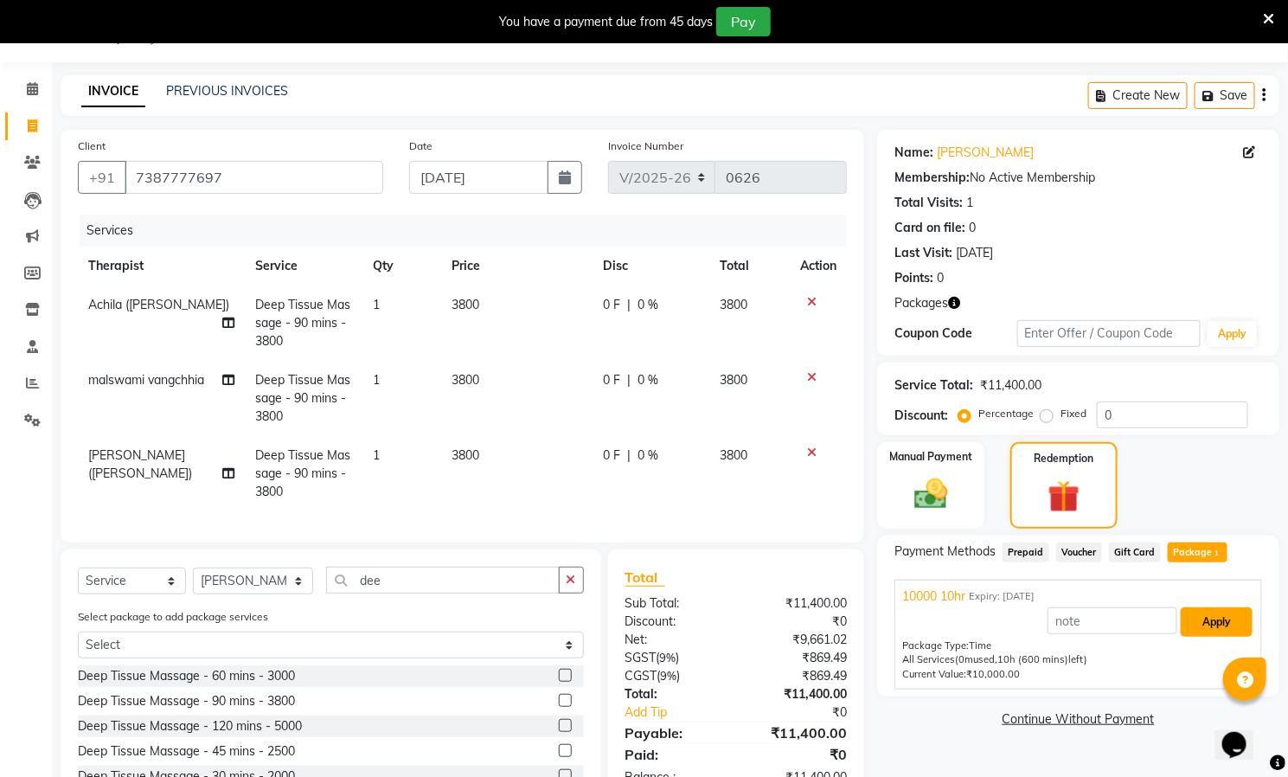
click at [1220, 619] on button "Apply" at bounding box center [1217, 621] width 72 height 29
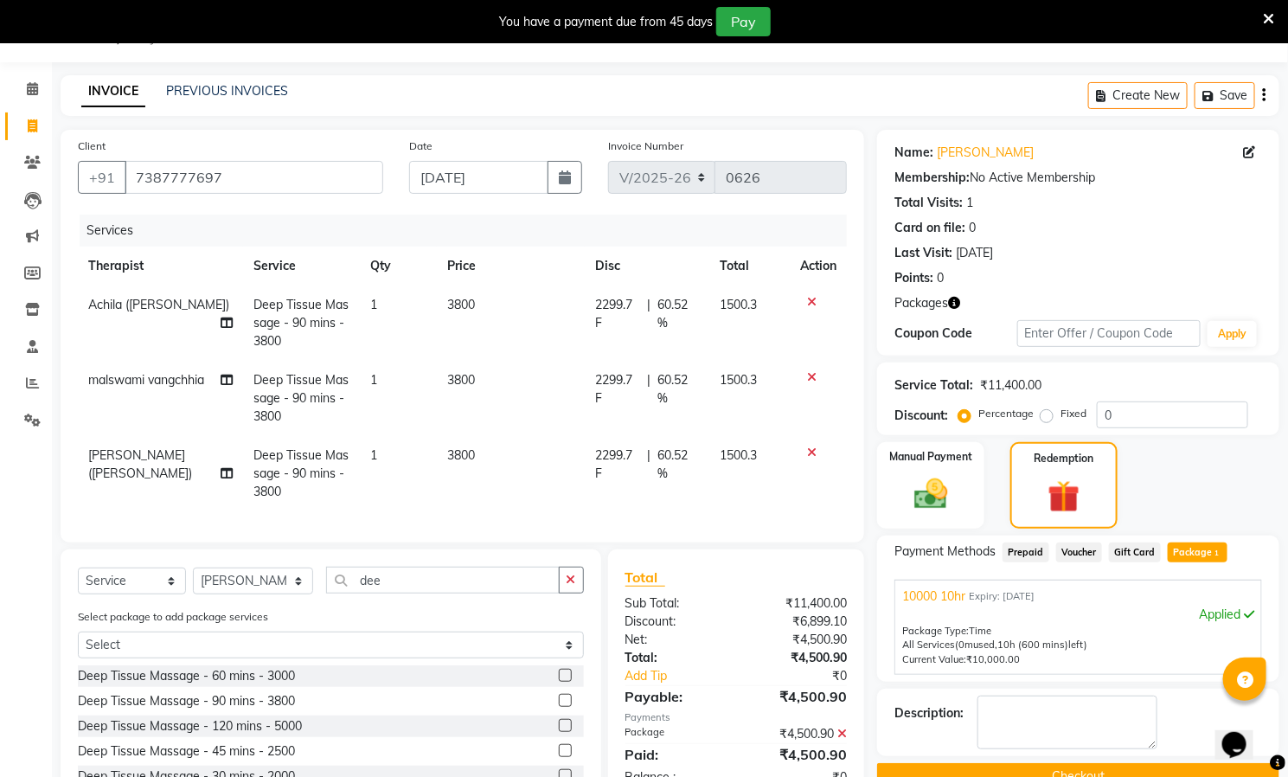
scroll to position [151, 0]
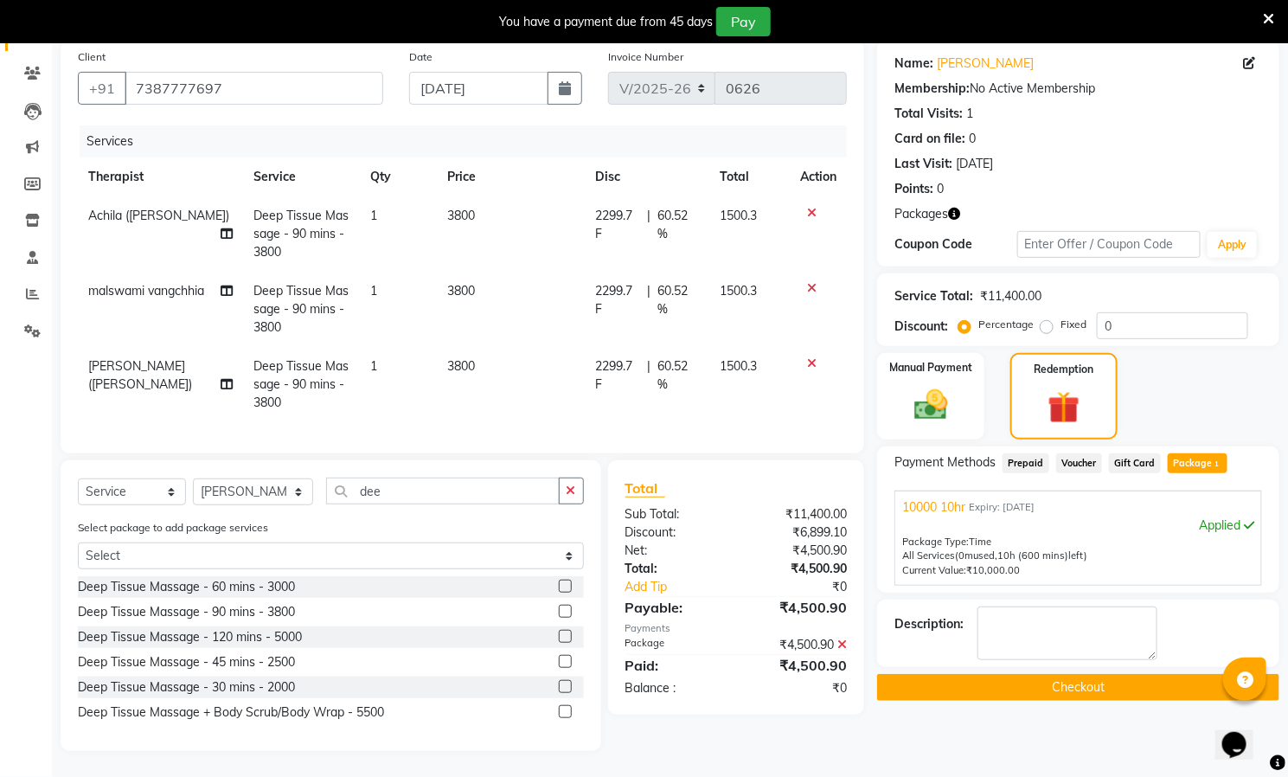
click at [1093, 674] on button "Checkout" at bounding box center [1078, 687] width 402 height 27
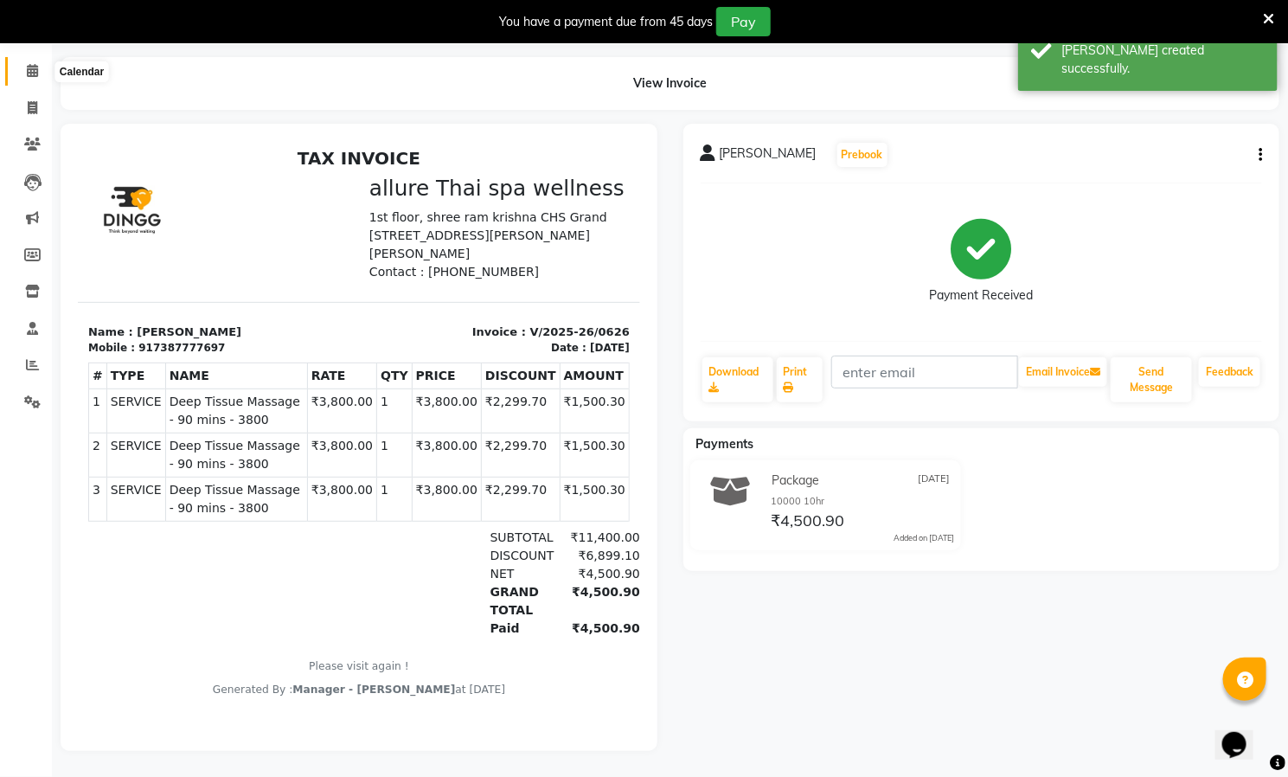
click at [24, 61] on span at bounding box center [32, 71] width 30 height 20
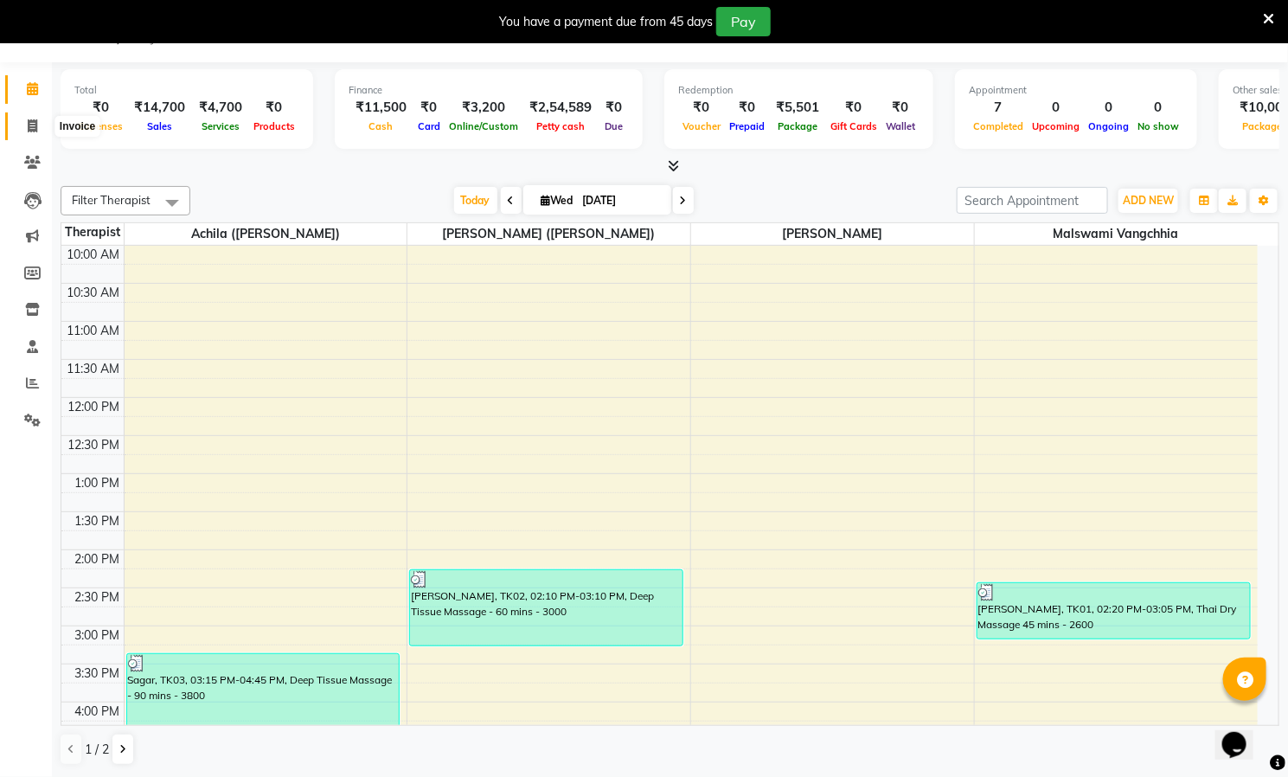
click at [29, 125] on icon at bounding box center [33, 125] width 10 height 13
select select "8529"
select select "service"
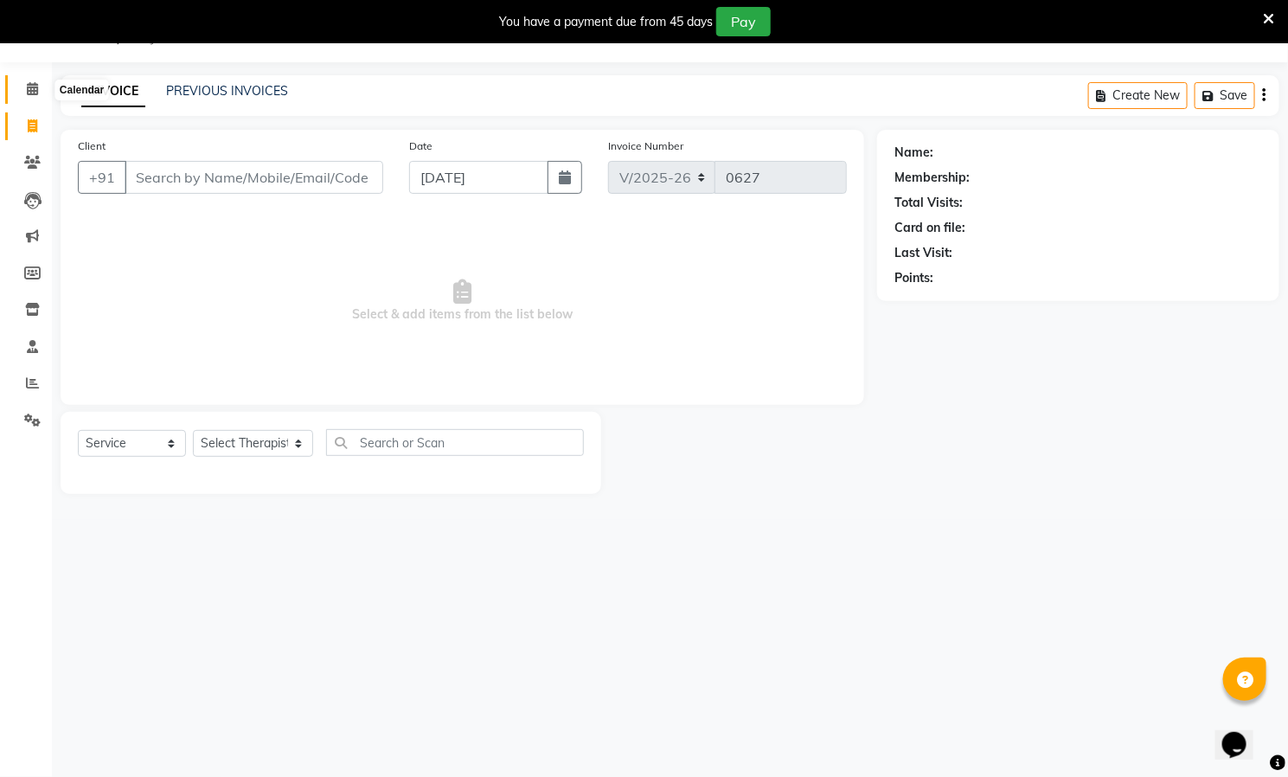
click at [29, 86] on icon at bounding box center [32, 88] width 11 height 13
